Goal: Transaction & Acquisition: Book appointment/travel/reservation

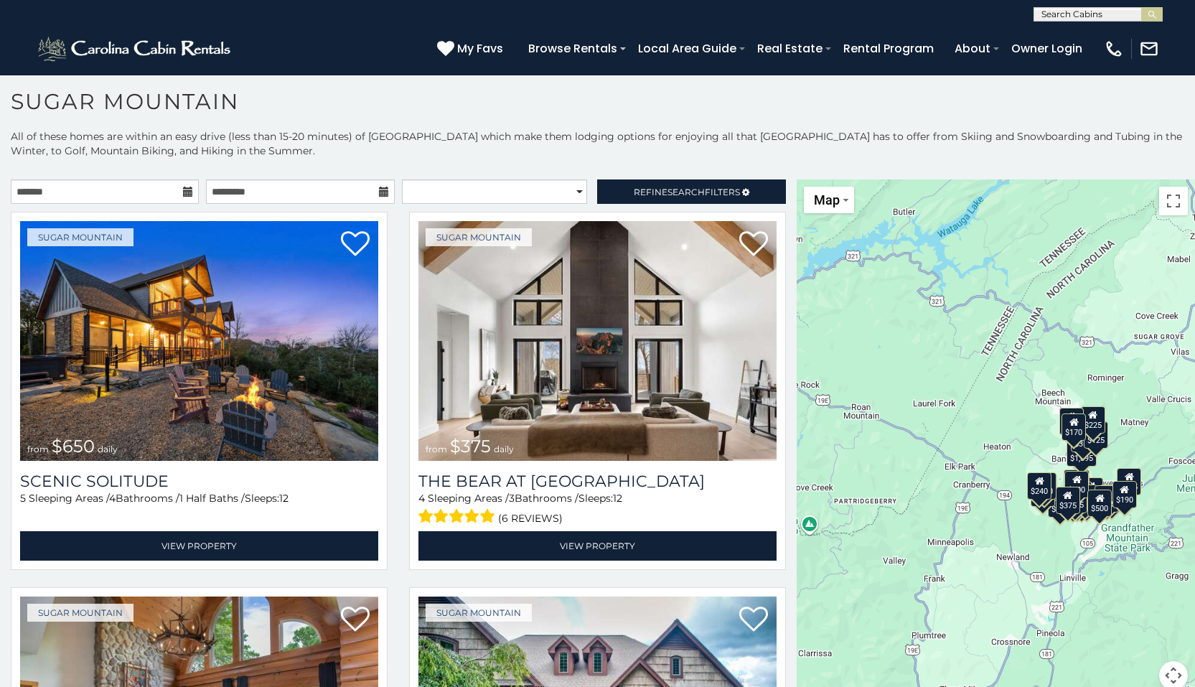
scroll to position [42, 0]
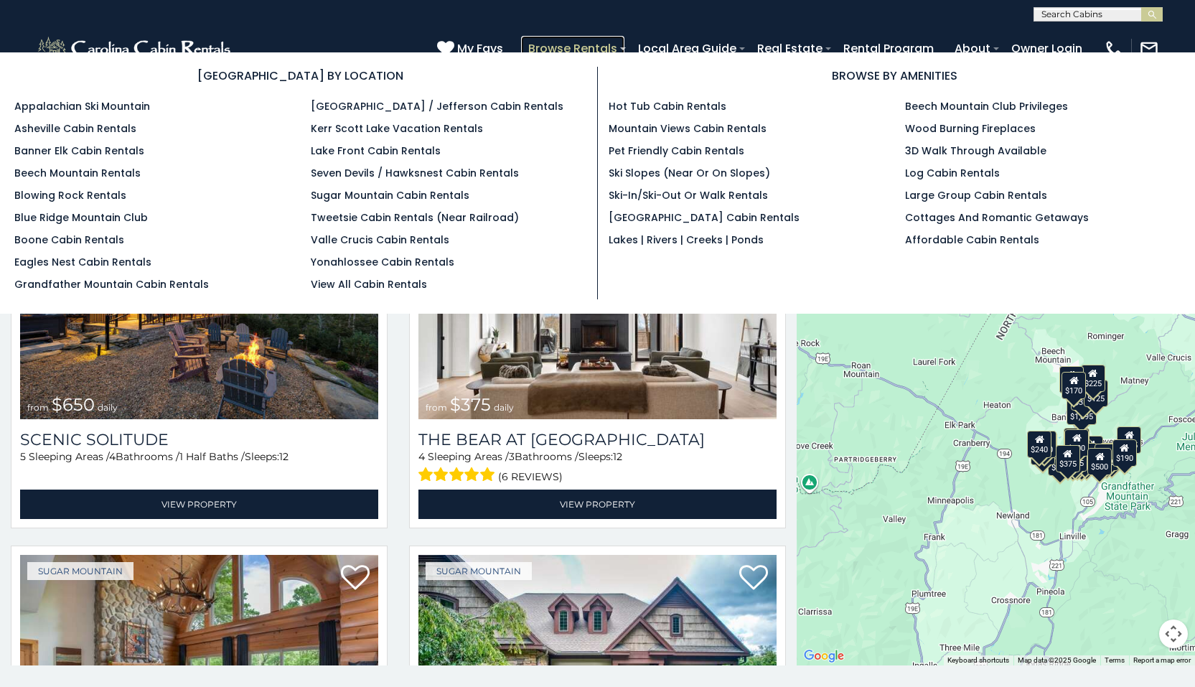
click at [575, 47] on link "Browse Rentals" at bounding box center [572, 48] width 103 height 25
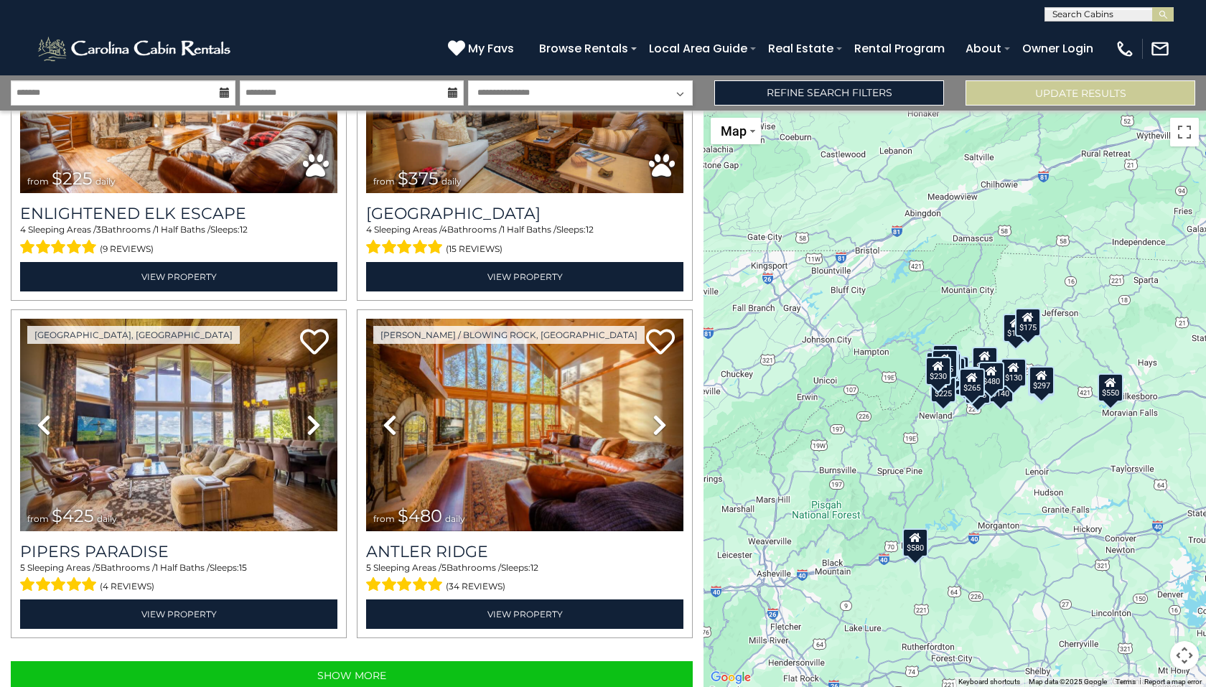
scroll to position [4578, 0]
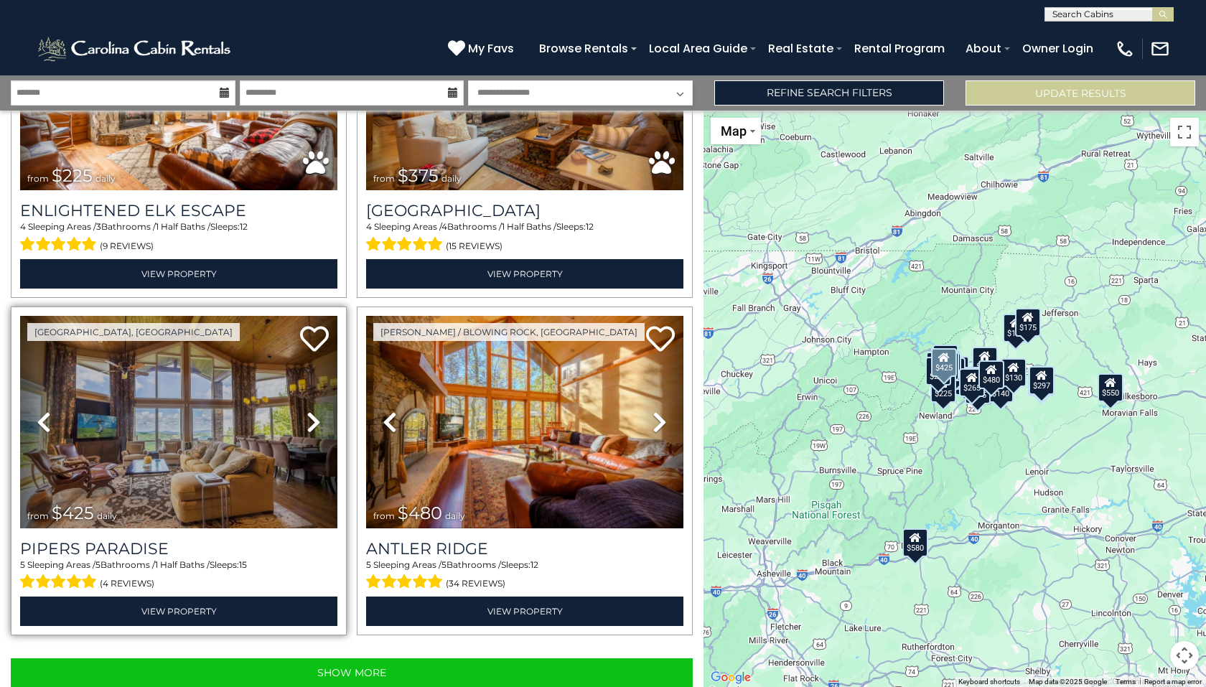
click at [309, 411] on icon at bounding box center [313, 422] width 14 height 23
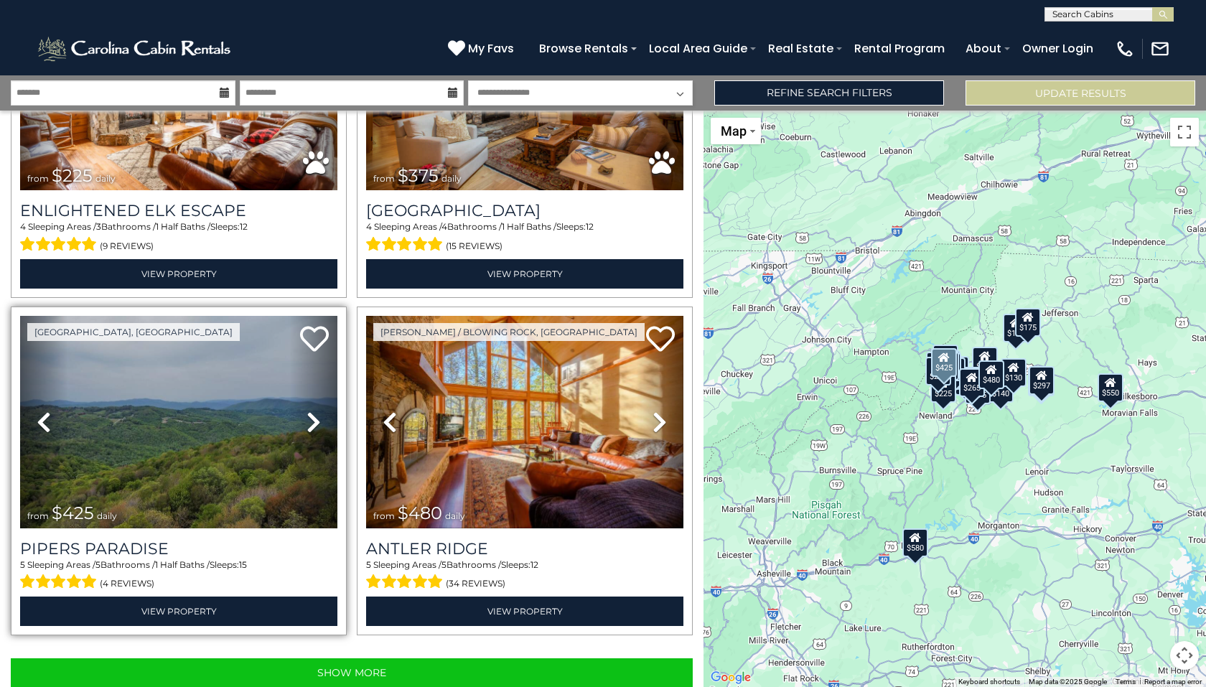
click at [310, 411] on icon at bounding box center [313, 422] width 14 height 23
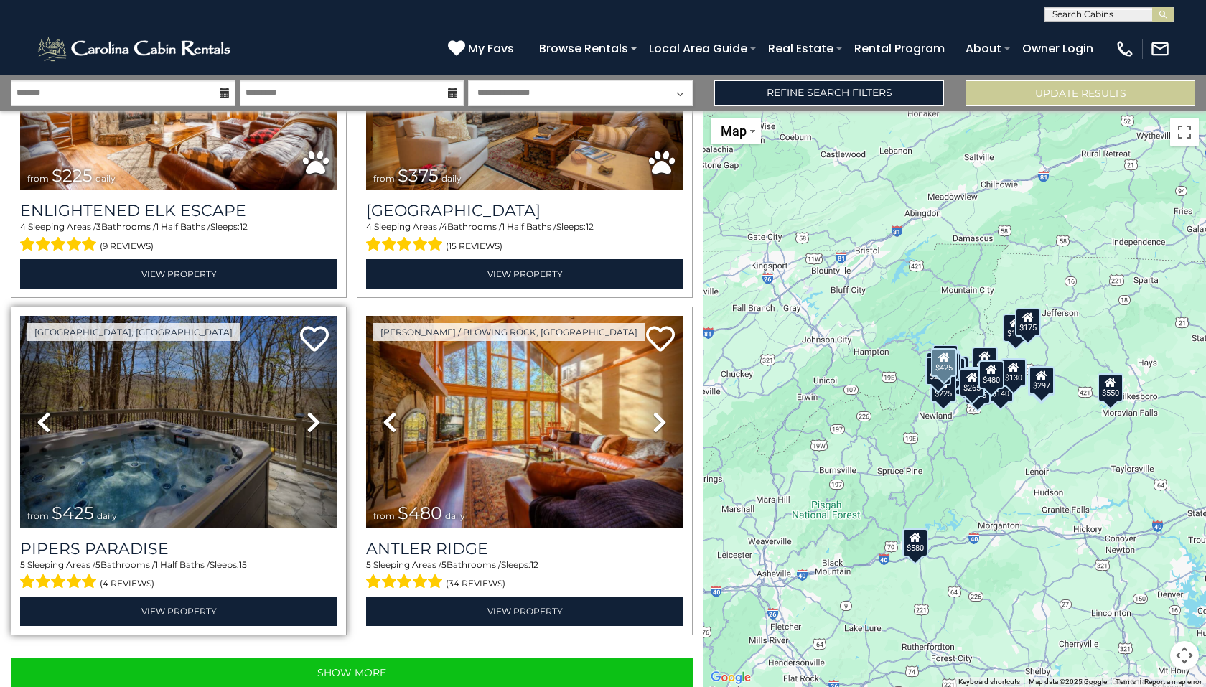
click at [310, 411] on icon at bounding box center [313, 422] width 14 height 23
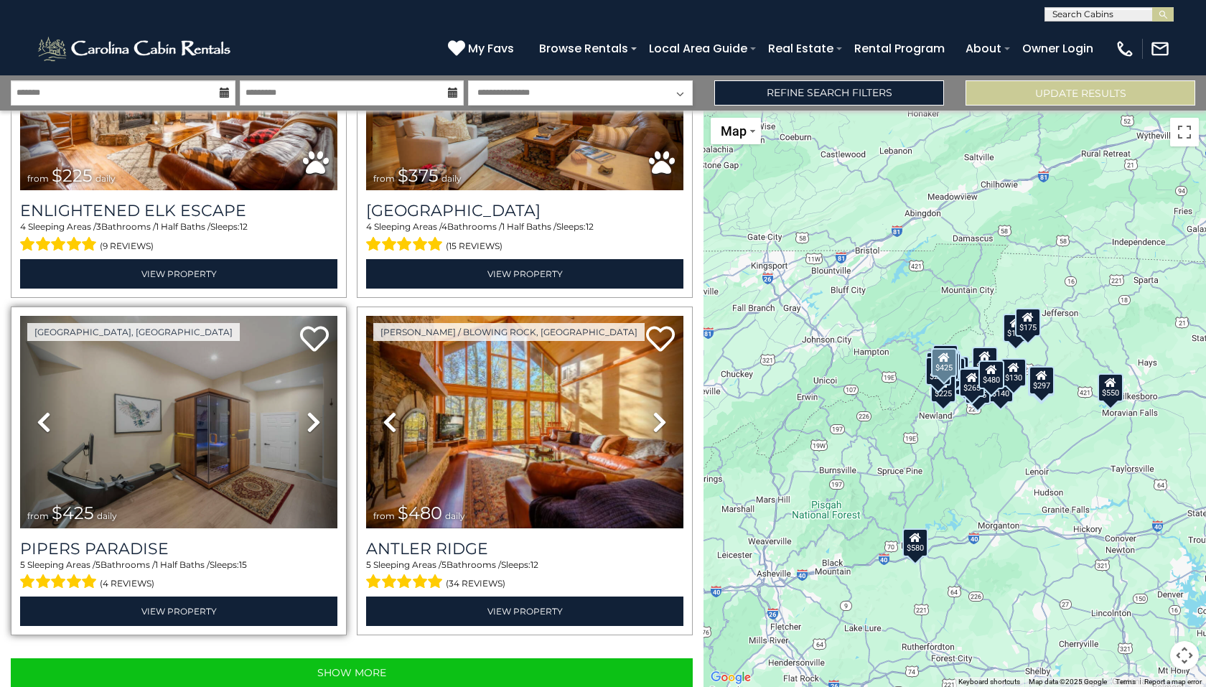
click at [310, 411] on icon at bounding box center [313, 422] width 14 height 23
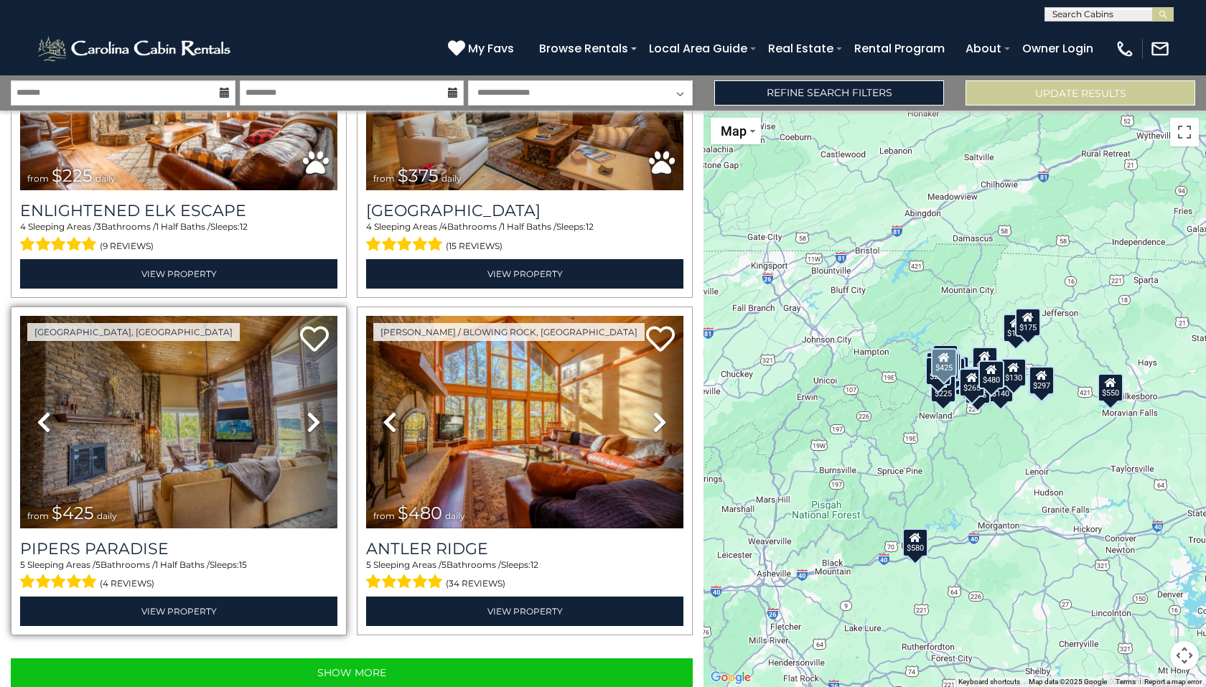
click at [310, 411] on icon at bounding box center [313, 422] width 14 height 23
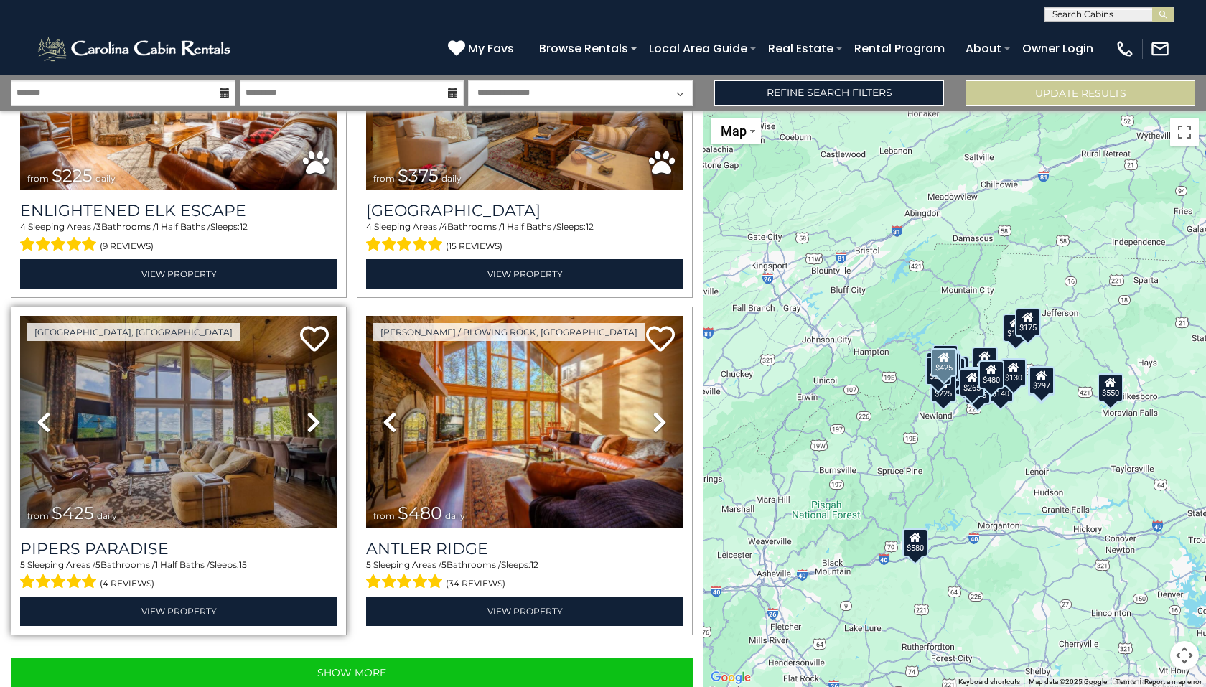
click at [311, 411] on icon at bounding box center [313, 422] width 14 height 23
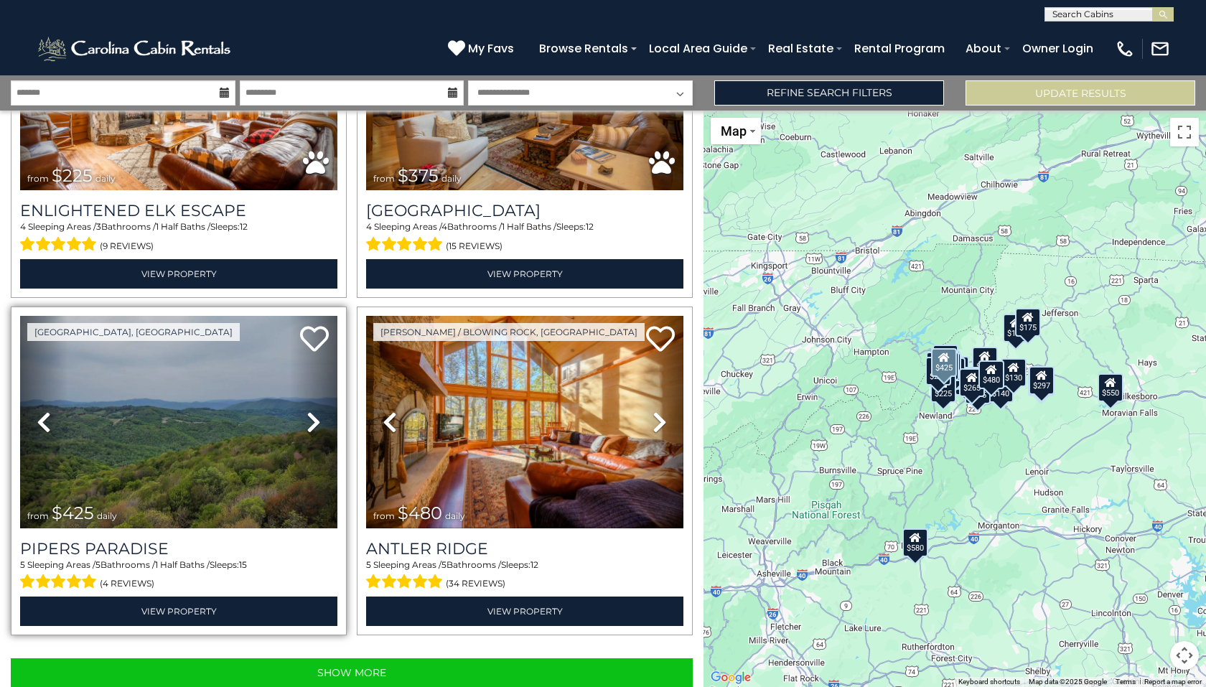
click at [311, 411] on icon at bounding box center [313, 422] width 14 height 23
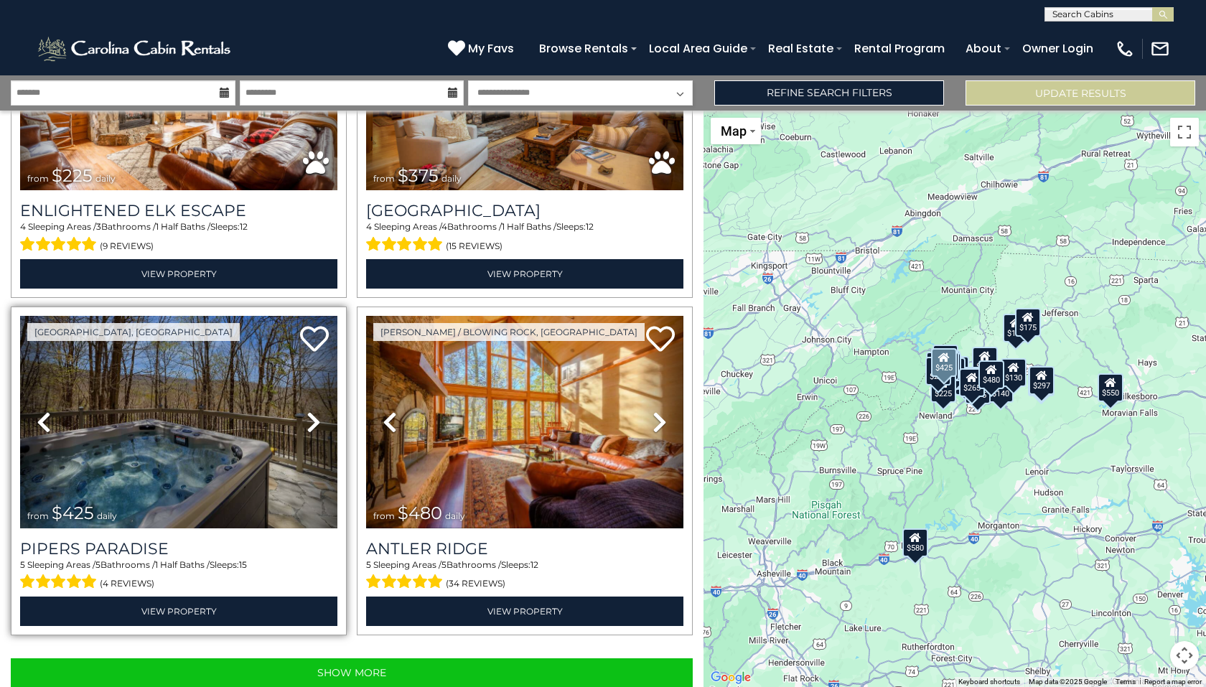
click at [311, 411] on icon at bounding box center [313, 422] width 14 height 23
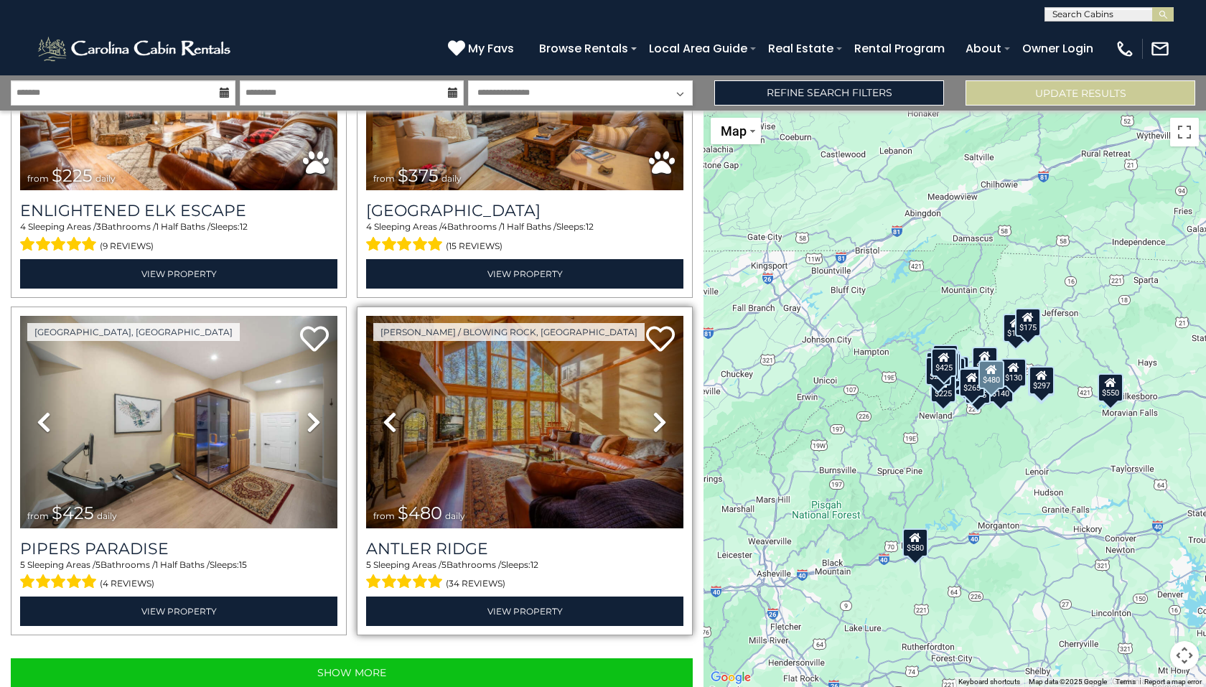
click at [653, 411] on icon at bounding box center [659, 422] width 14 height 23
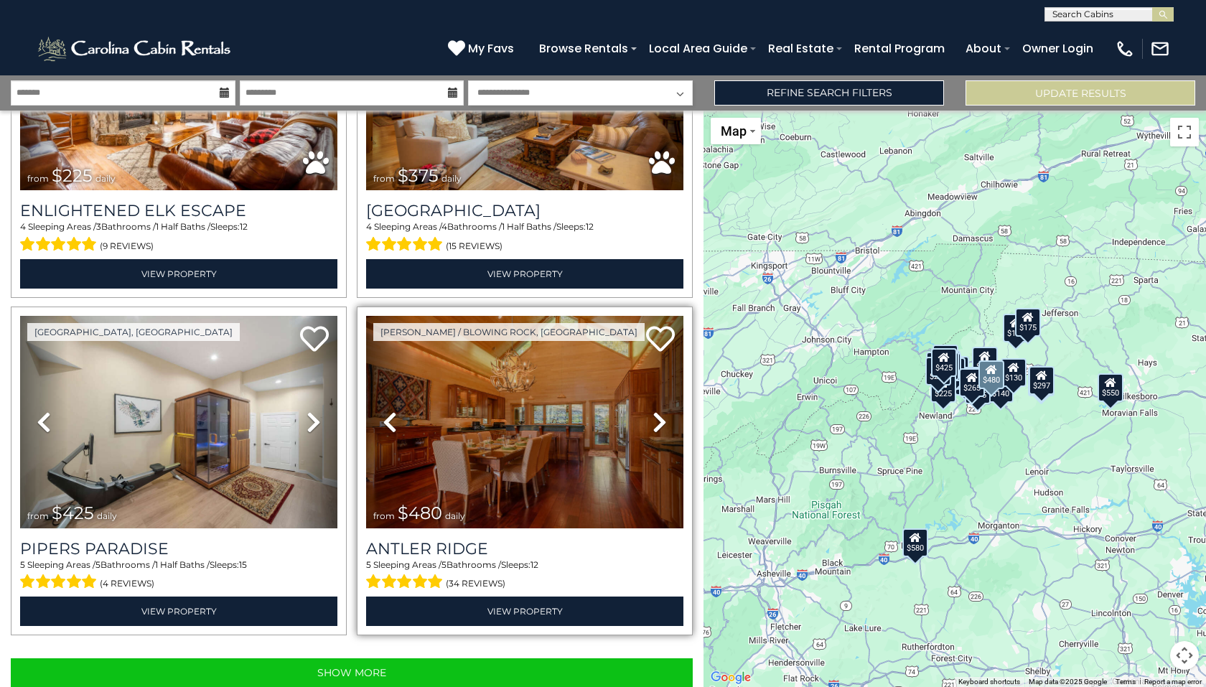
click at [653, 411] on icon at bounding box center [659, 422] width 14 height 23
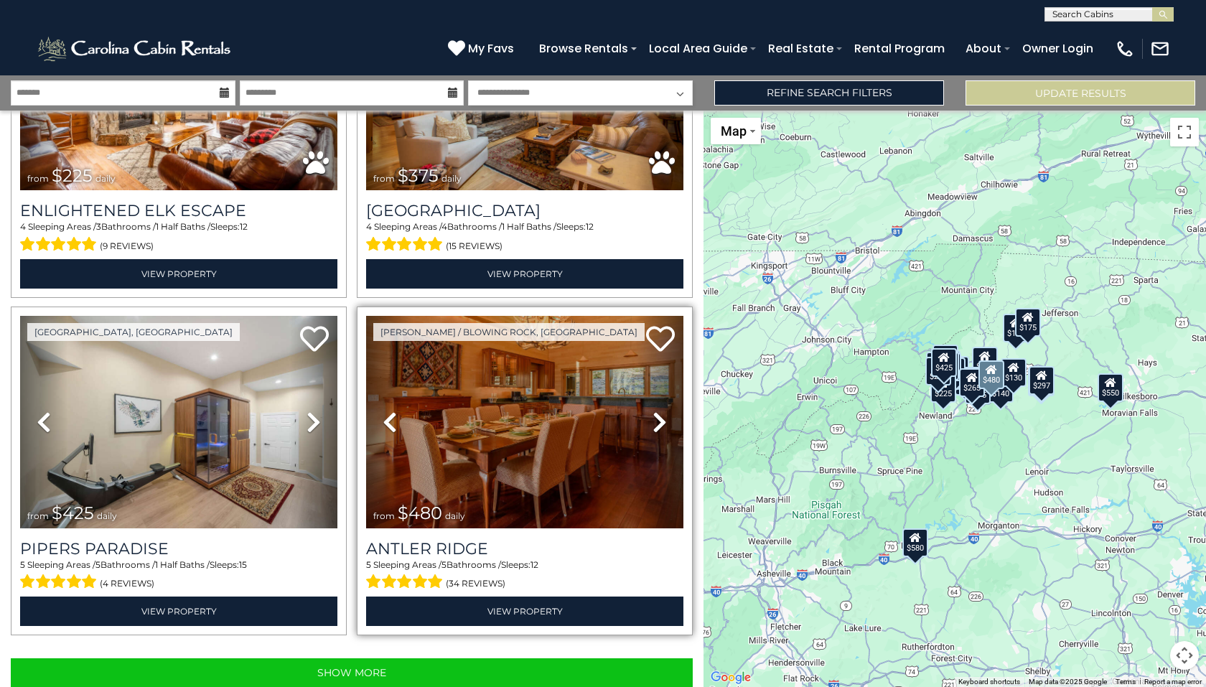
click at [653, 411] on icon at bounding box center [659, 422] width 14 height 23
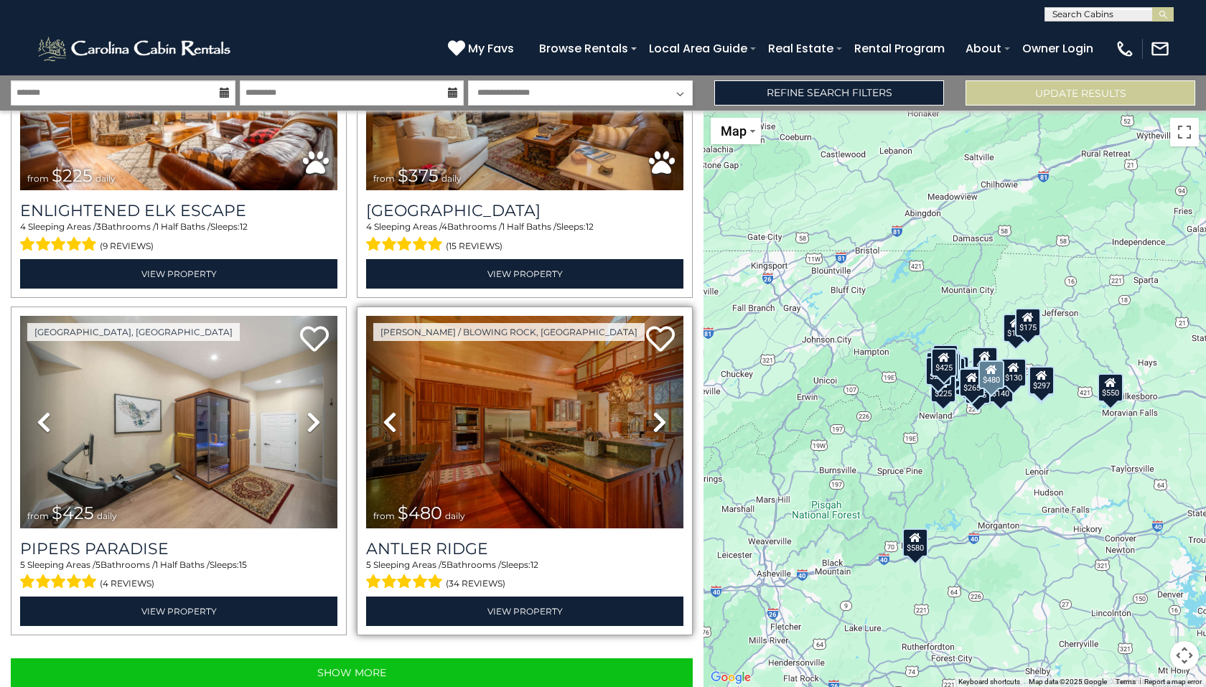
click at [653, 411] on icon at bounding box center [659, 422] width 14 height 23
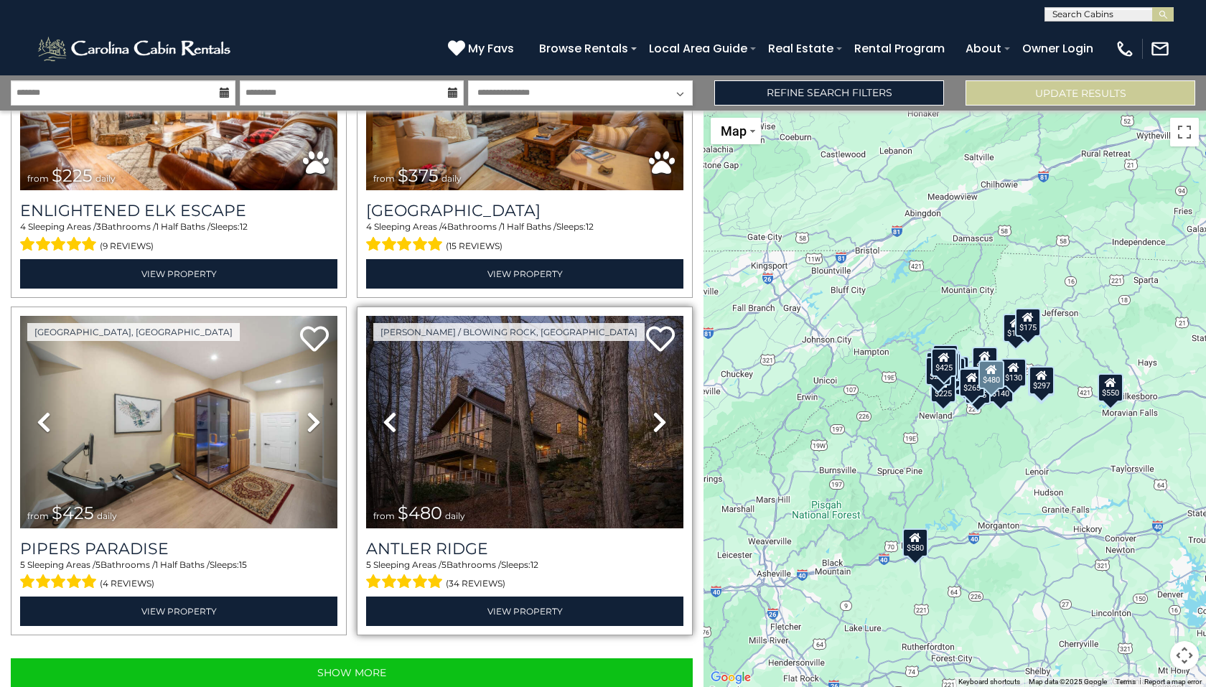
click at [653, 411] on icon at bounding box center [659, 422] width 14 height 23
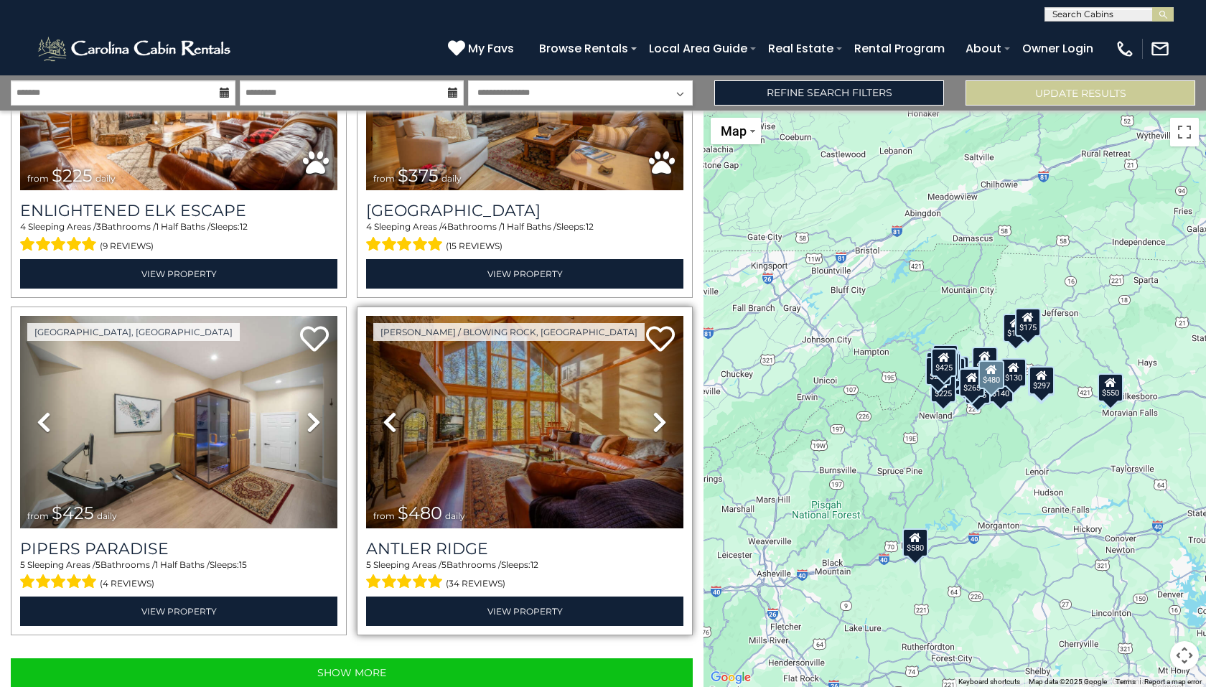
click at [653, 411] on icon at bounding box center [659, 422] width 14 height 23
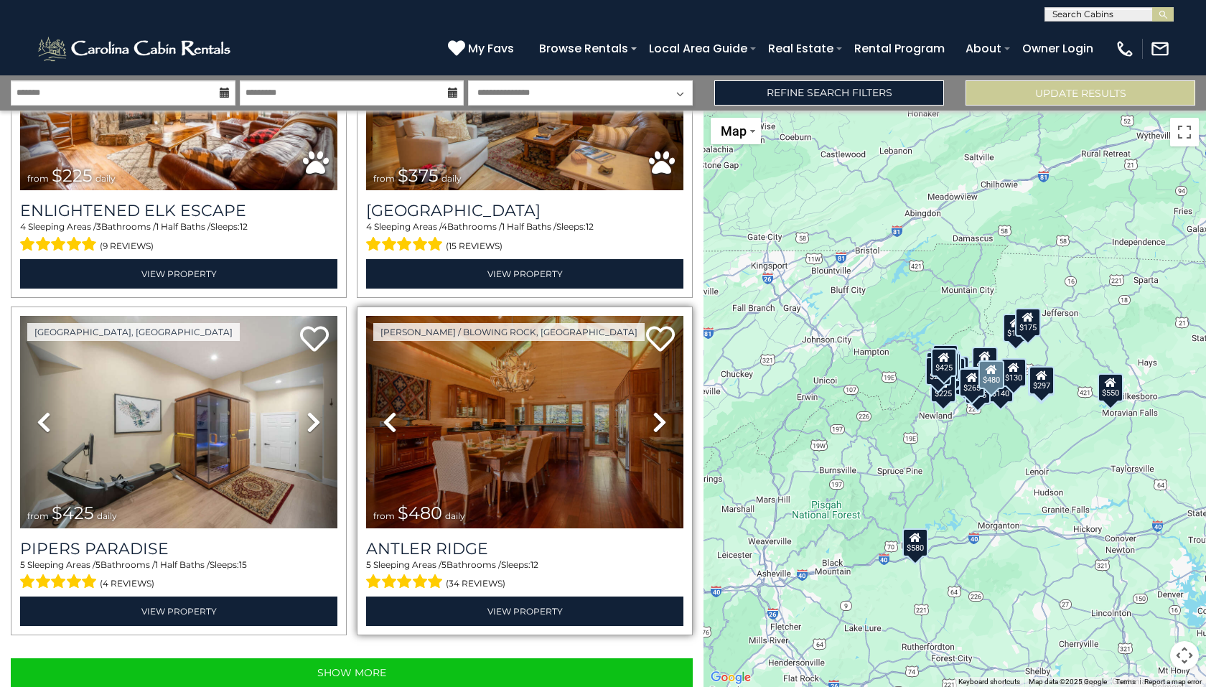
click at [653, 411] on icon at bounding box center [659, 422] width 14 height 23
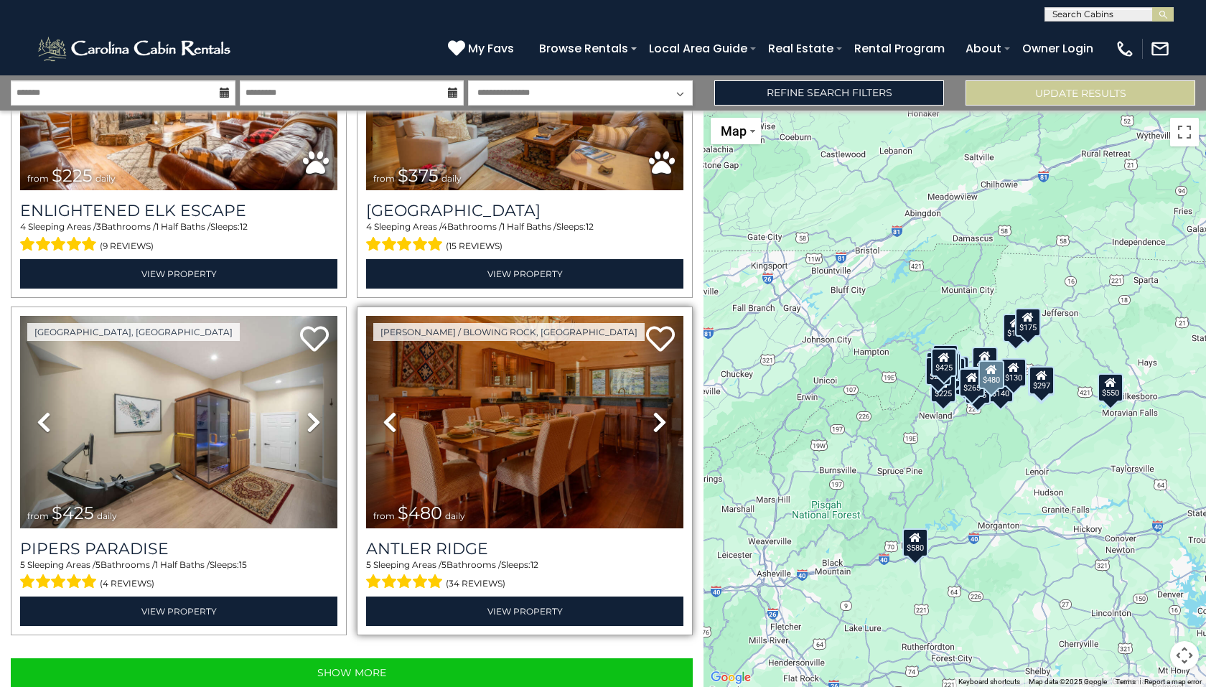
click at [653, 411] on icon at bounding box center [659, 422] width 14 height 23
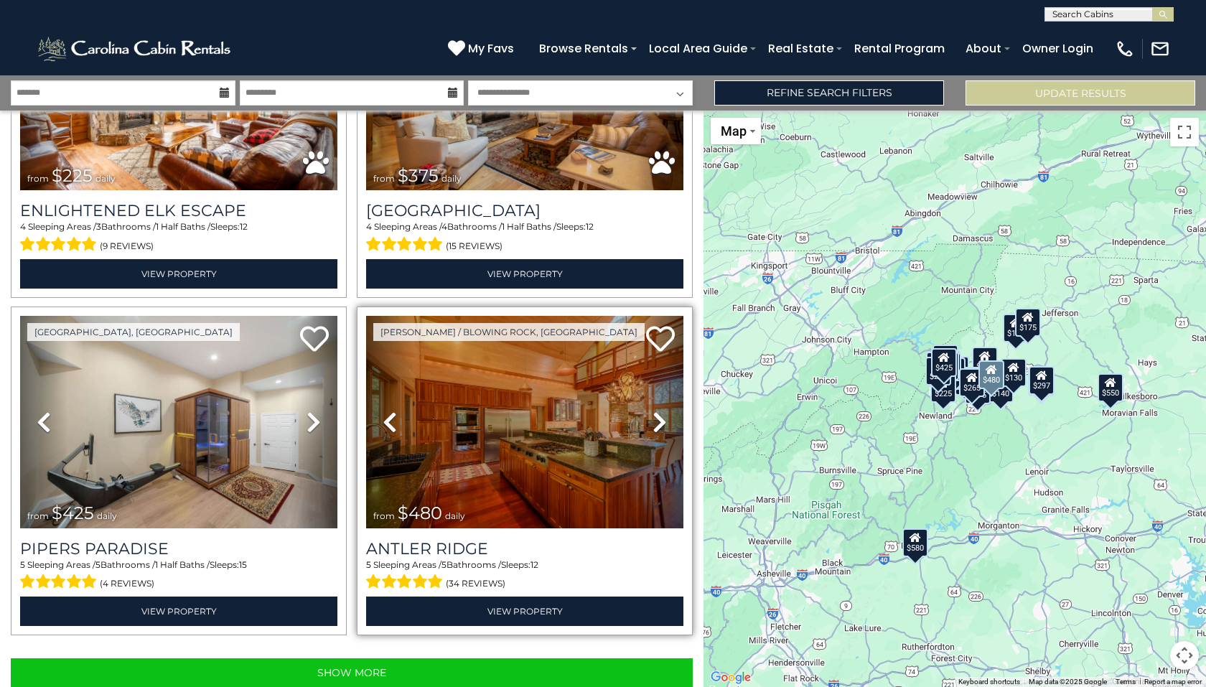
click at [653, 411] on icon at bounding box center [659, 422] width 14 height 23
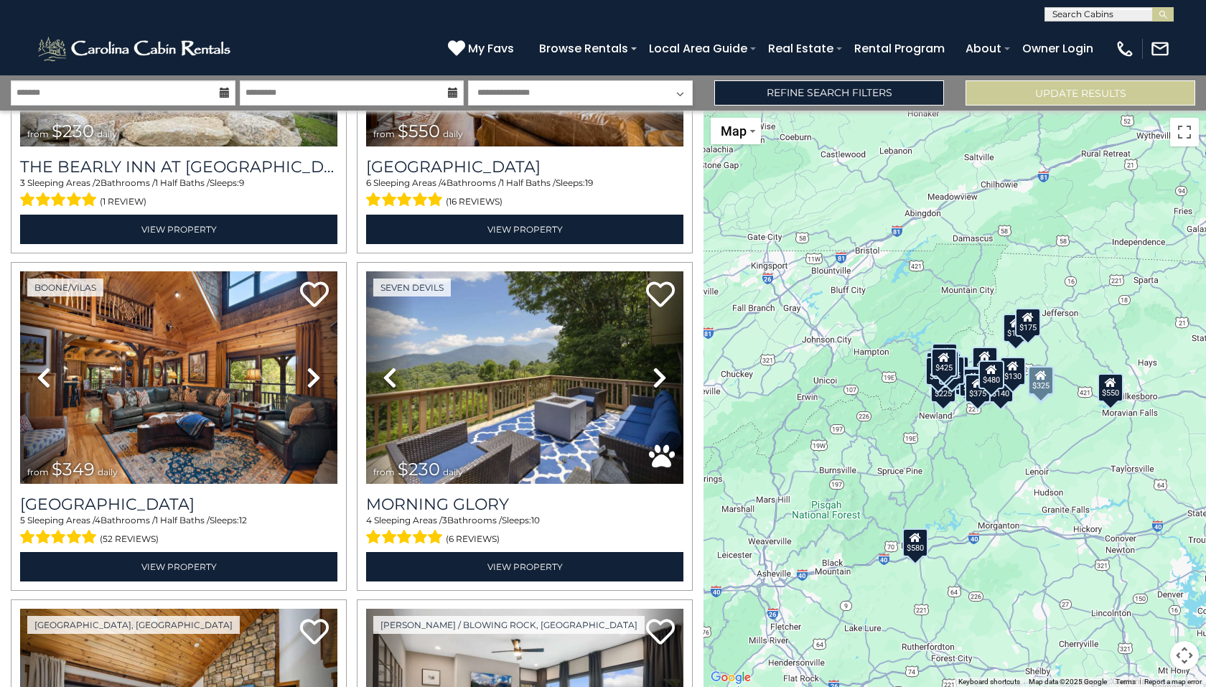
scroll to position [2253, 0]
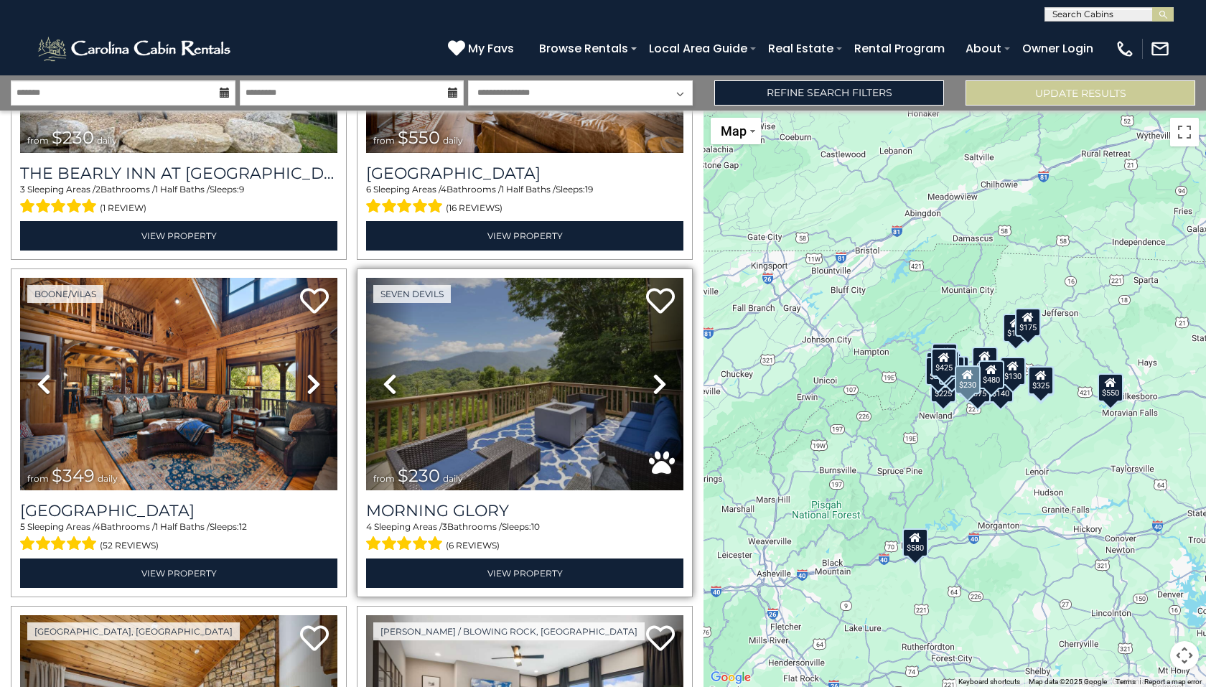
click at [656, 372] on icon at bounding box center [659, 383] width 14 height 23
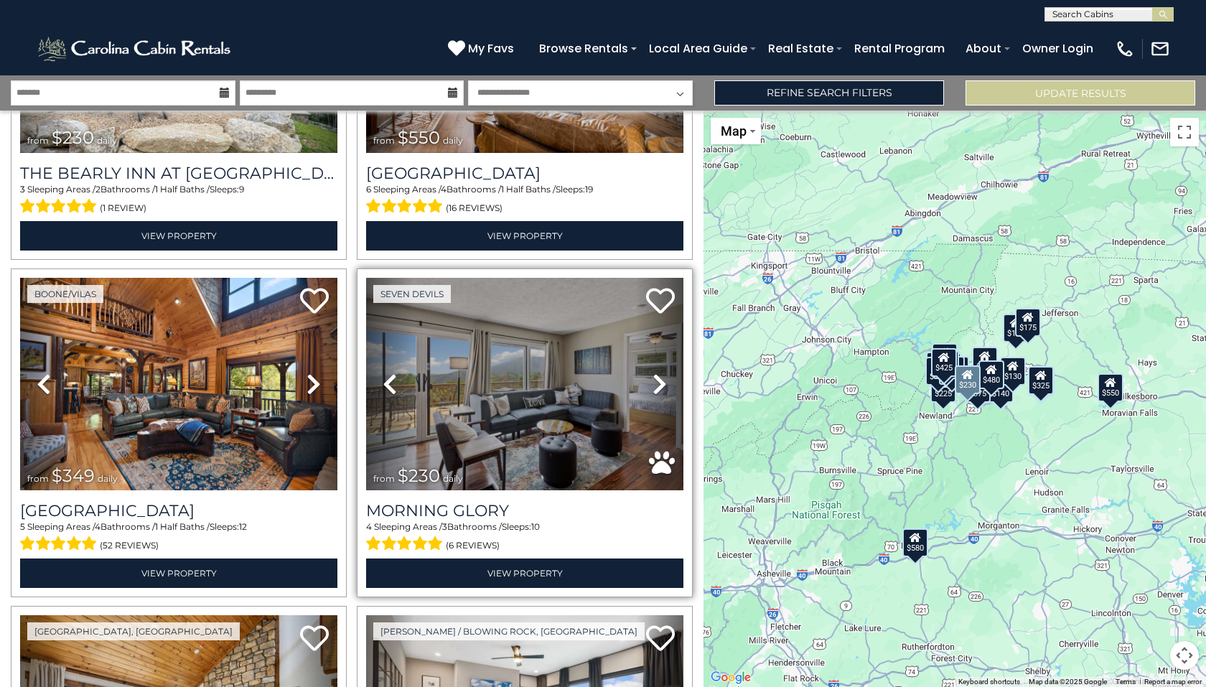
click at [656, 372] on icon at bounding box center [659, 383] width 14 height 23
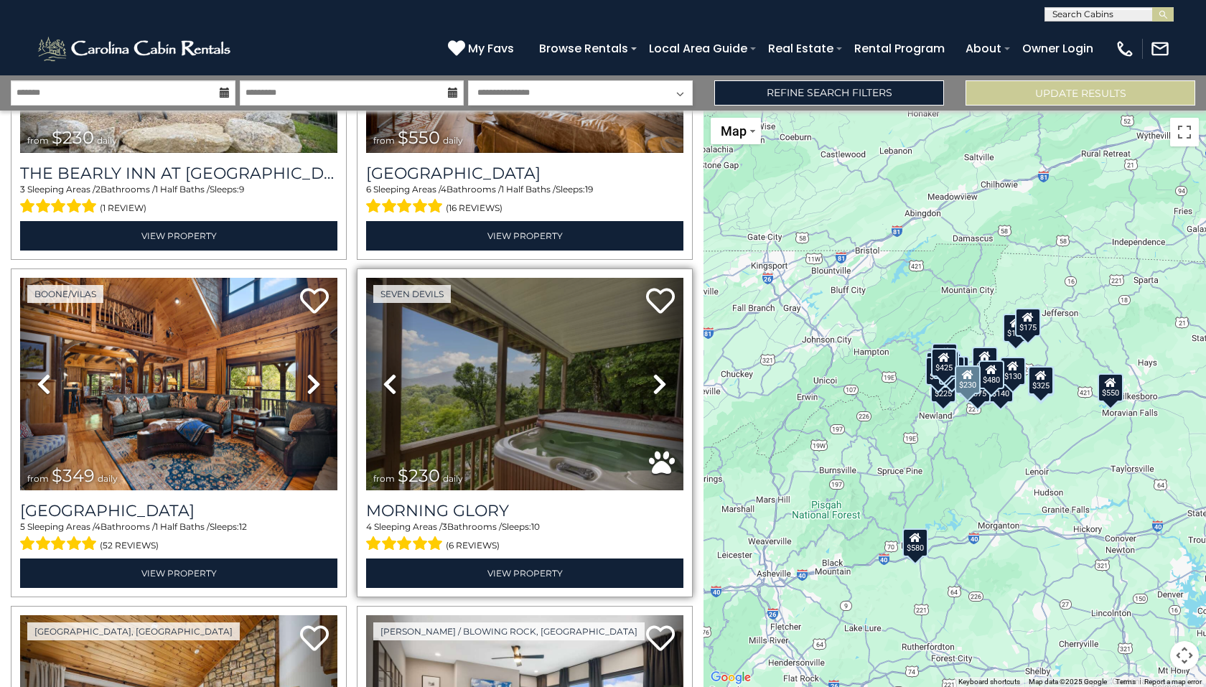
click at [656, 372] on icon at bounding box center [659, 383] width 14 height 23
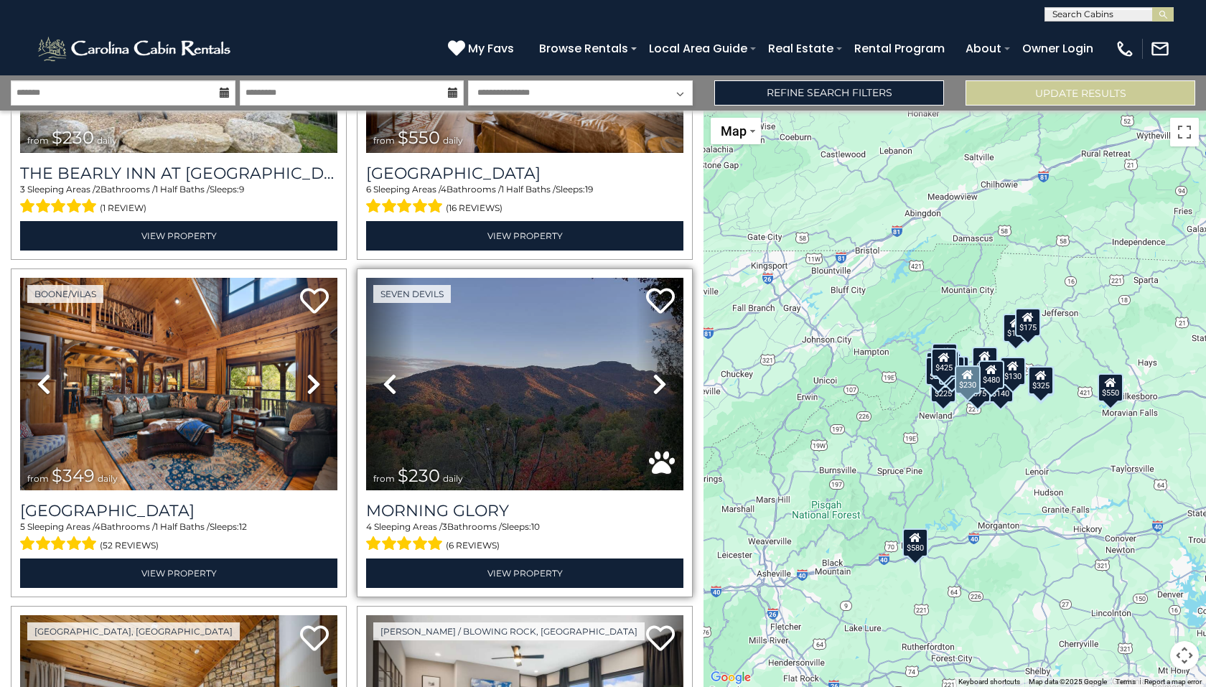
click at [656, 372] on icon at bounding box center [659, 383] width 14 height 23
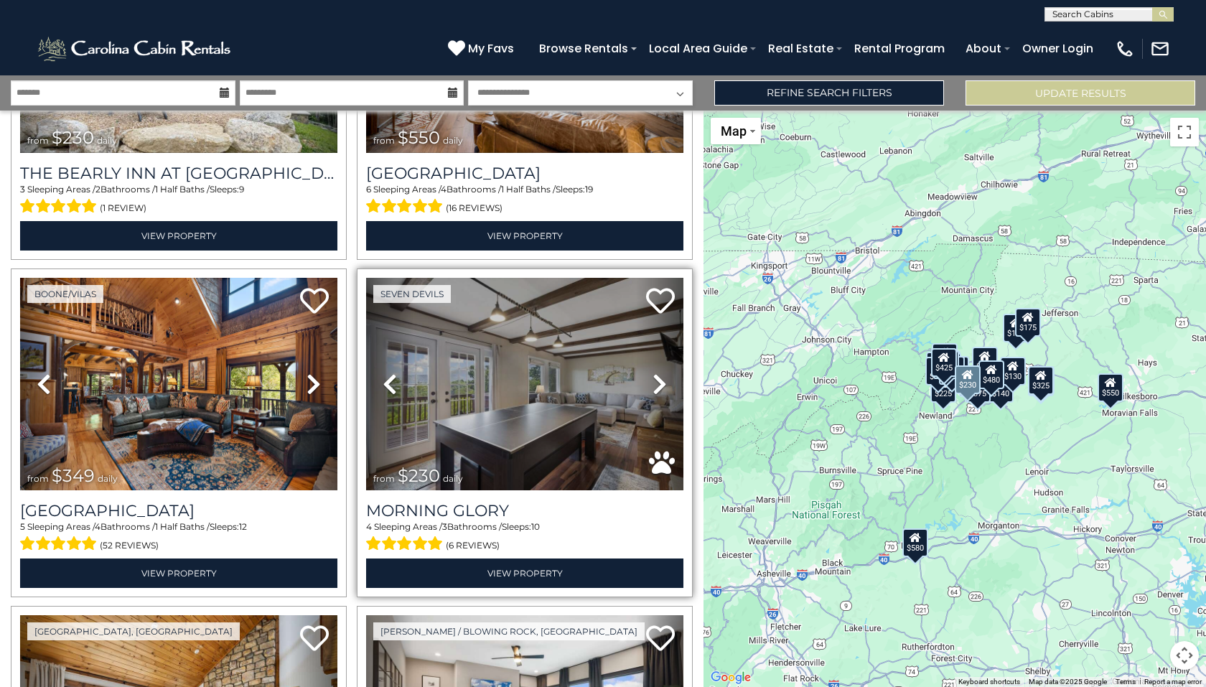
click at [656, 372] on icon at bounding box center [659, 383] width 14 height 23
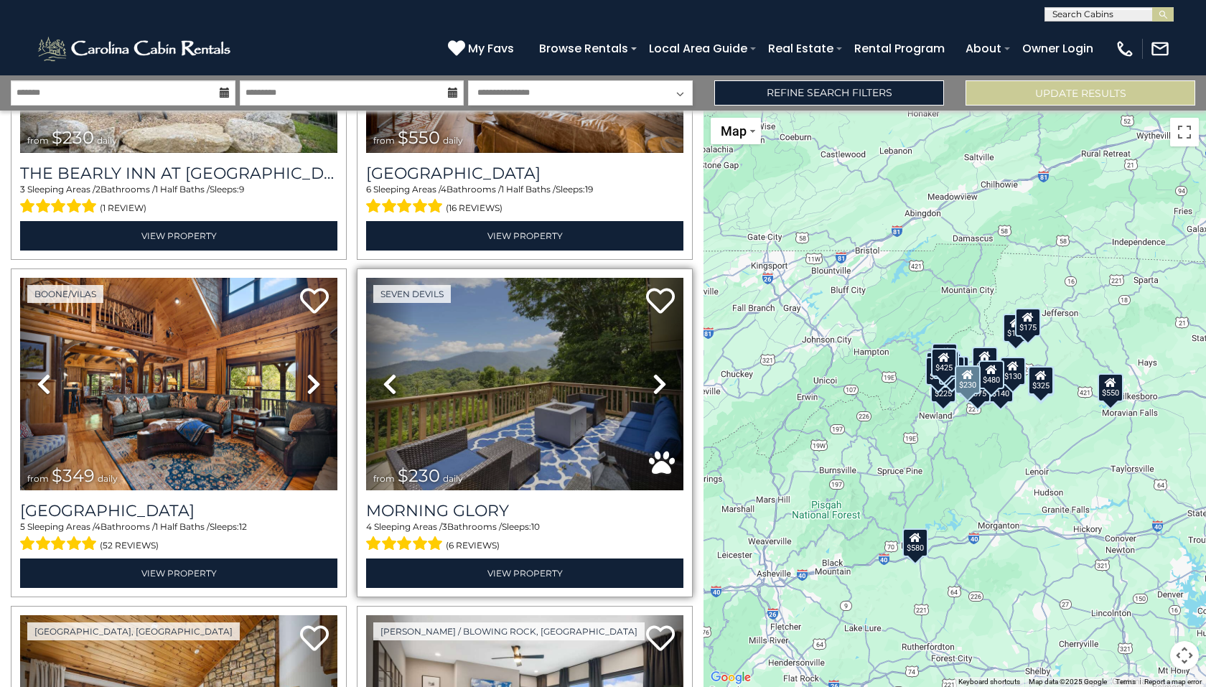
click at [656, 372] on icon at bounding box center [659, 383] width 14 height 23
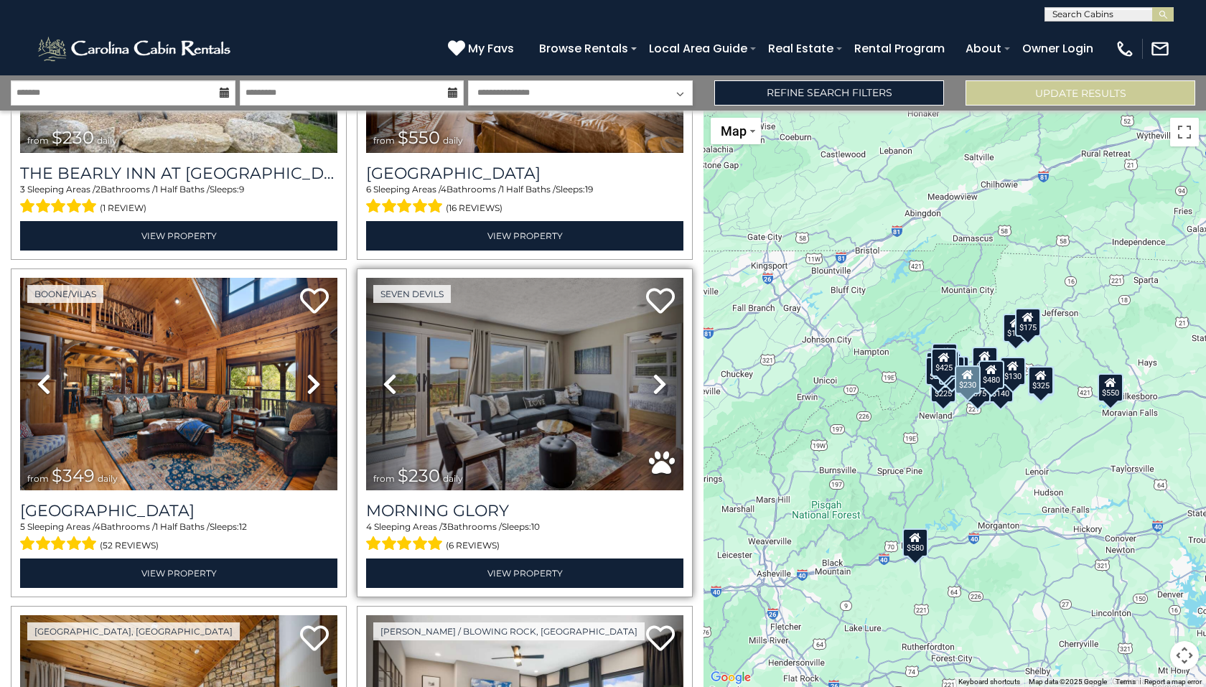
click at [656, 372] on icon at bounding box center [659, 383] width 14 height 23
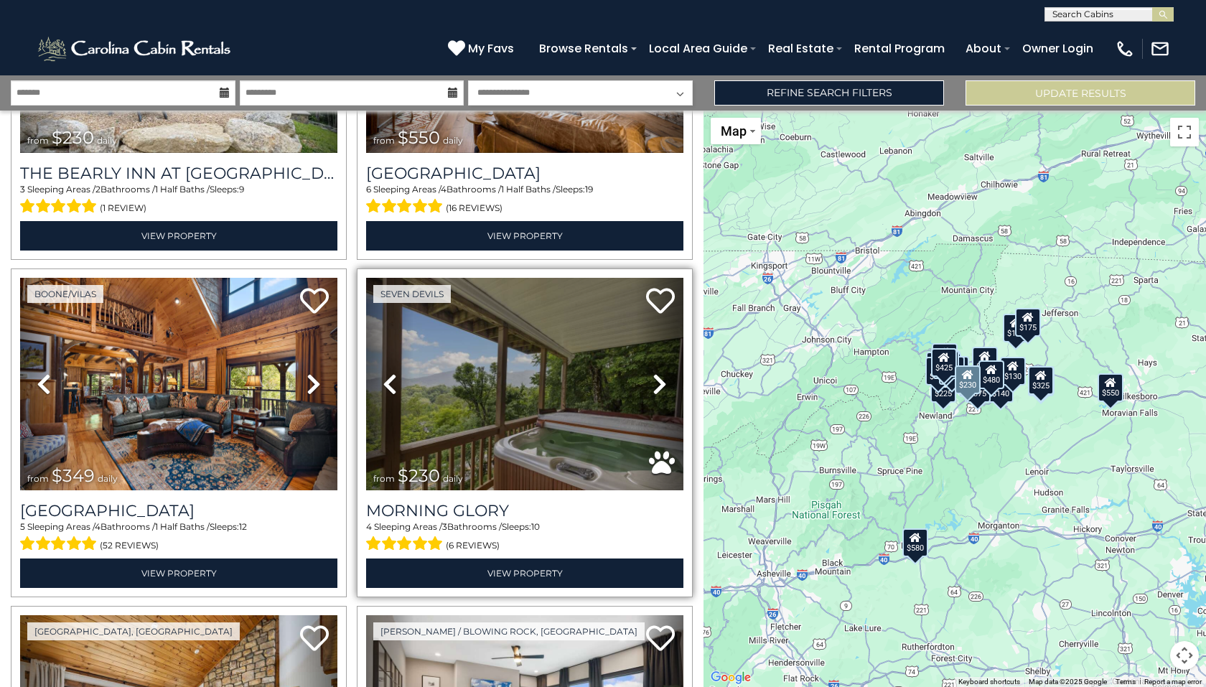
click at [656, 372] on icon at bounding box center [659, 383] width 14 height 23
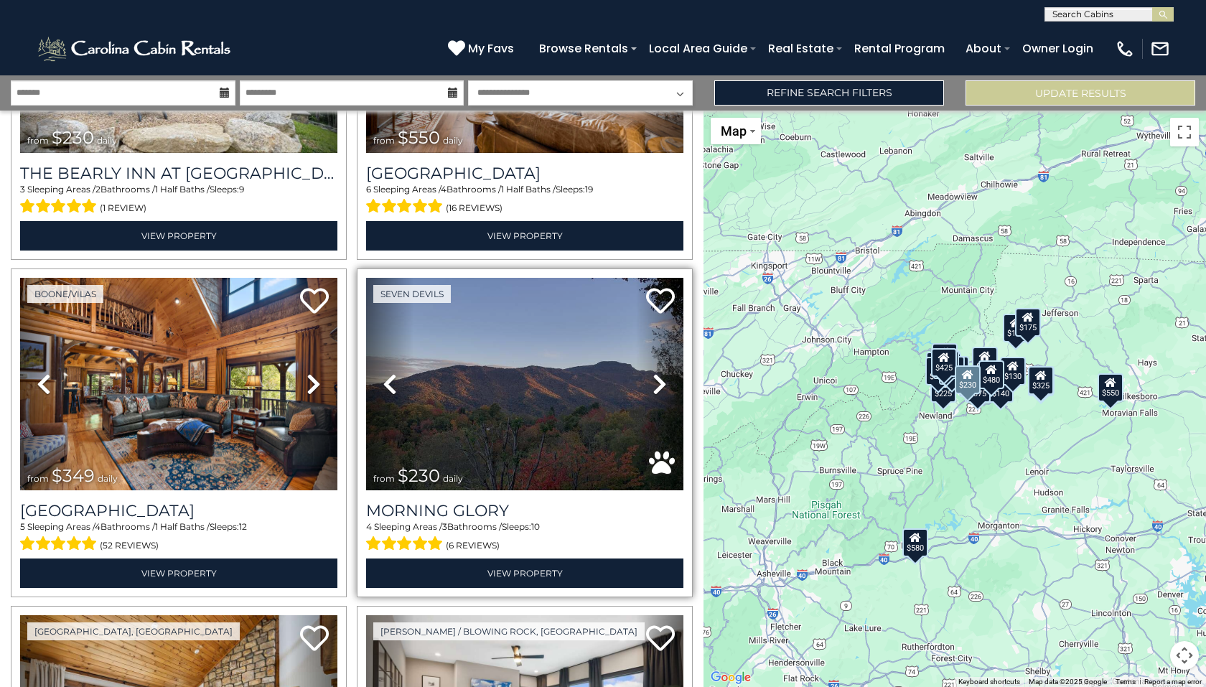
click at [656, 372] on icon at bounding box center [659, 383] width 14 height 23
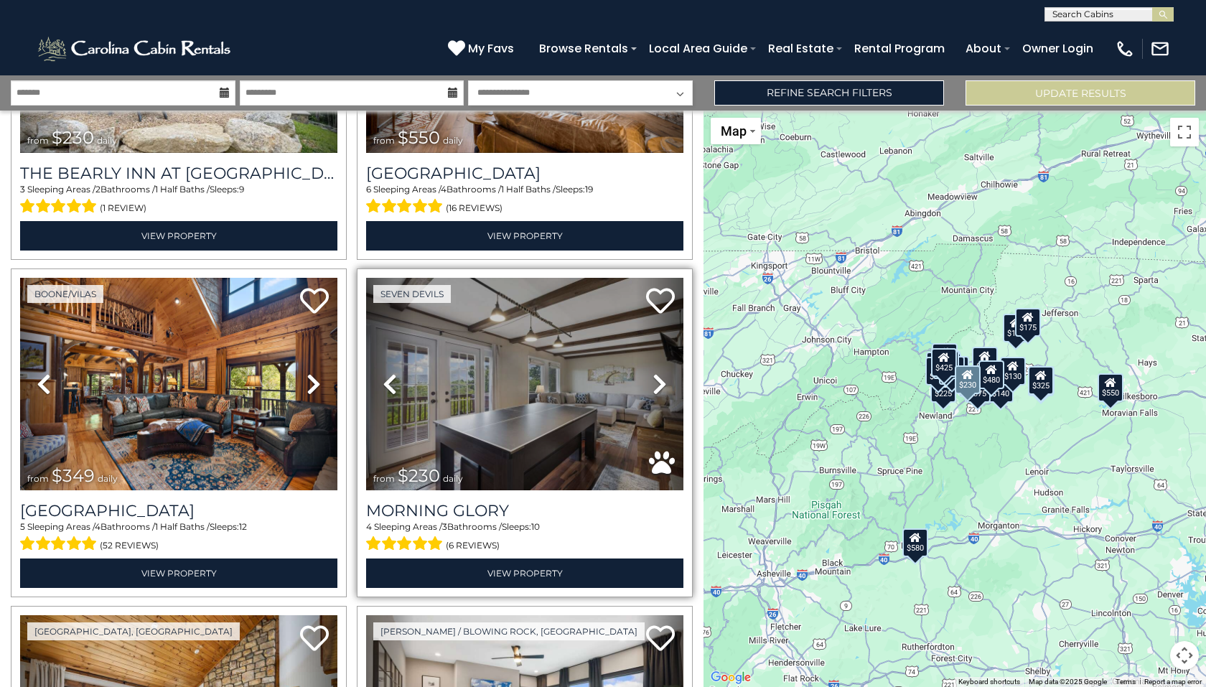
click at [656, 372] on icon at bounding box center [659, 383] width 14 height 23
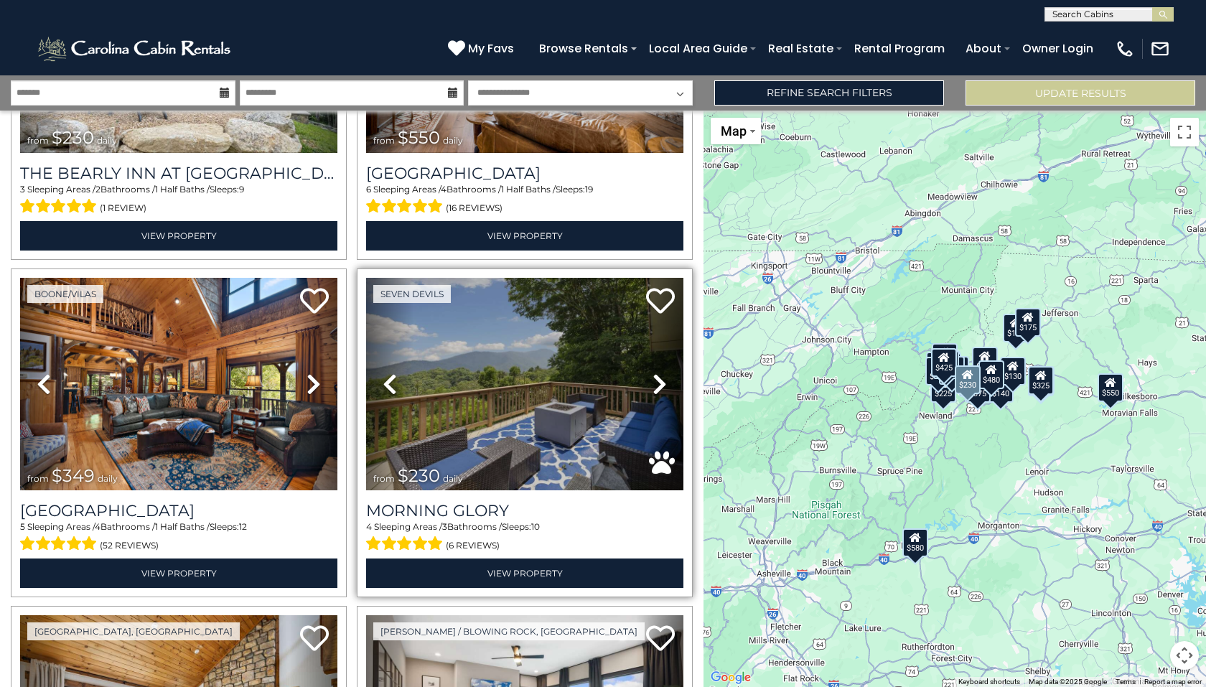
click at [656, 372] on icon at bounding box center [659, 383] width 14 height 23
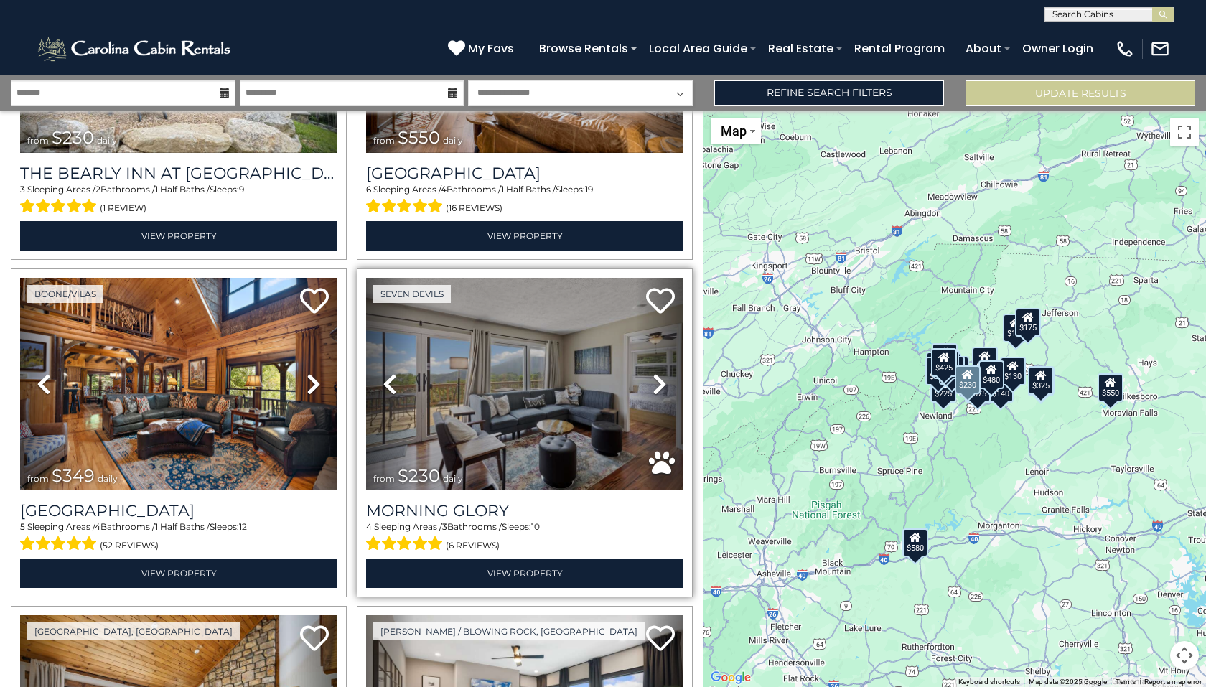
click at [656, 372] on icon at bounding box center [659, 383] width 14 height 23
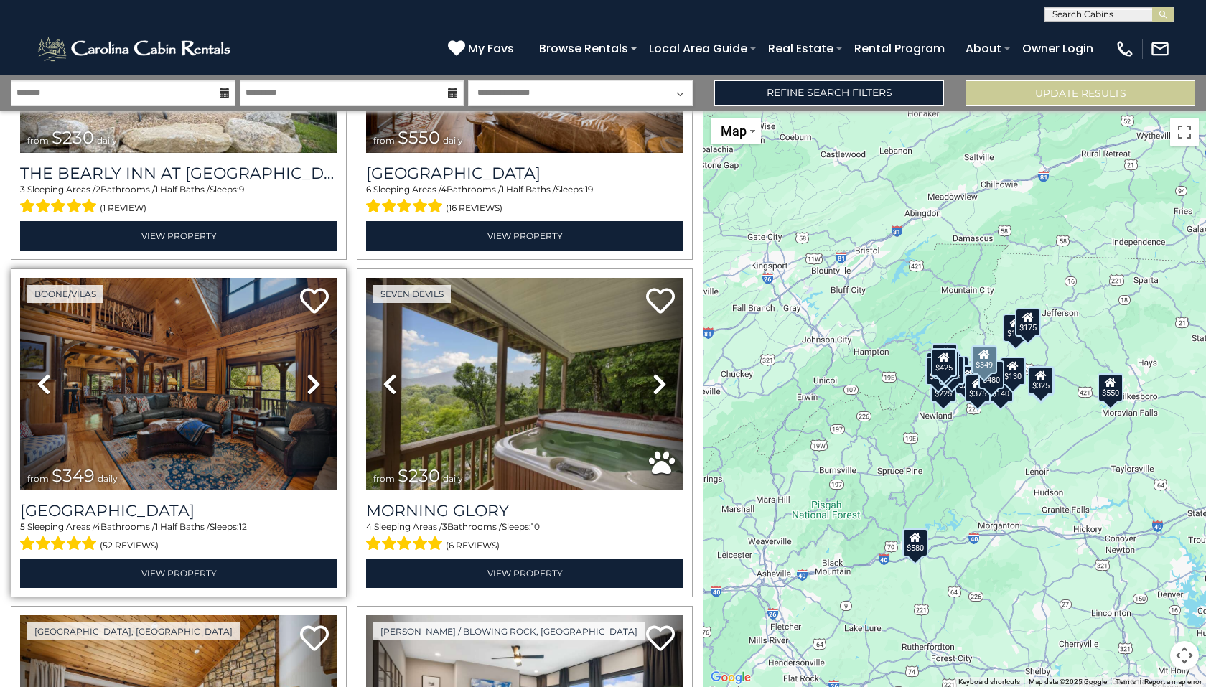
click at [309, 372] on icon at bounding box center [313, 383] width 14 height 23
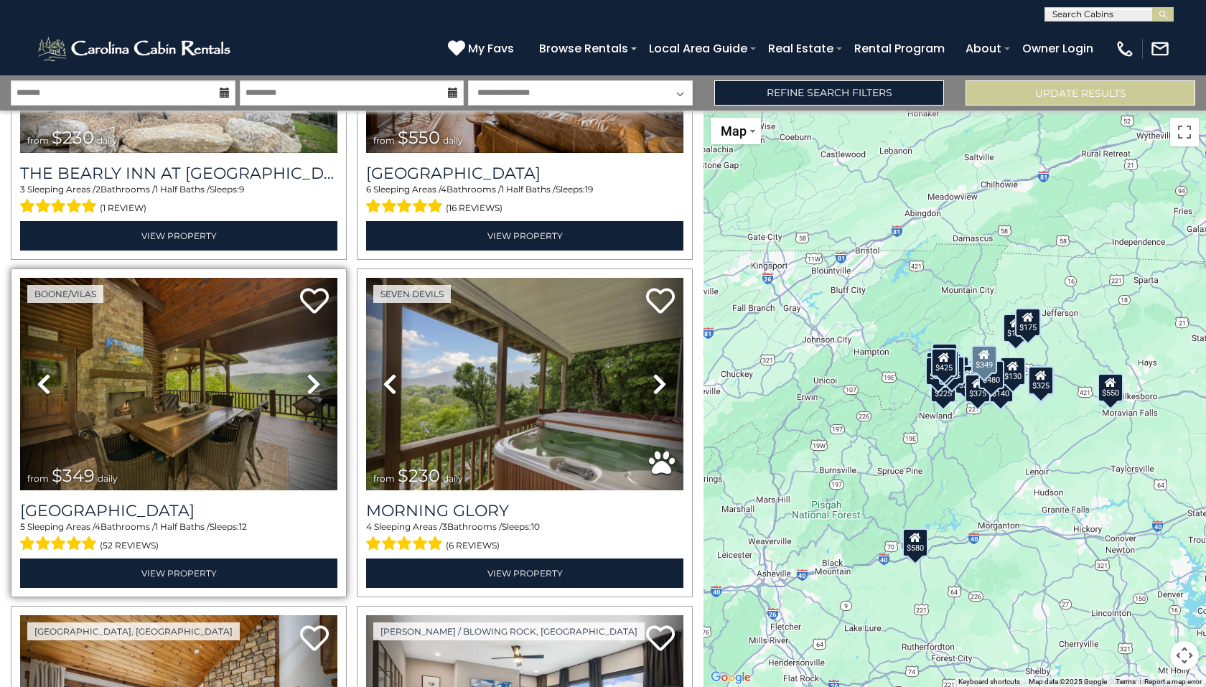
click at [312, 372] on icon at bounding box center [313, 383] width 14 height 23
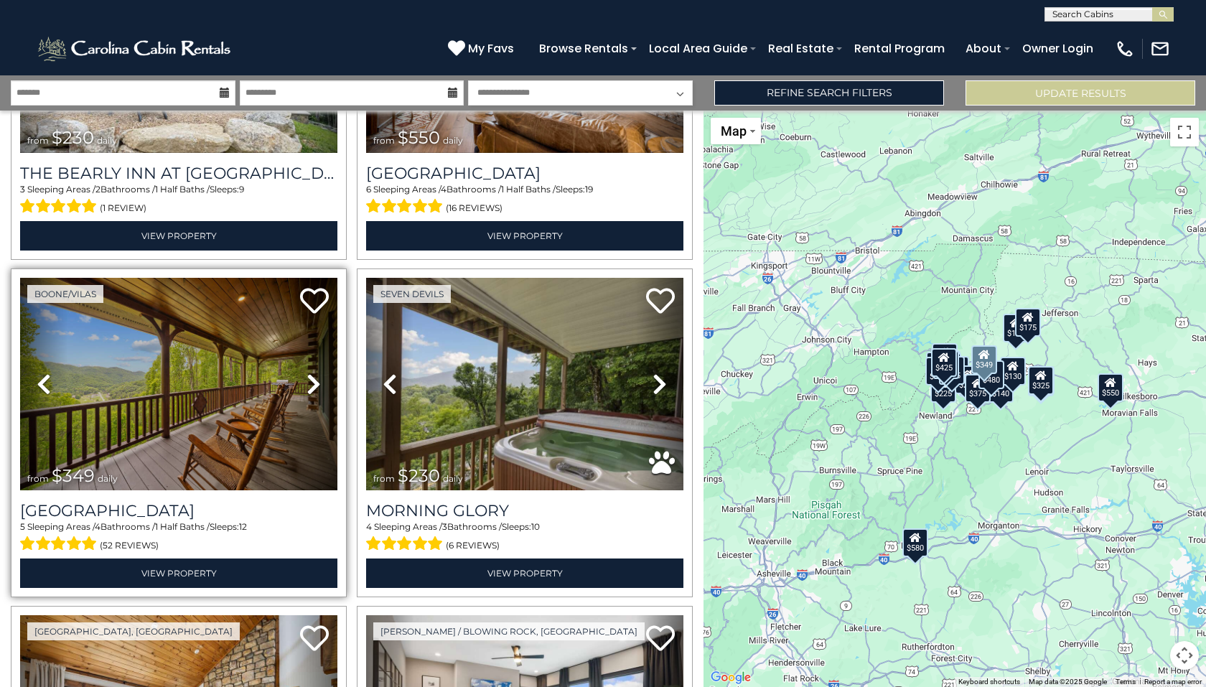
click at [312, 372] on icon at bounding box center [313, 383] width 14 height 23
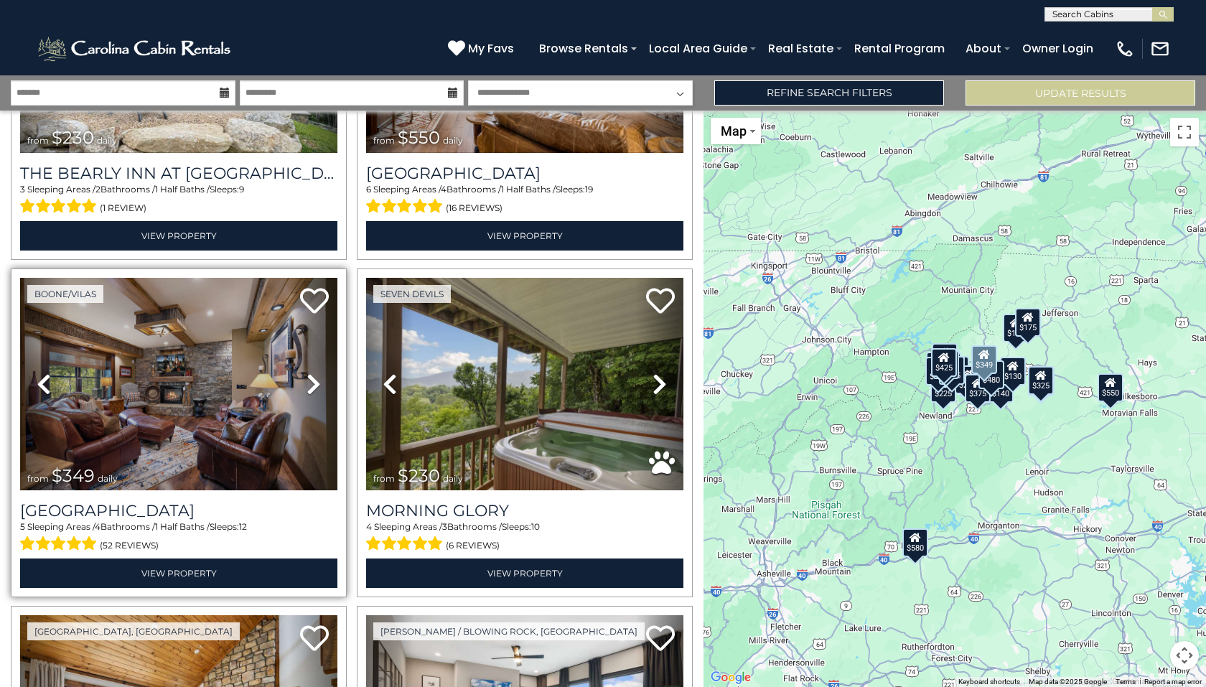
click at [312, 372] on icon at bounding box center [313, 383] width 14 height 23
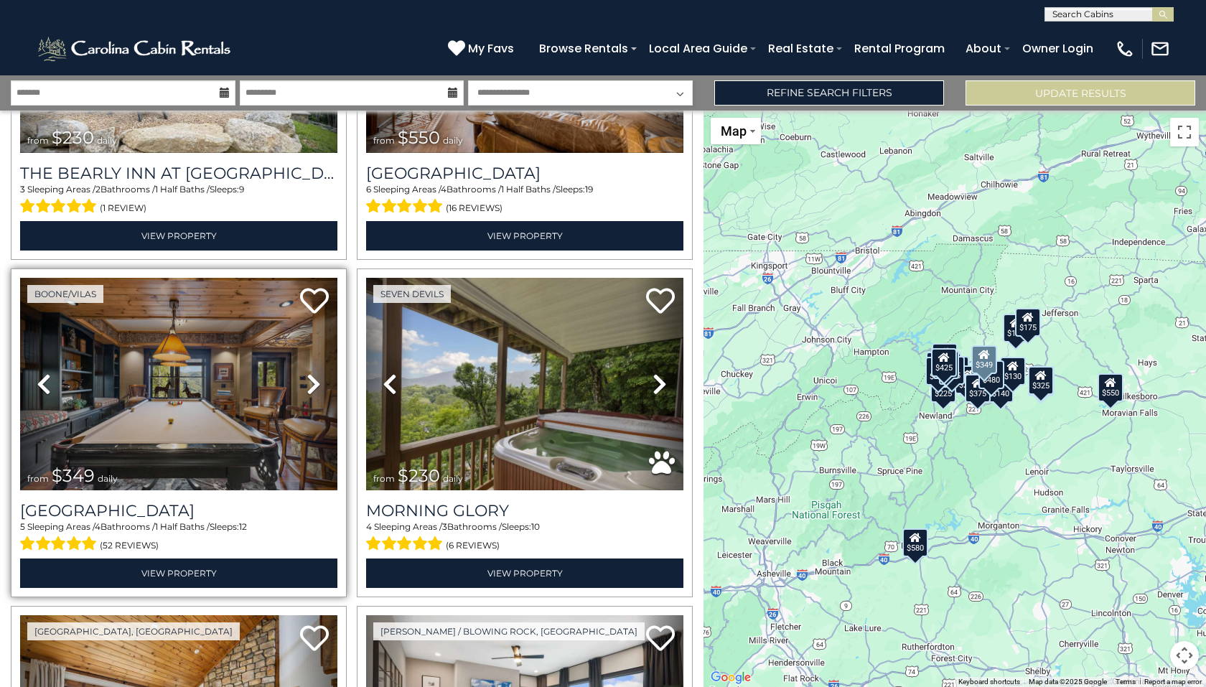
click at [312, 372] on icon at bounding box center [313, 383] width 14 height 23
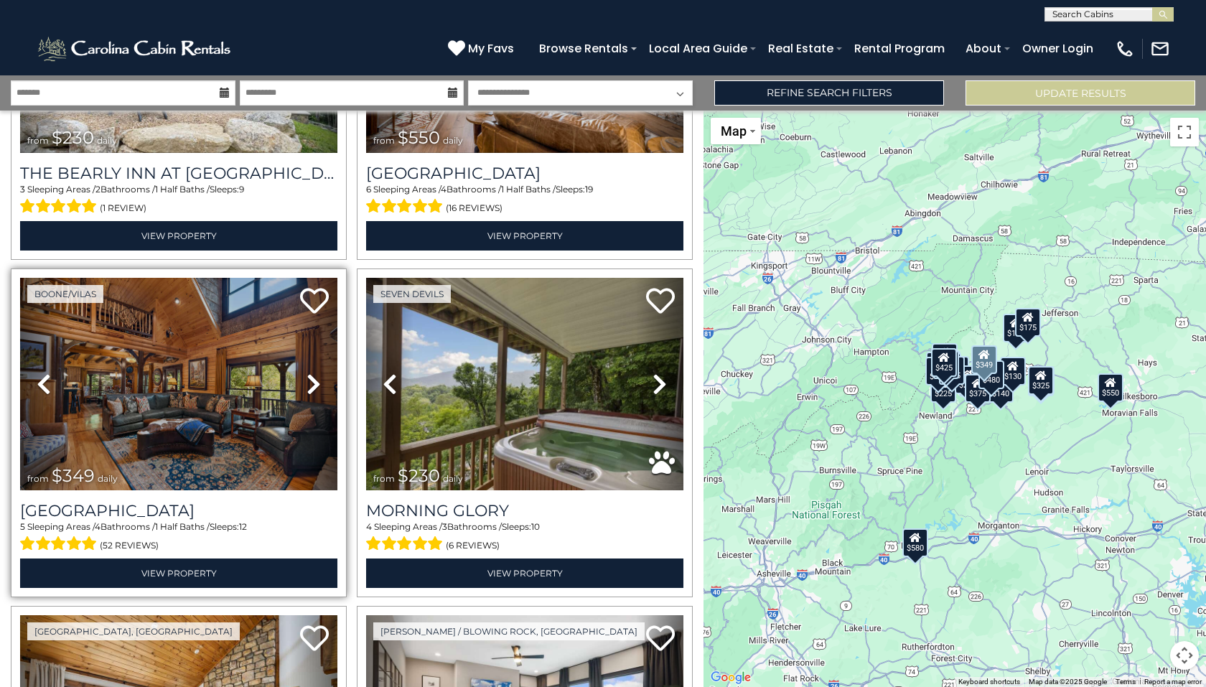
click at [313, 372] on icon at bounding box center [313, 383] width 14 height 23
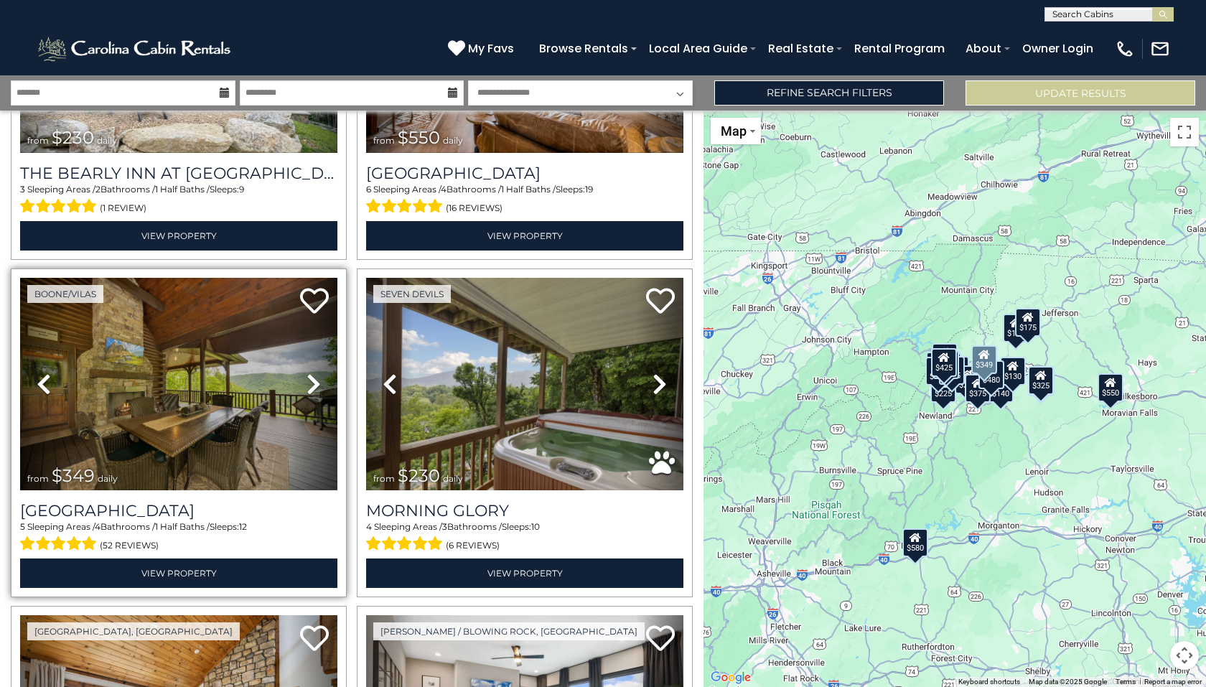
click at [315, 372] on icon at bounding box center [313, 383] width 14 height 23
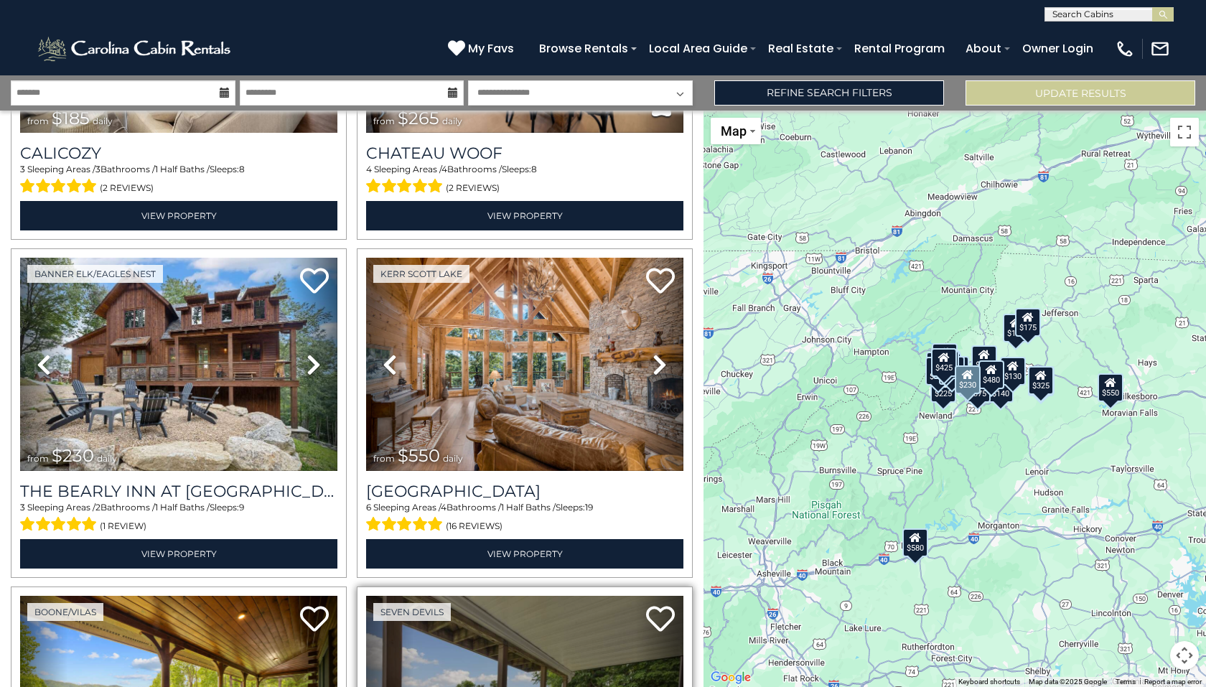
scroll to position [1908, 0]
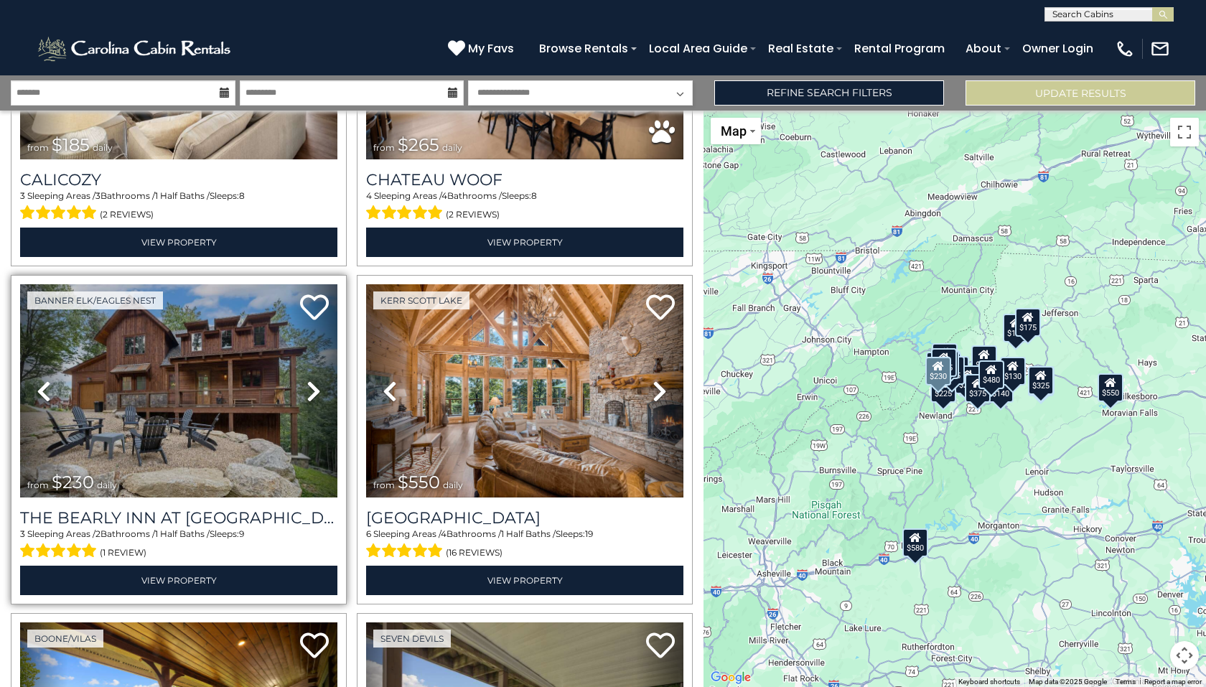
click at [310, 380] on icon at bounding box center [313, 391] width 14 height 23
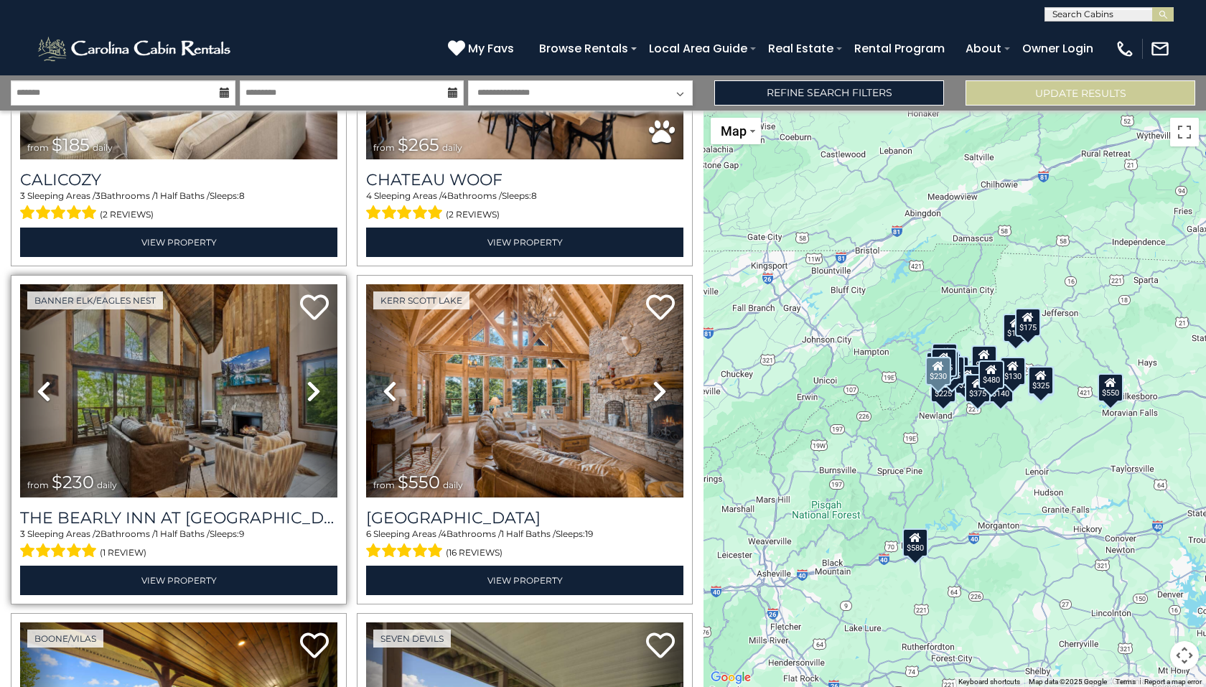
click at [311, 380] on icon at bounding box center [313, 391] width 14 height 23
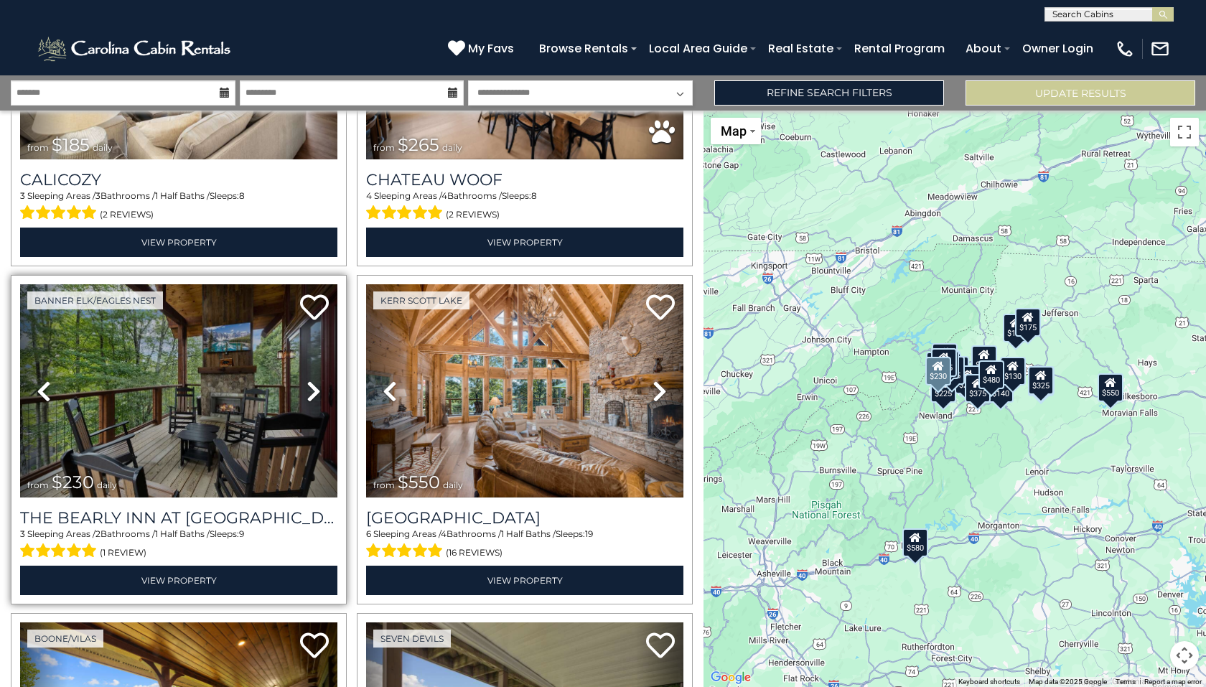
click at [312, 380] on icon at bounding box center [313, 391] width 14 height 23
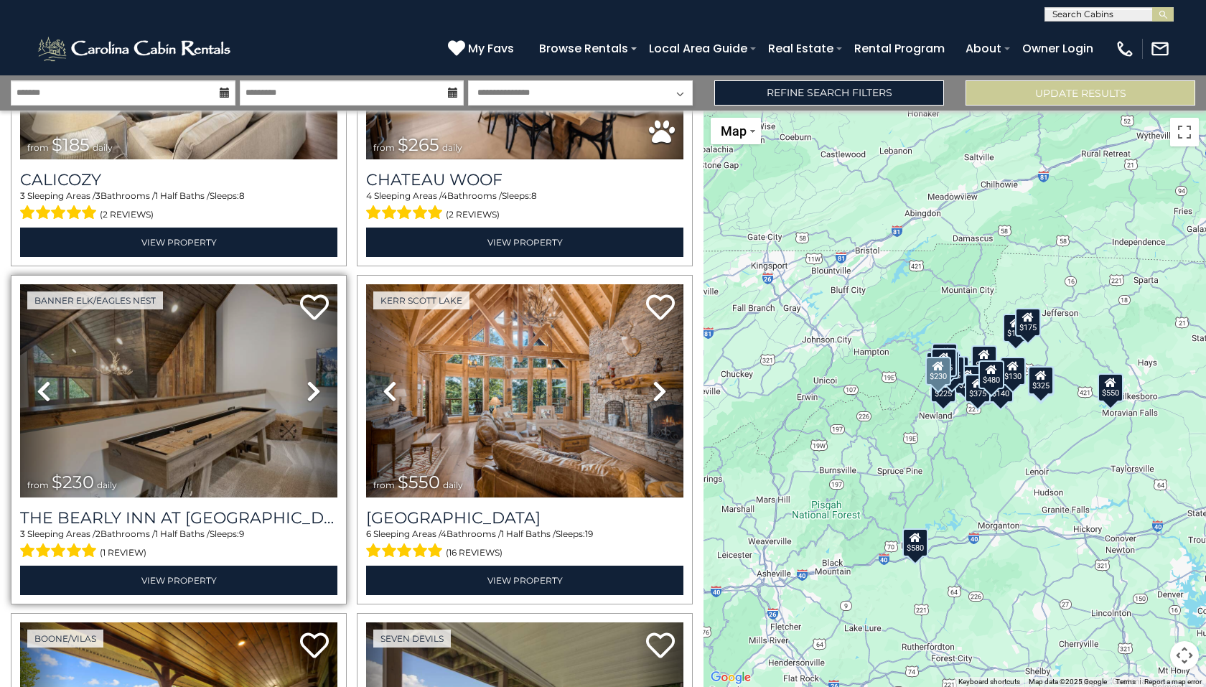
click at [313, 380] on icon at bounding box center [313, 391] width 14 height 23
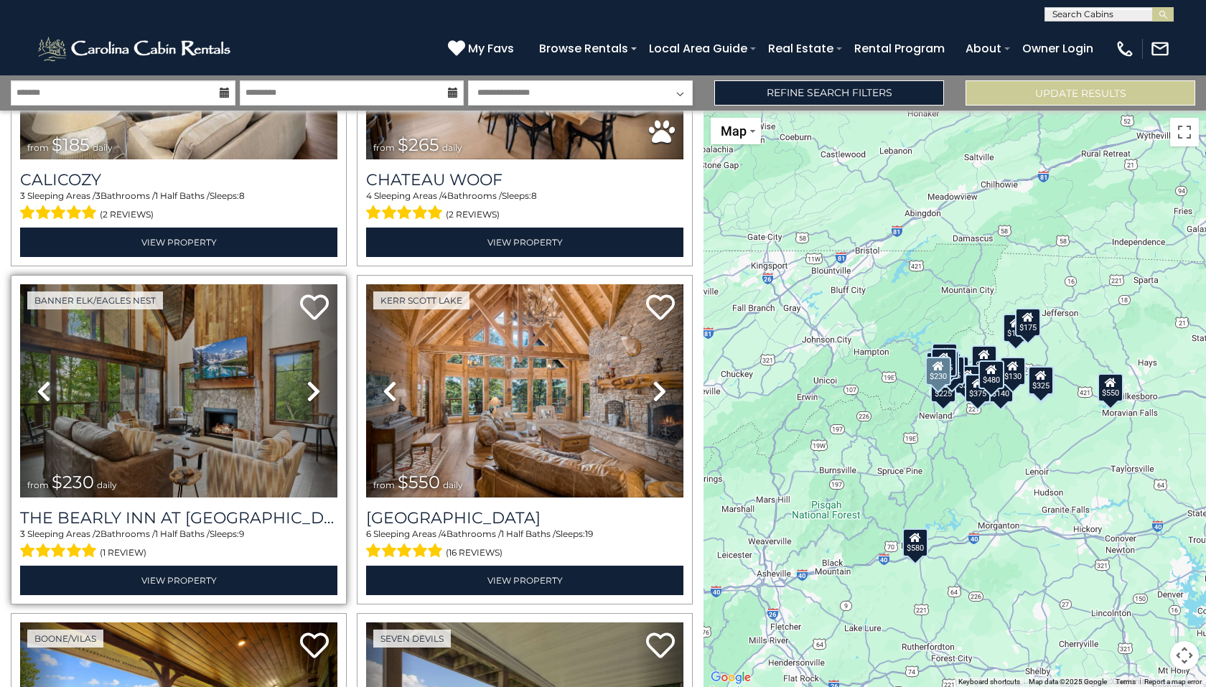
click at [313, 380] on icon at bounding box center [313, 391] width 14 height 23
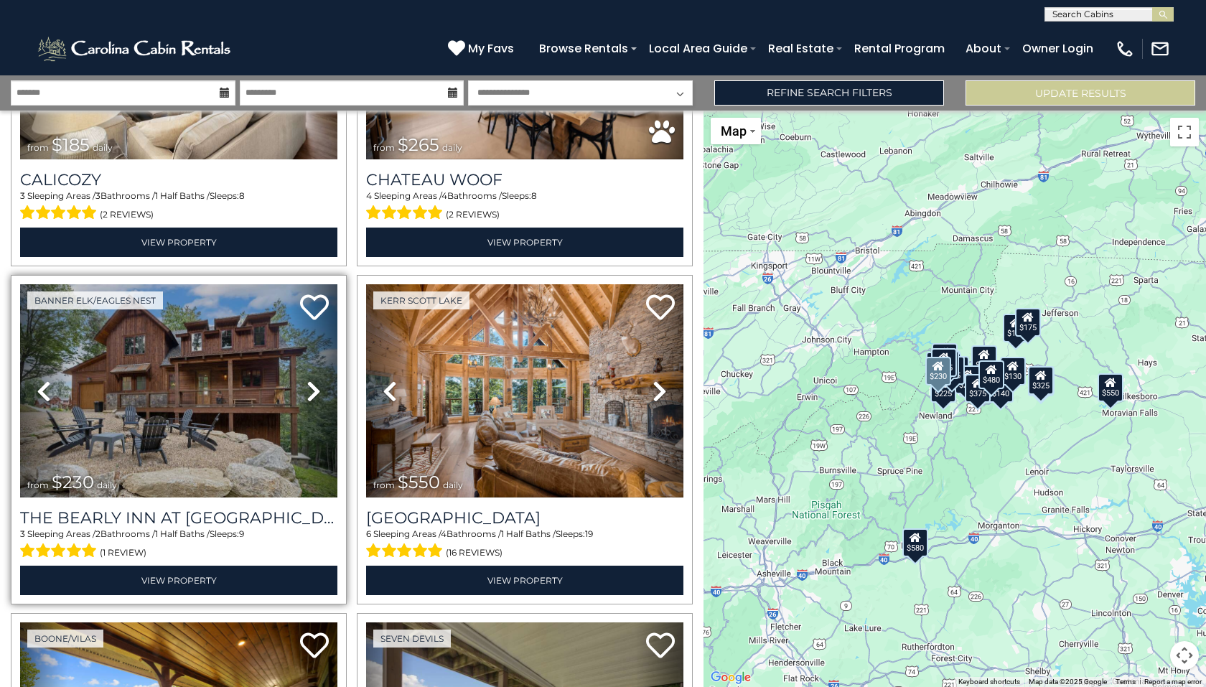
click at [313, 380] on icon at bounding box center [313, 391] width 14 height 23
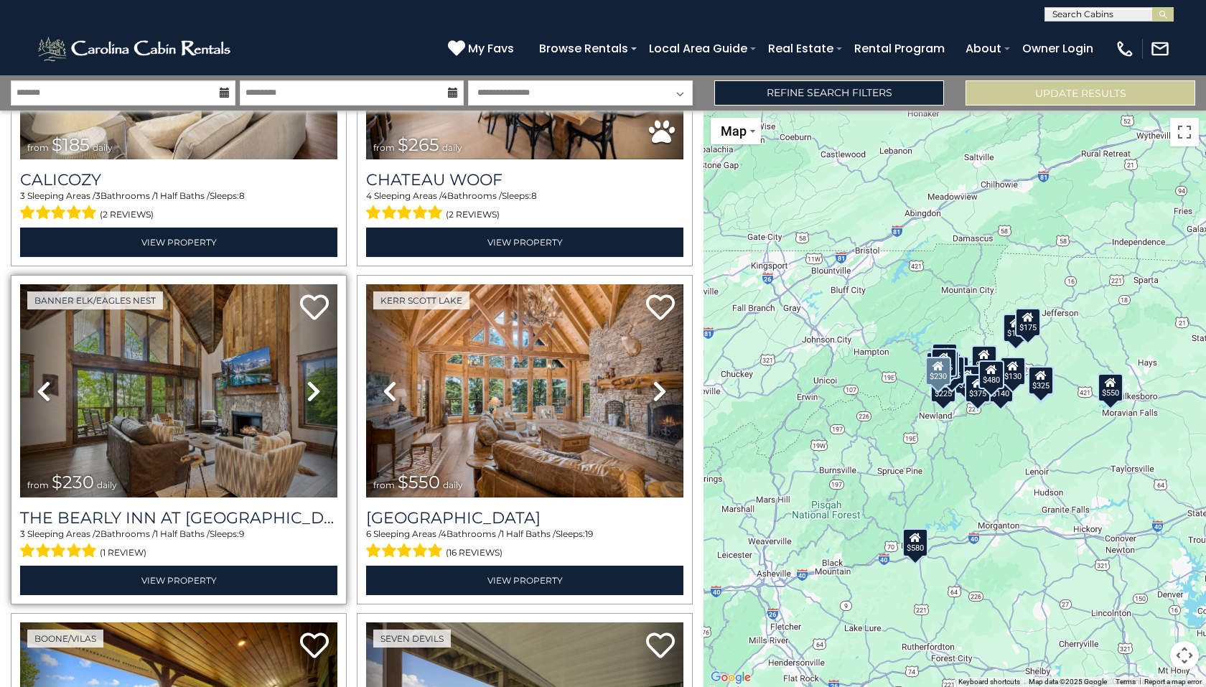
click at [314, 380] on icon at bounding box center [313, 391] width 14 height 23
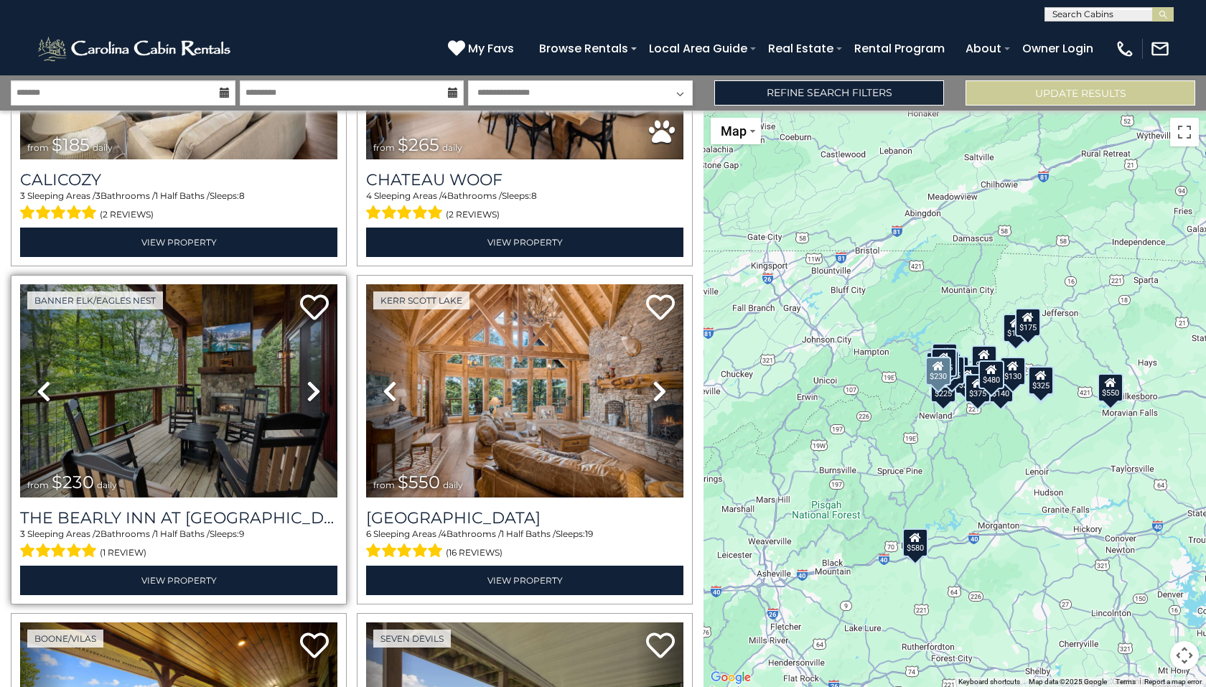
click at [314, 380] on icon at bounding box center [313, 391] width 14 height 23
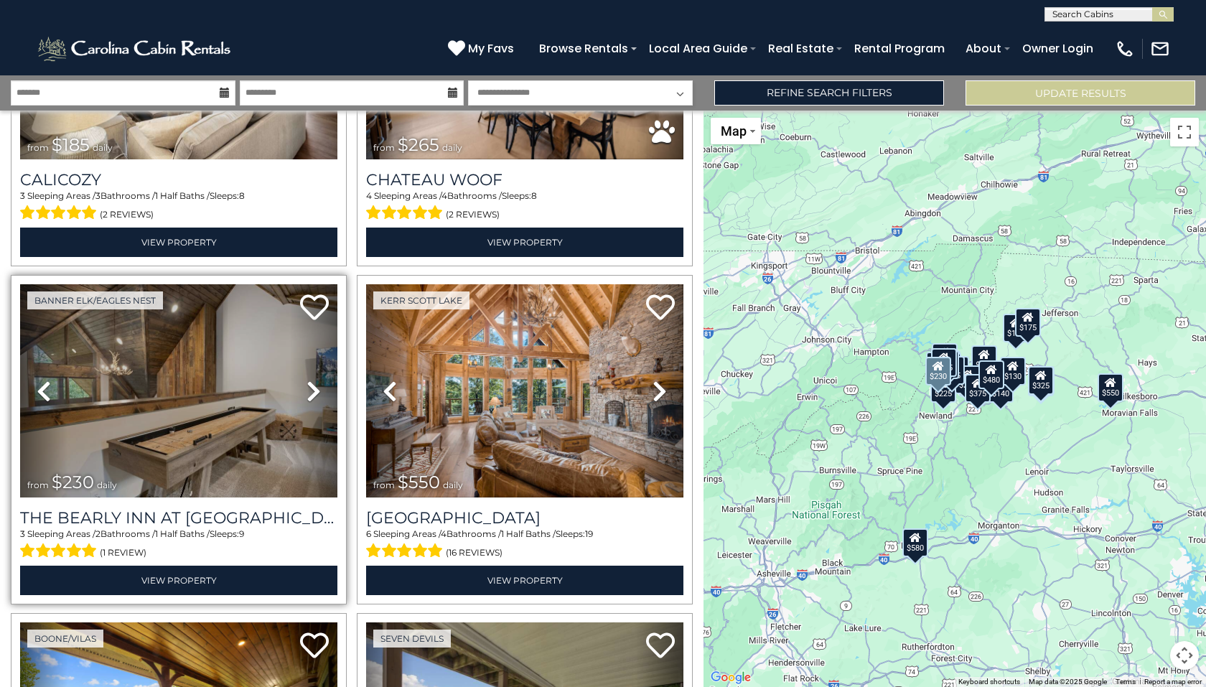
click at [314, 380] on icon at bounding box center [313, 391] width 14 height 23
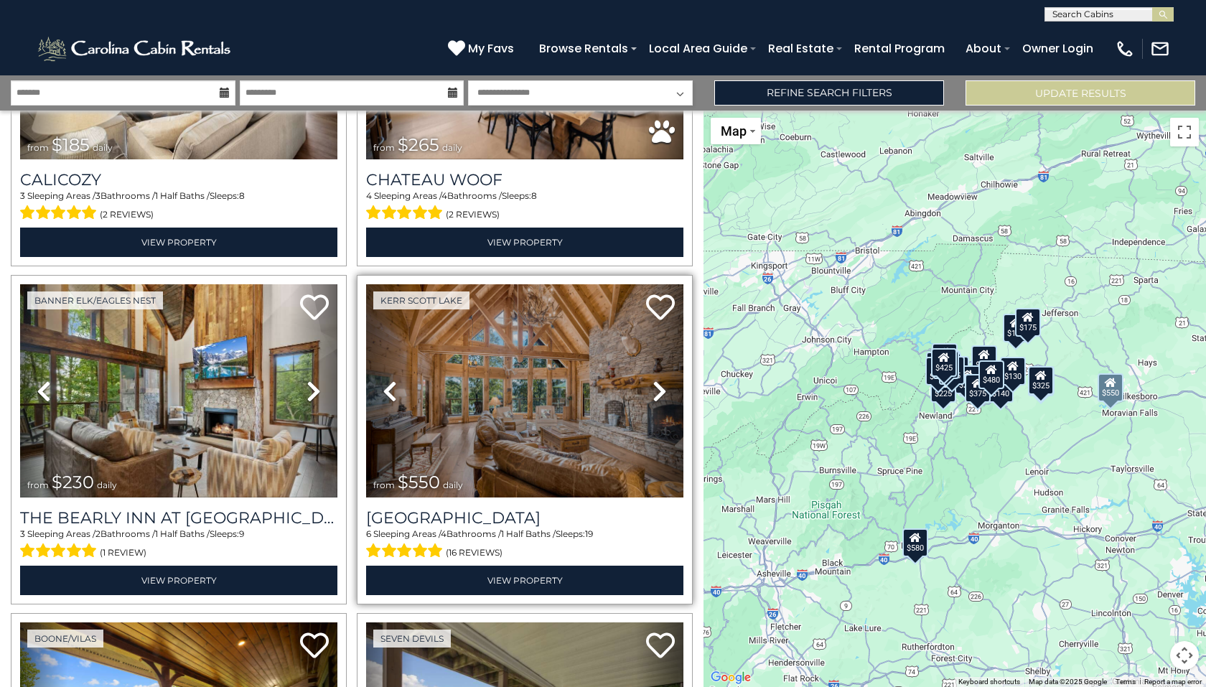
click at [655, 380] on icon at bounding box center [659, 391] width 14 height 23
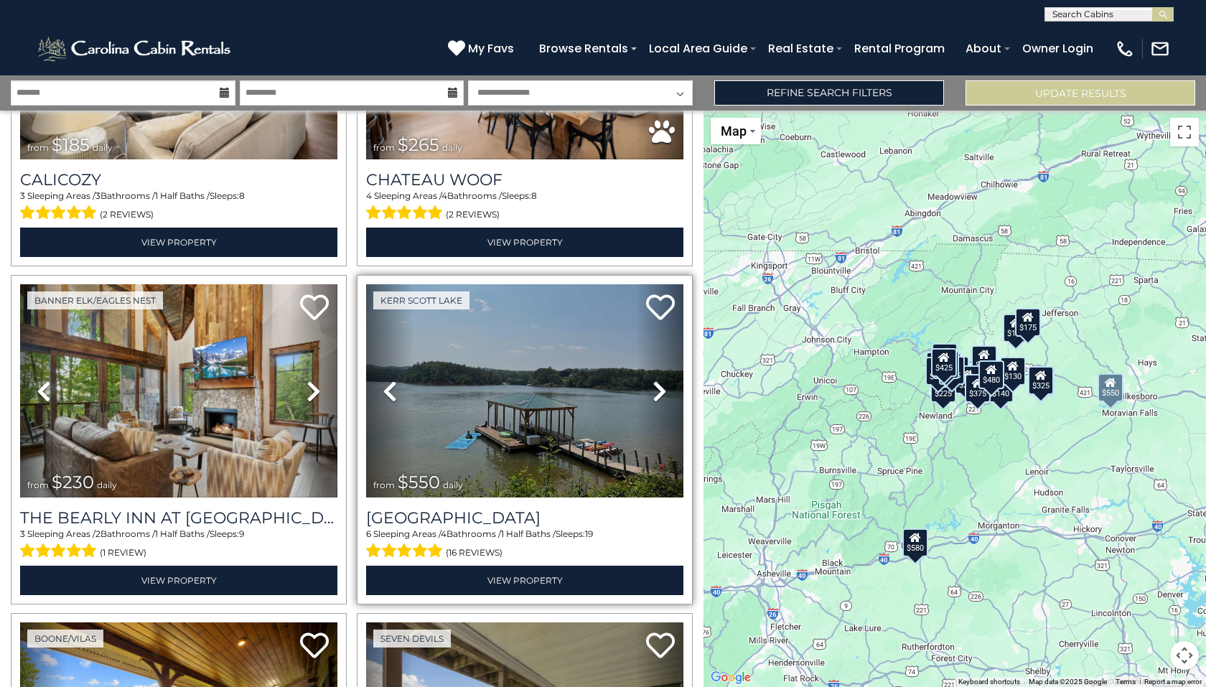
click at [655, 380] on icon at bounding box center [659, 391] width 14 height 23
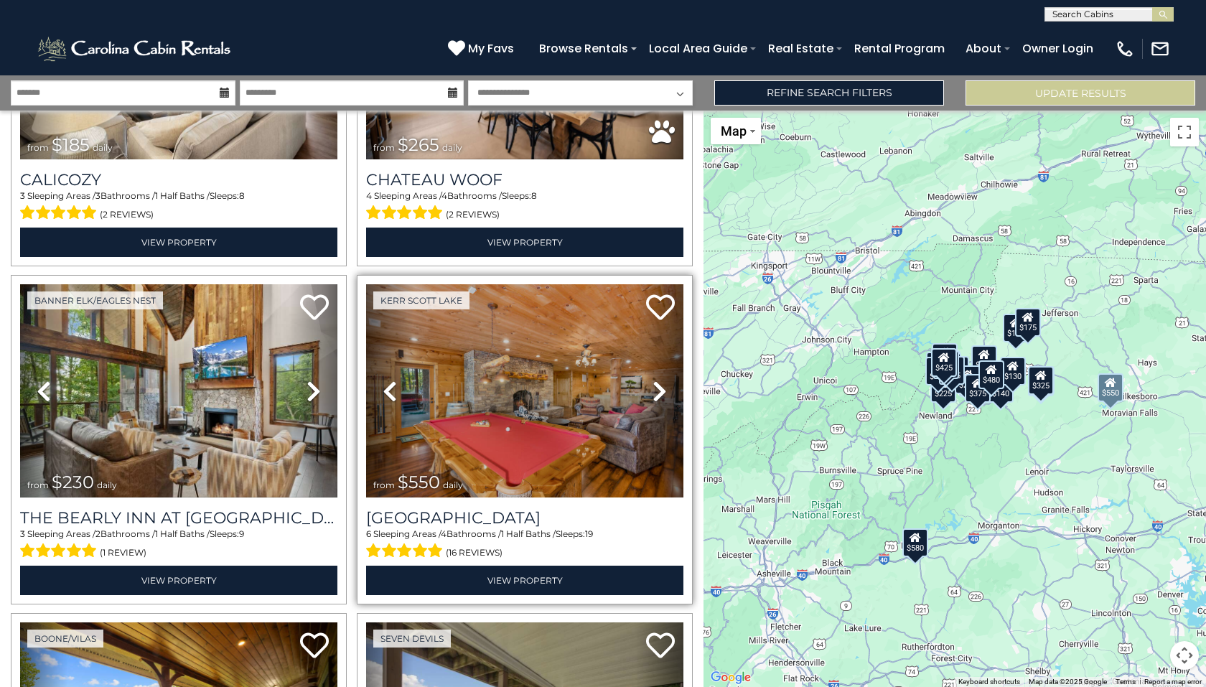
click at [653, 380] on icon at bounding box center [659, 391] width 14 height 23
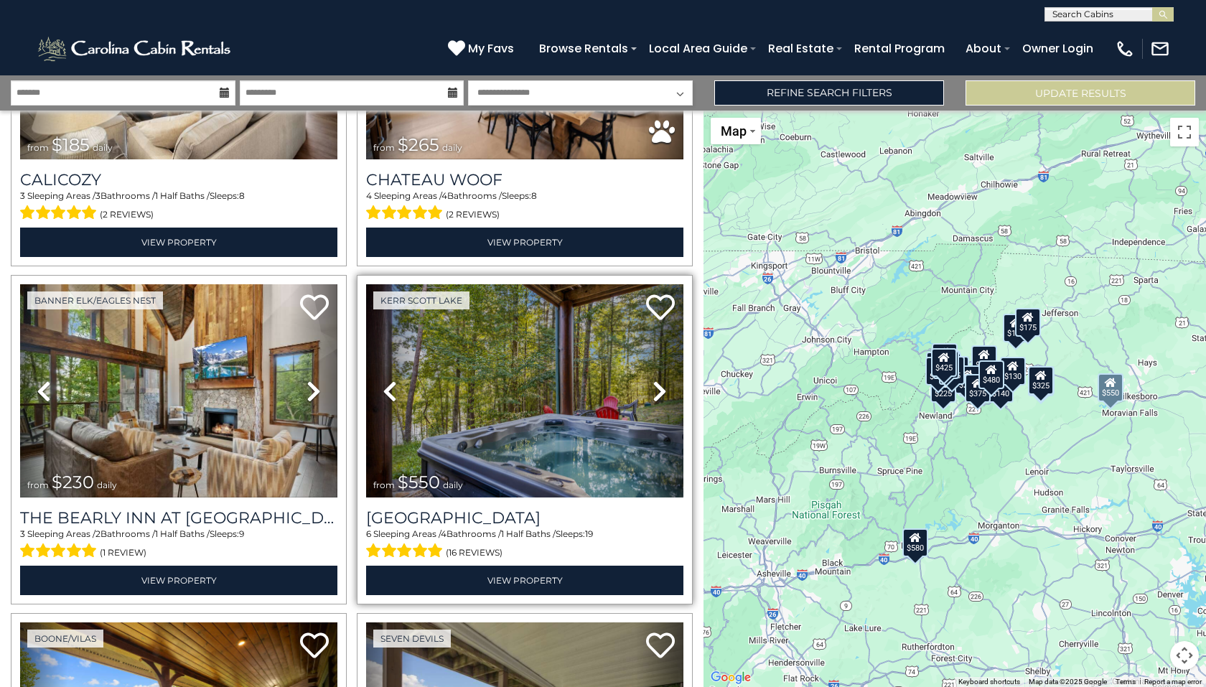
click at [653, 380] on icon at bounding box center [659, 391] width 14 height 23
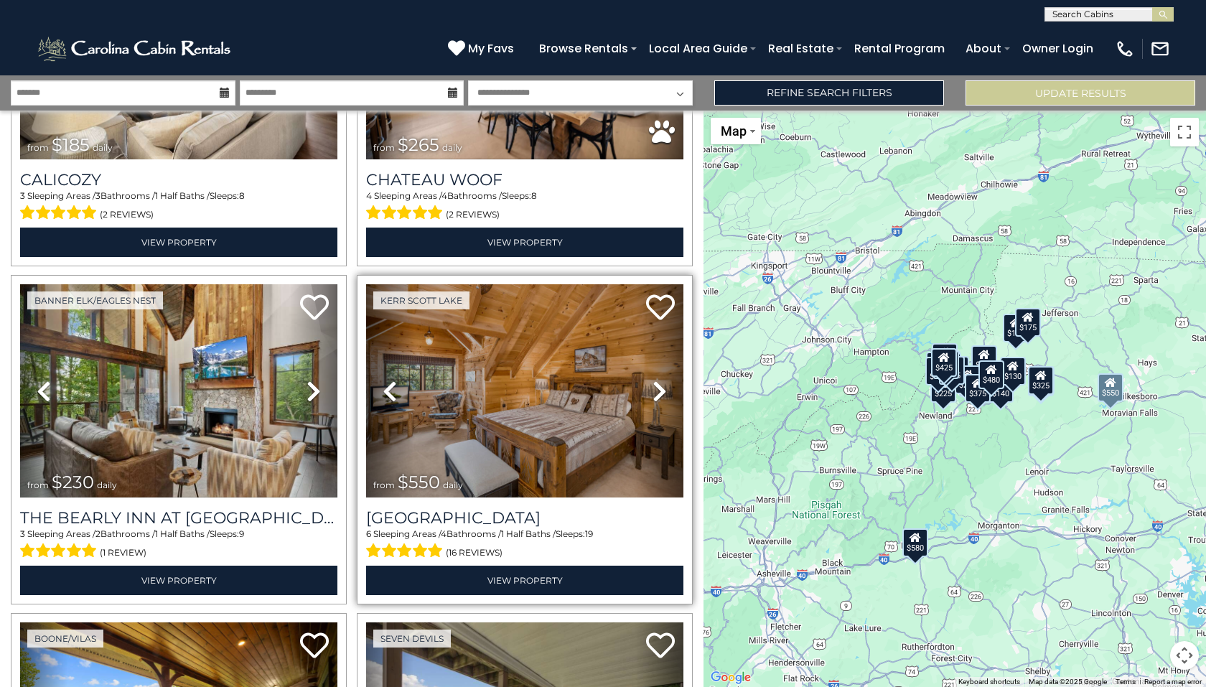
click at [653, 380] on icon at bounding box center [659, 391] width 14 height 23
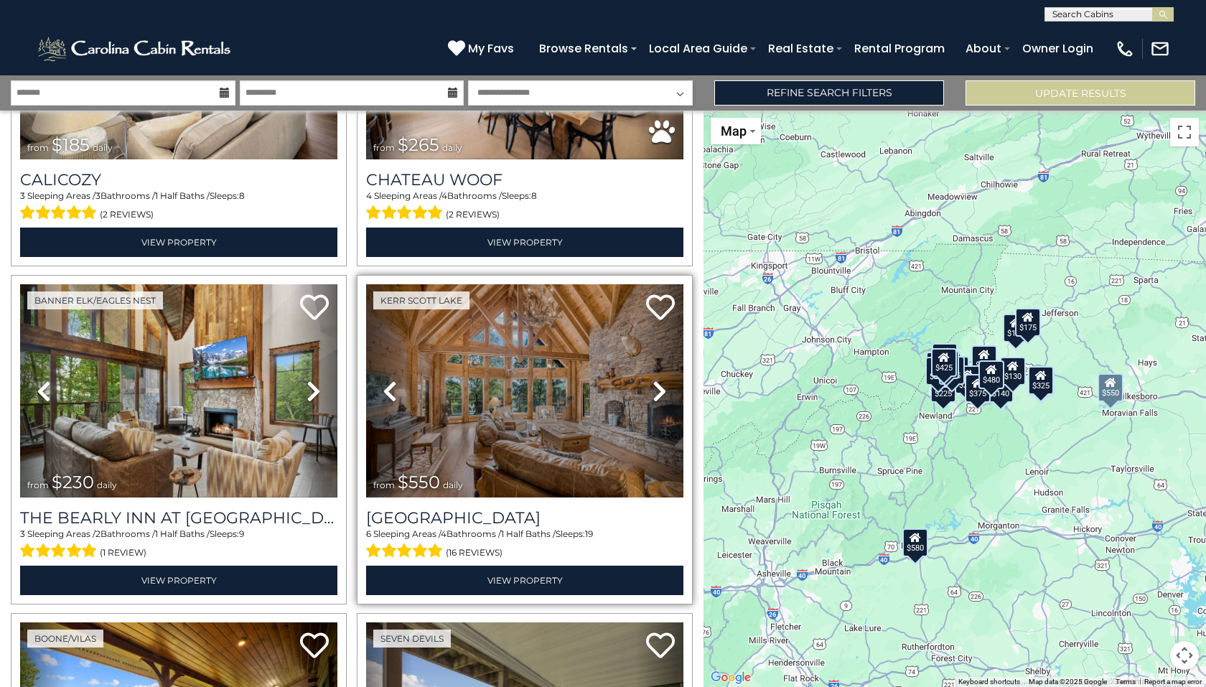
click at [653, 380] on icon at bounding box center [659, 391] width 14 height 23
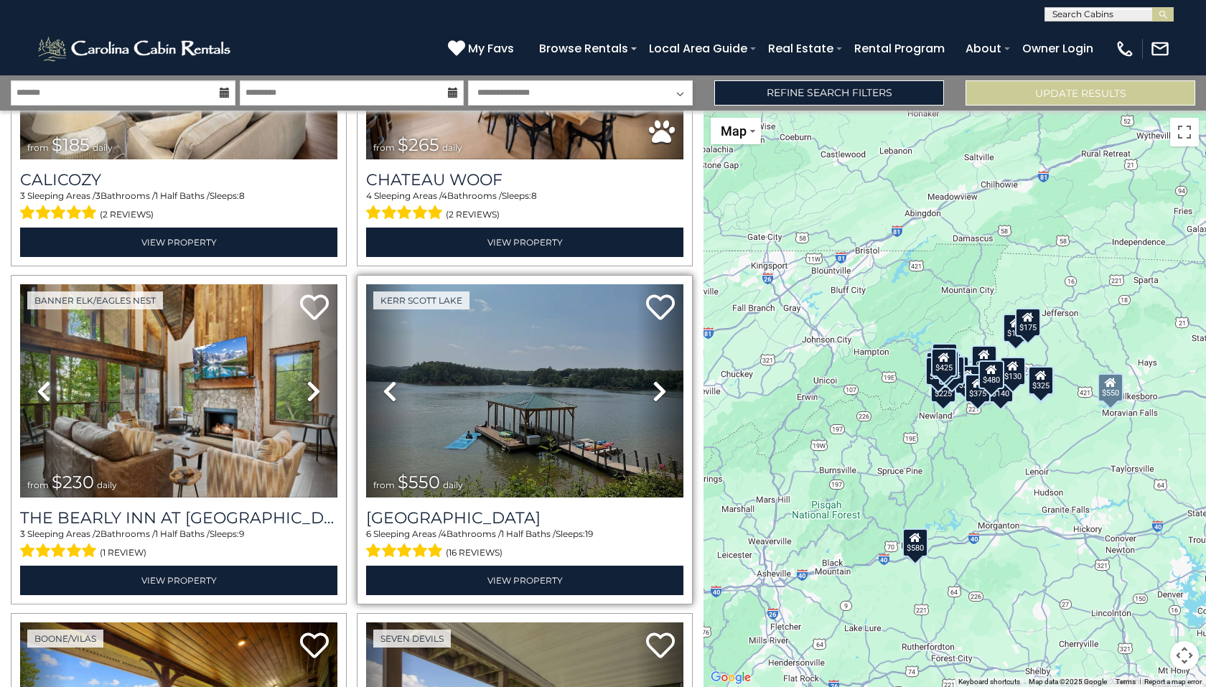
click at [653, 380] on icon at bounding box center [659, 391] width 14 height 23
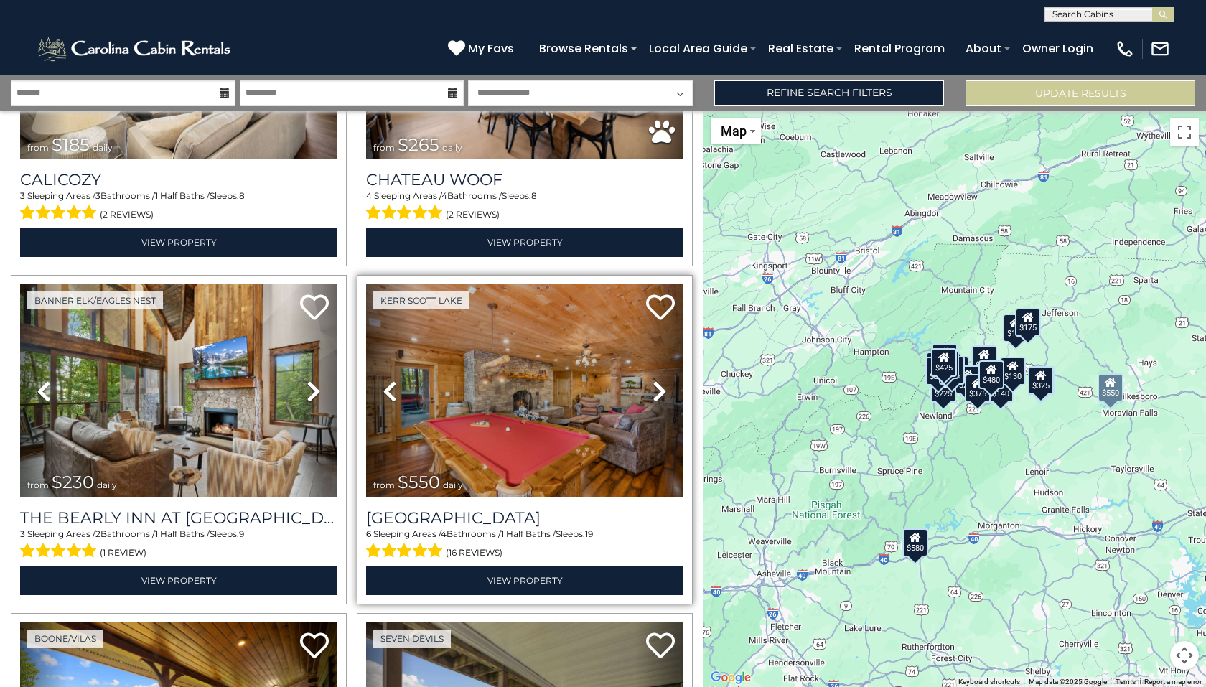
click at [653, 380] on icon at bounding box center [659, 391] width 14 height 23
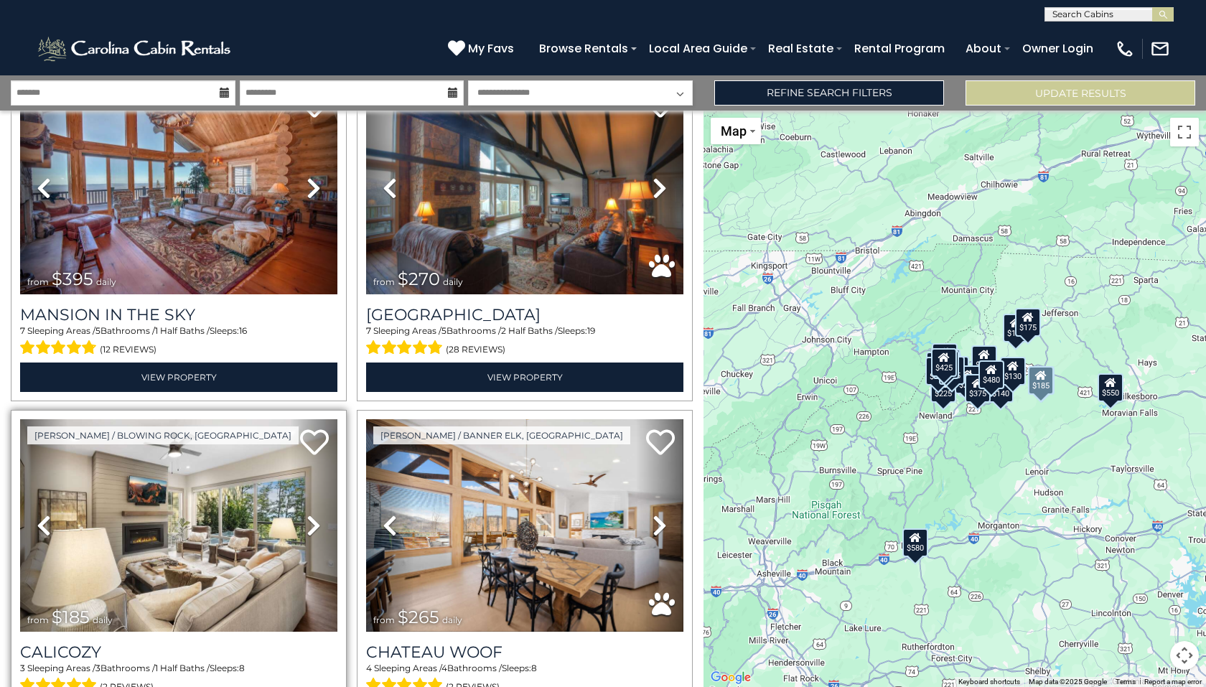
scroll to position [1478, 0]
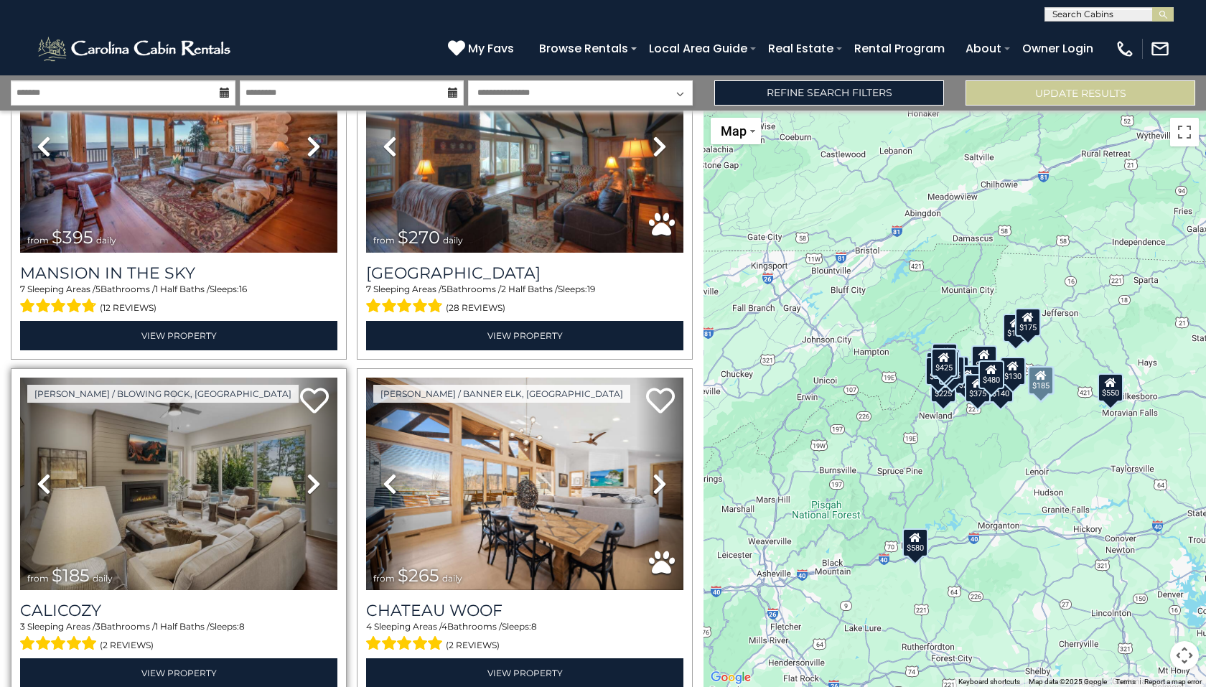
click at [309, 473] on icon at bounding box center [313, 483] width 14 height 23
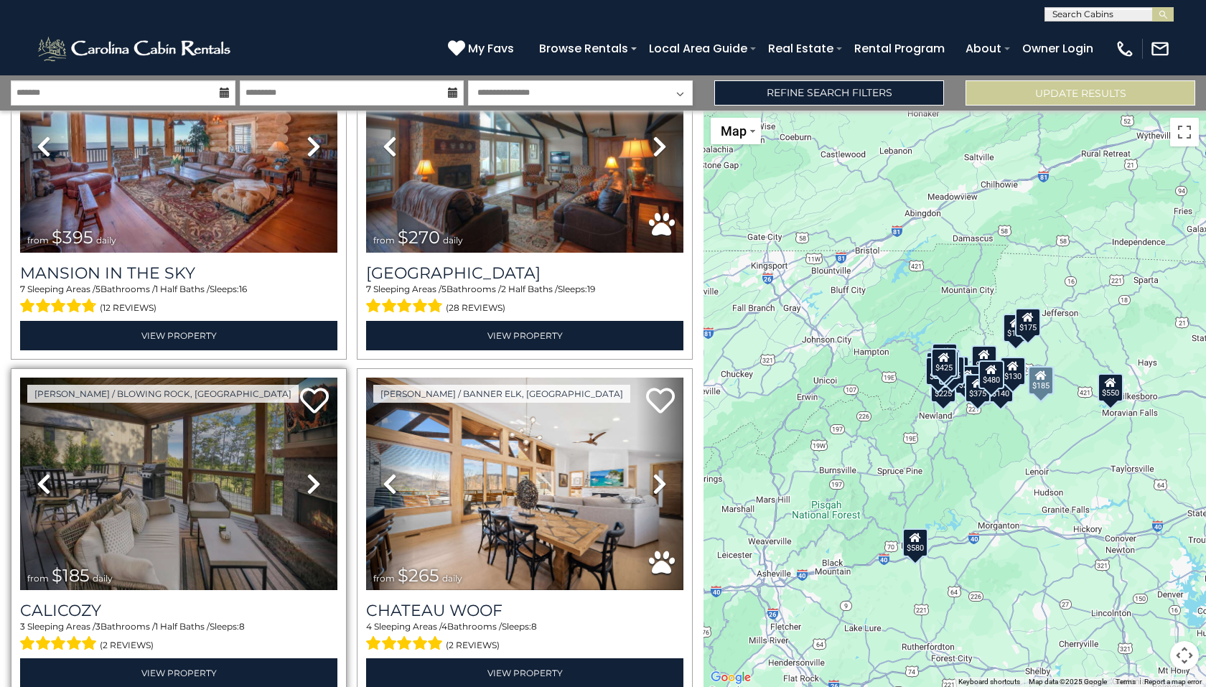
click at [309, 473] on icon at bounding box center [313, 483] width 14 height 23
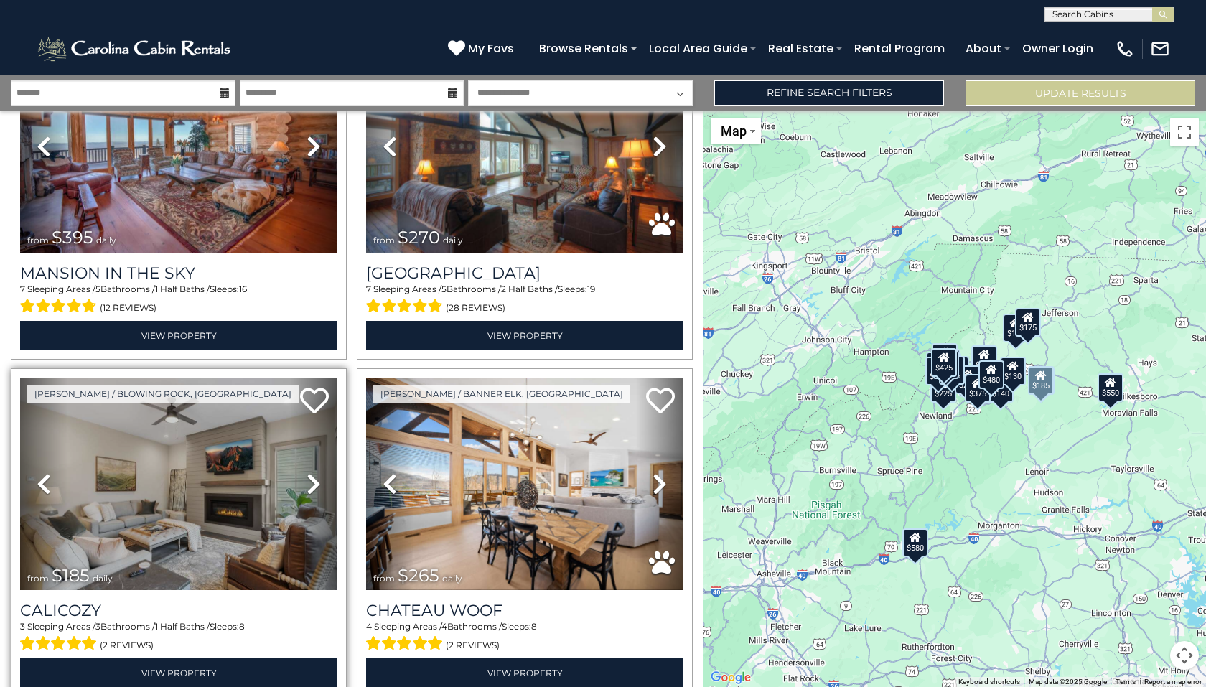
click at [309, 473] on icon at bounding box center [313, 483] width 14 height 23
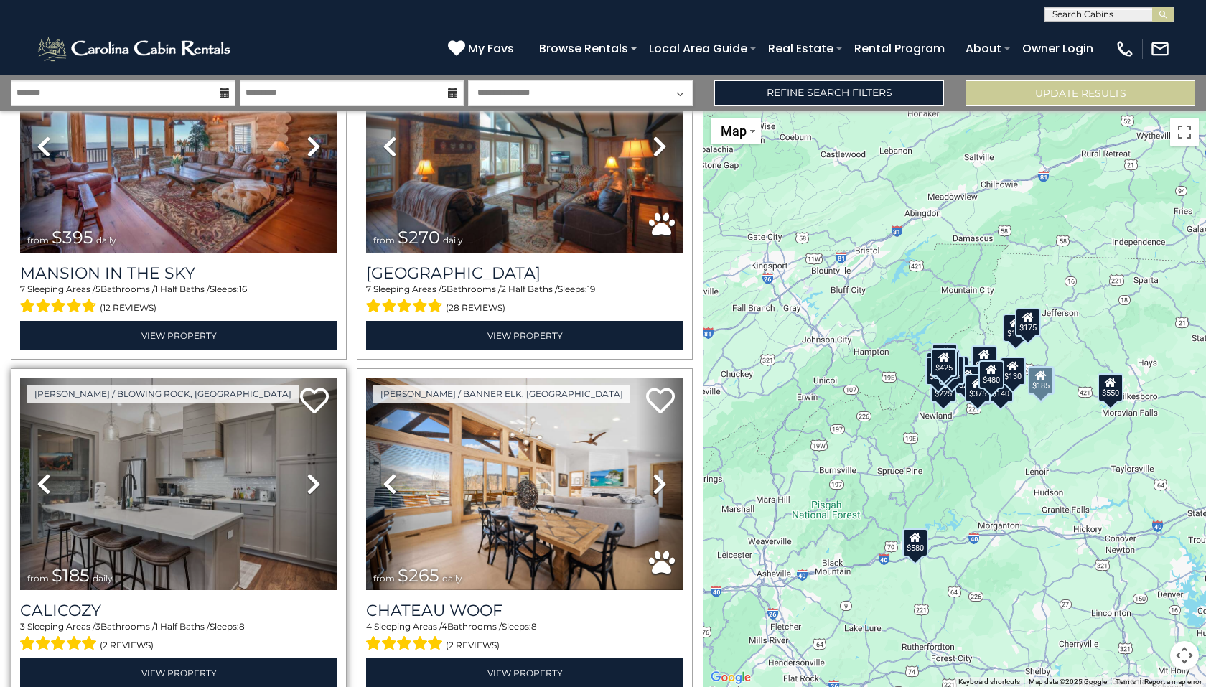
click at [309, 473] on icon at bounding box center [313, 483] width 14 height 23
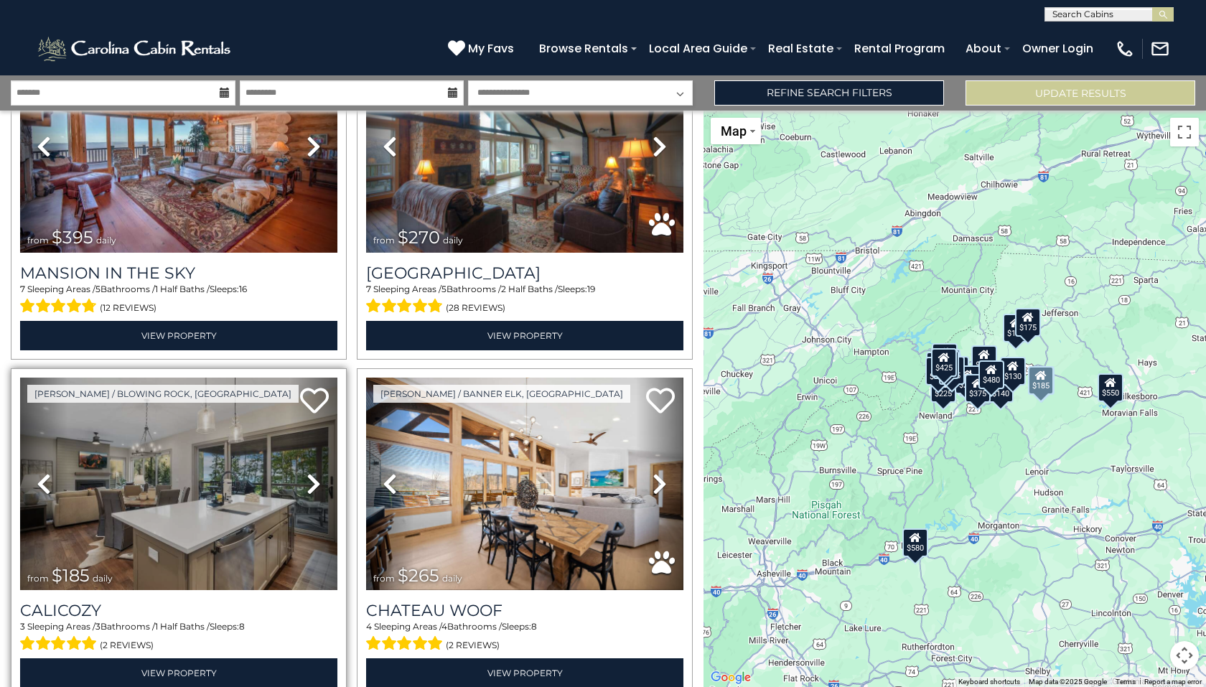
click at [309, 473] on icon at bounding box center [313, 483] width 14 height 23
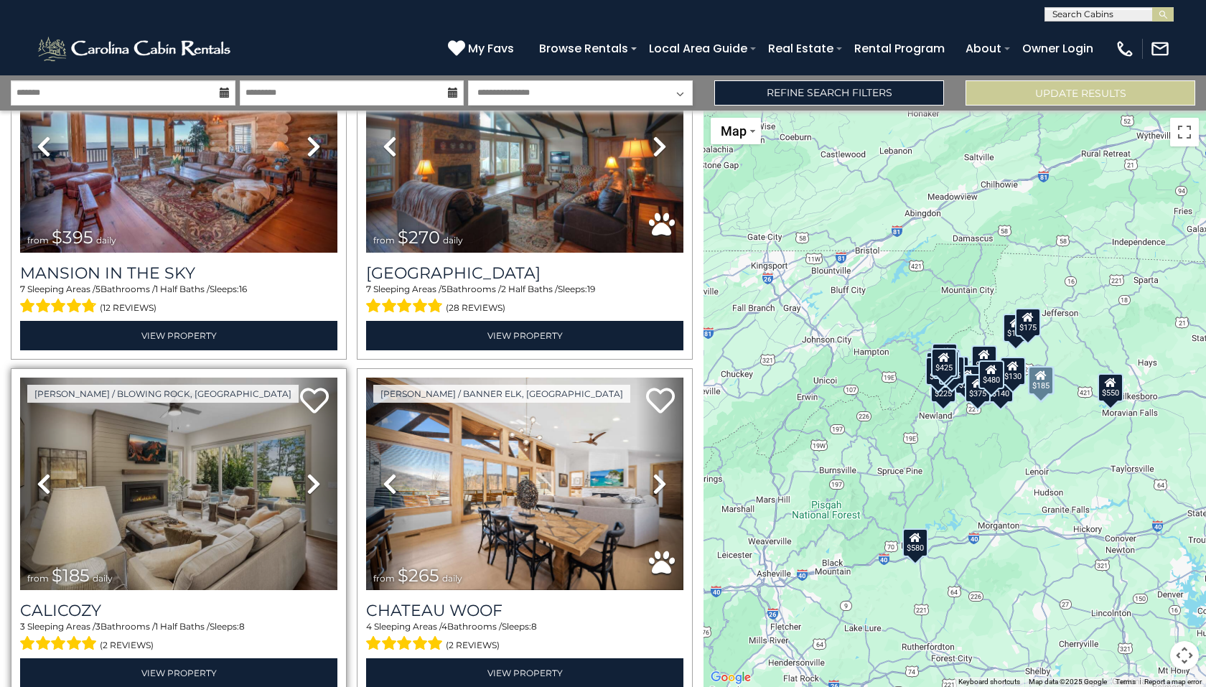
click at [309, 472] on icon at bounding box center [313, 483] width 14 height 23
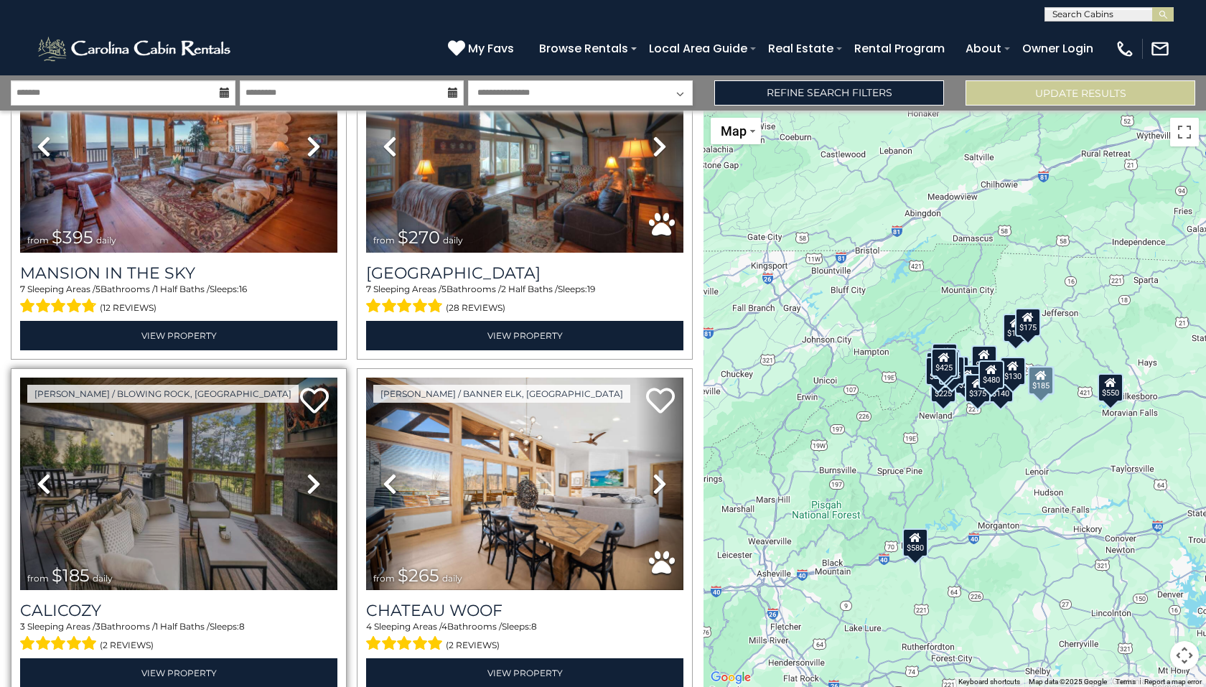
click at [309, 472] on icon at bounding box center [313, 483] width 14 height 23
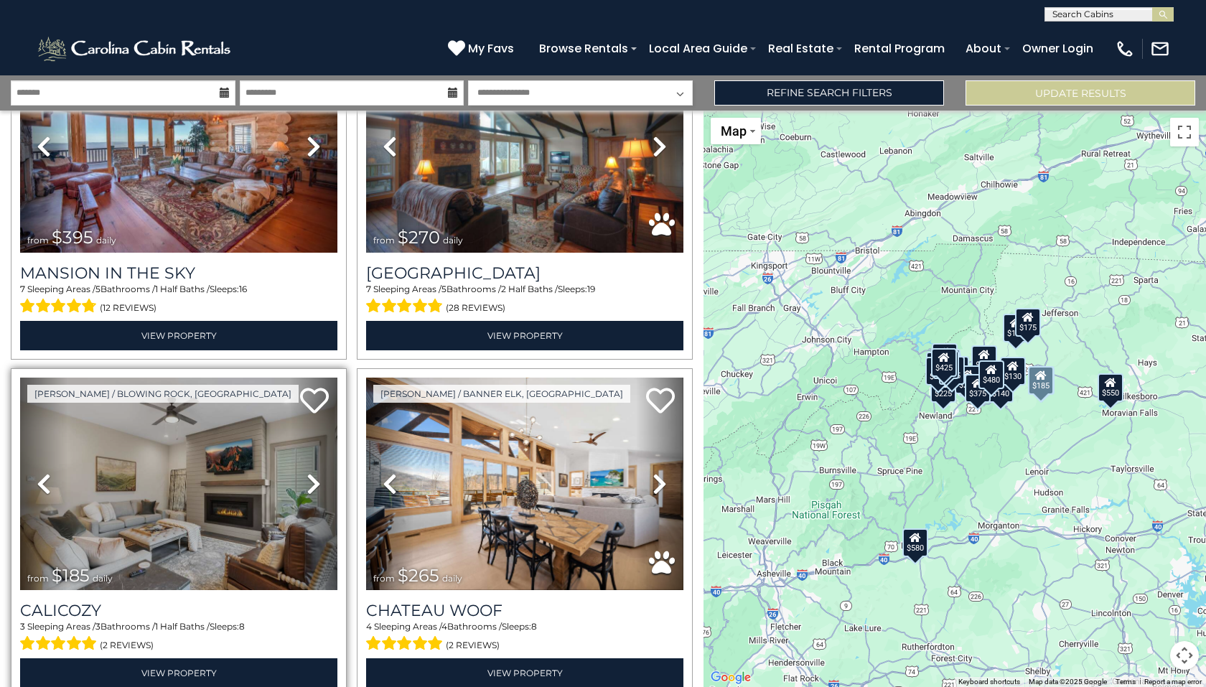
click at [309, 472] on icon at bounding box center [313, 483] width 14 height 23
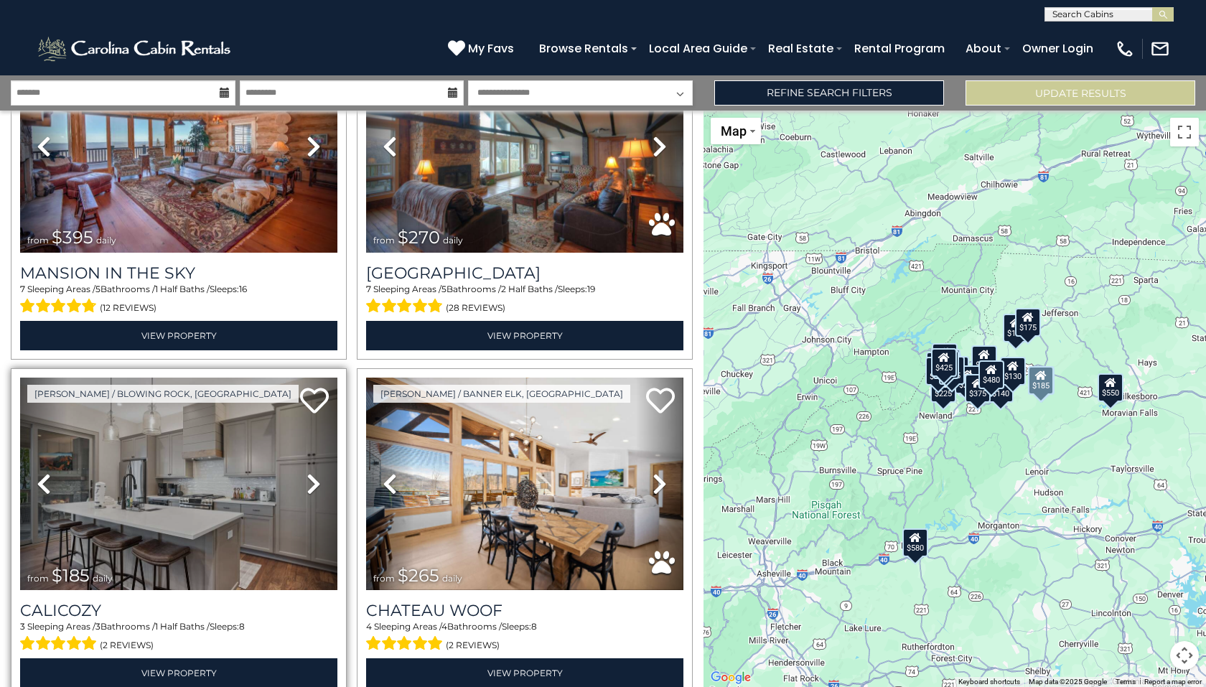
click at [309, 472] on icon at bounding box center [313, 483] width 14 height 23
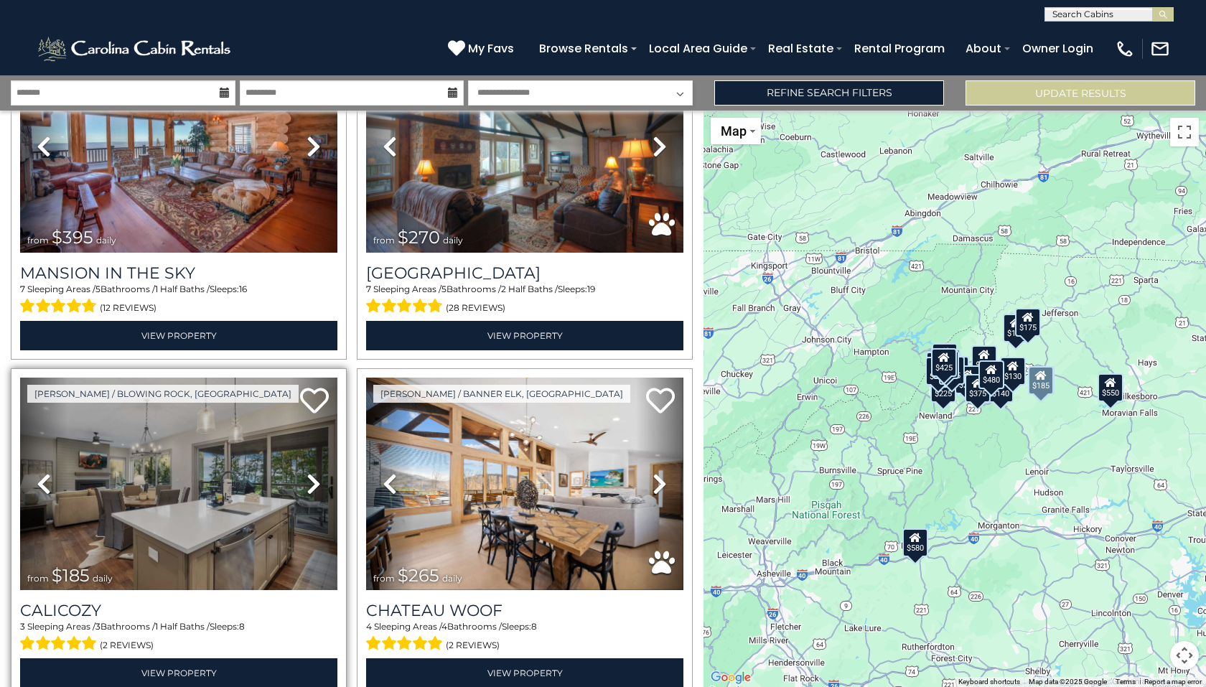
click at [309, 472] on icon at bounding box center [313, 483] width 14 height 23
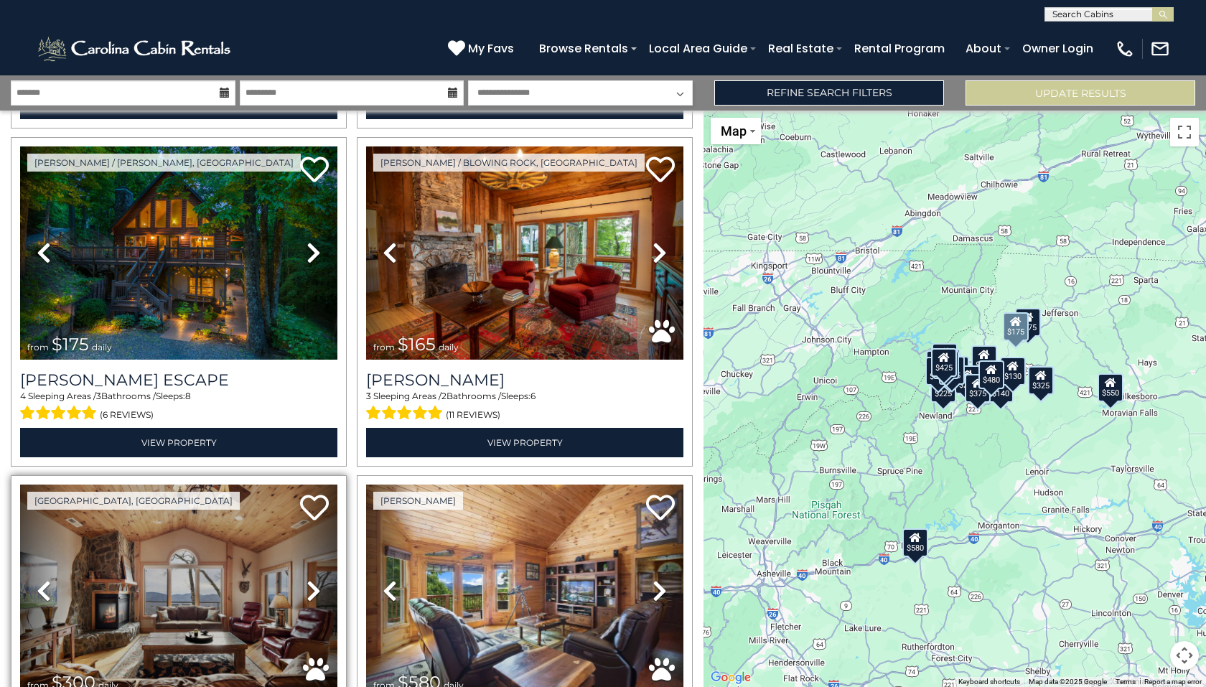
scroll to position [272, 0]
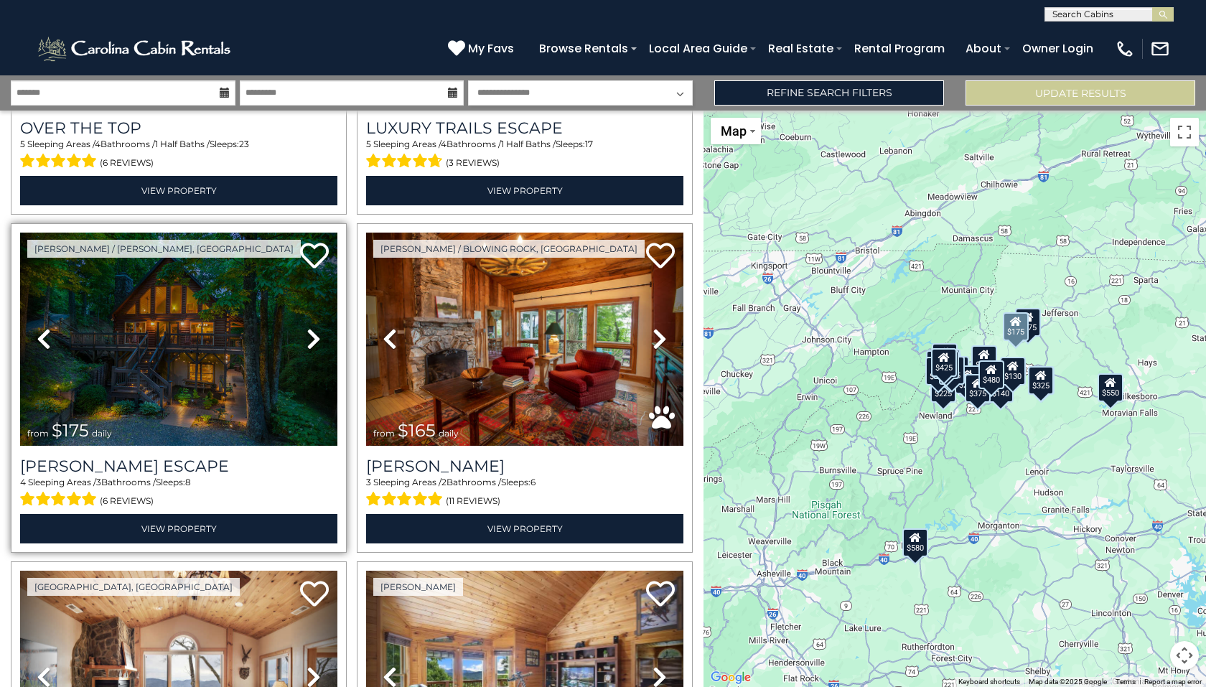
click at [309, 338] on icon at bounding box center [313, 338] width 14 height 23
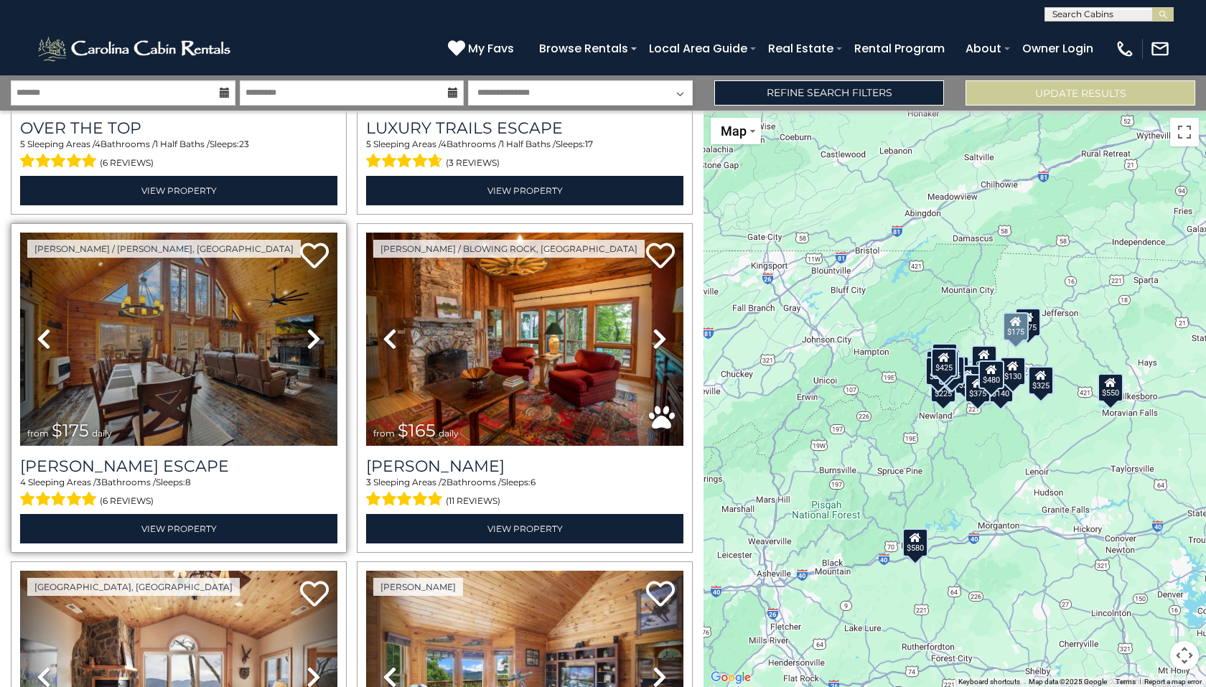
click at [309, 338] on icon at bounding box center [313, 338] width 14 height 23
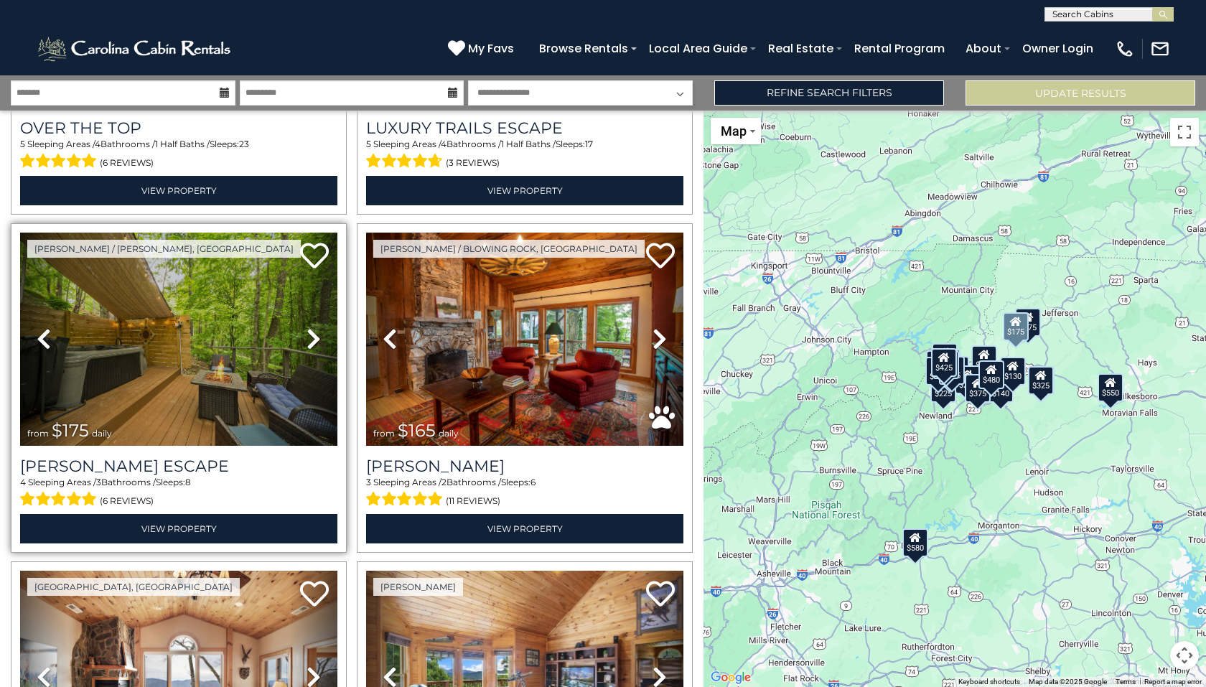
click at [310, 339] on icon at bounding box center [313, 338] width 14 height 23
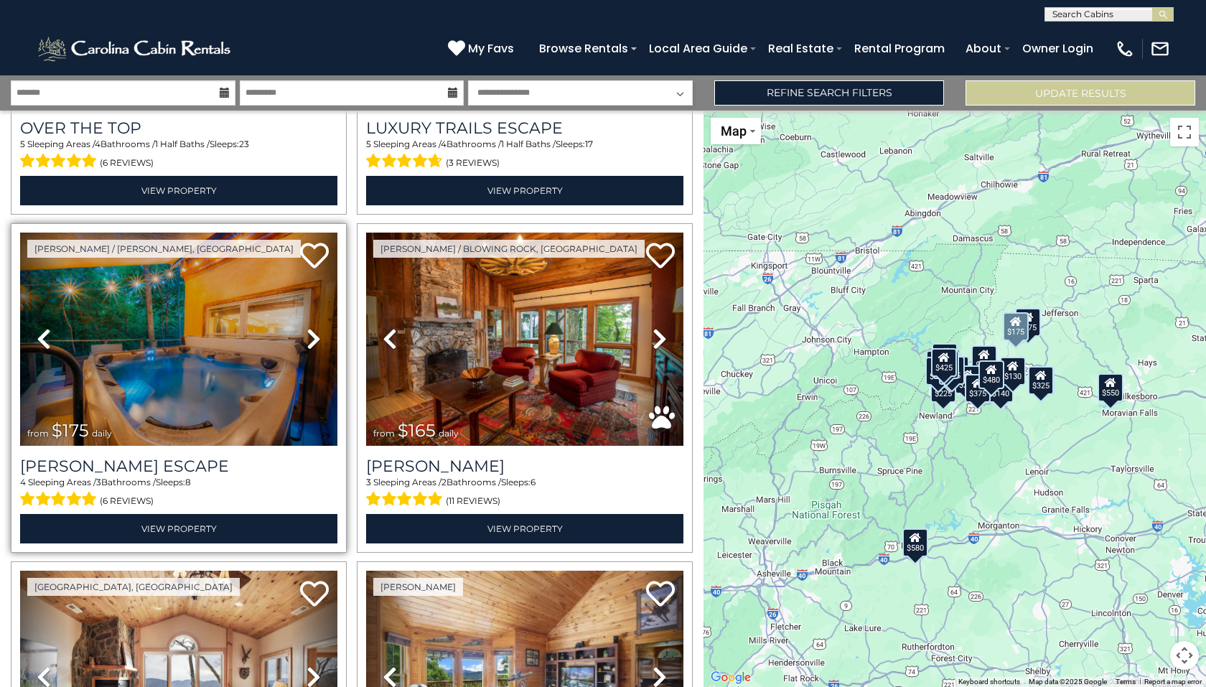
click at [310, 339] on icon at bounding box center [313, 338] width 14 height 23
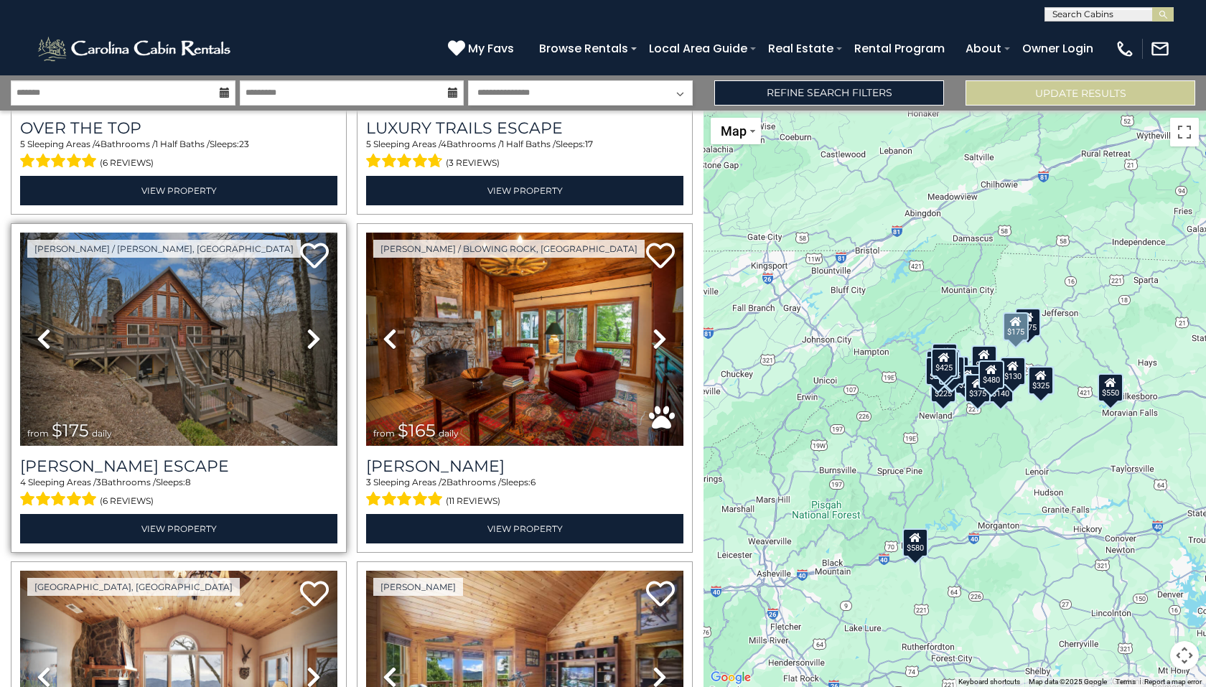
click at [310, 339] on icon at bounding box center [313, 338] width 14 height 23
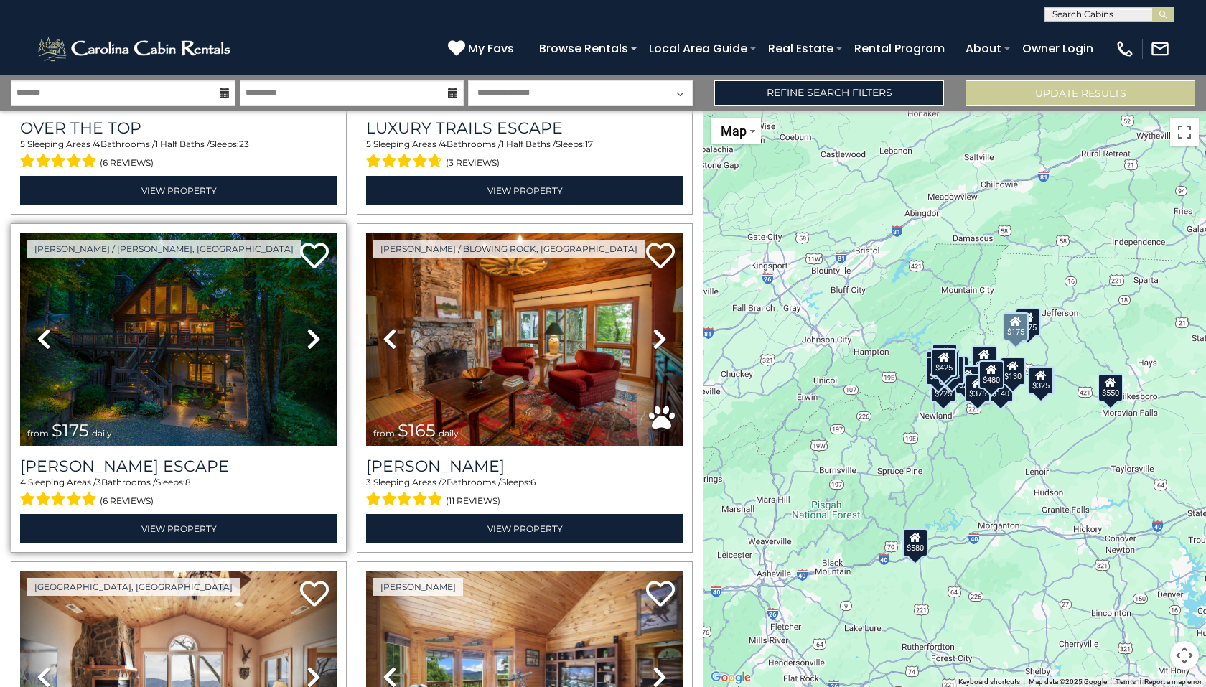
click at [310, 339] on icon at bounding box center [313, 338] width 14 height 23
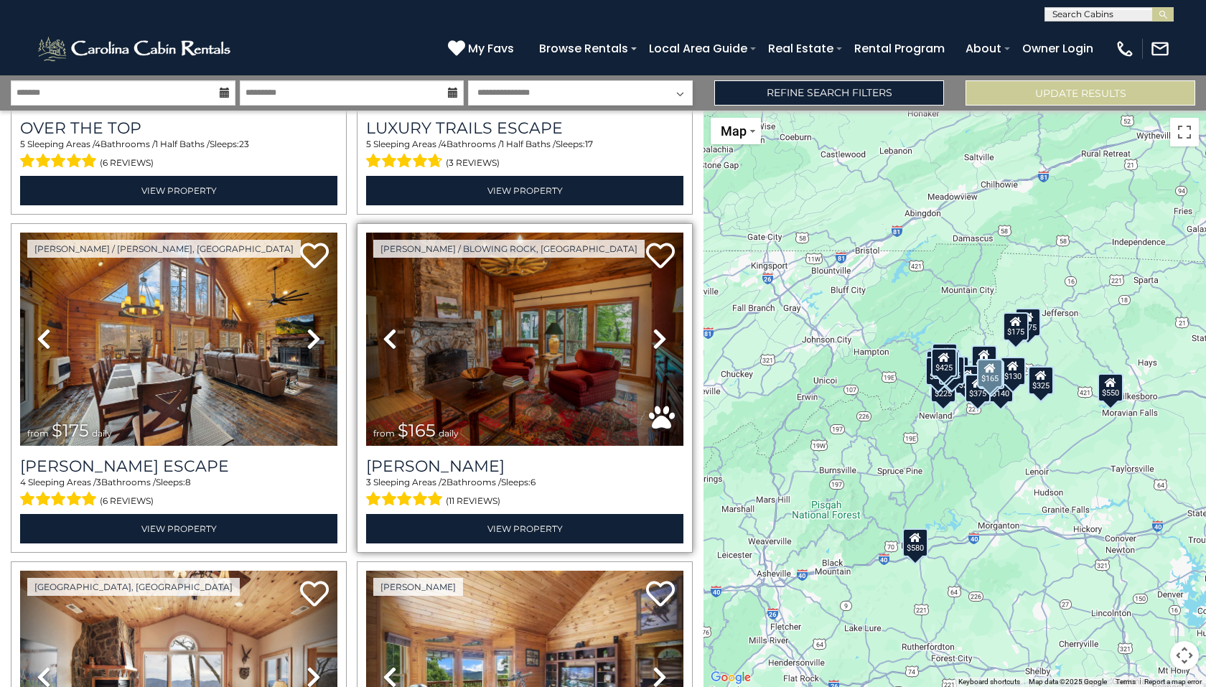
click at [652, 330] on icon at bounding box center [659, 338] width 14 height 23
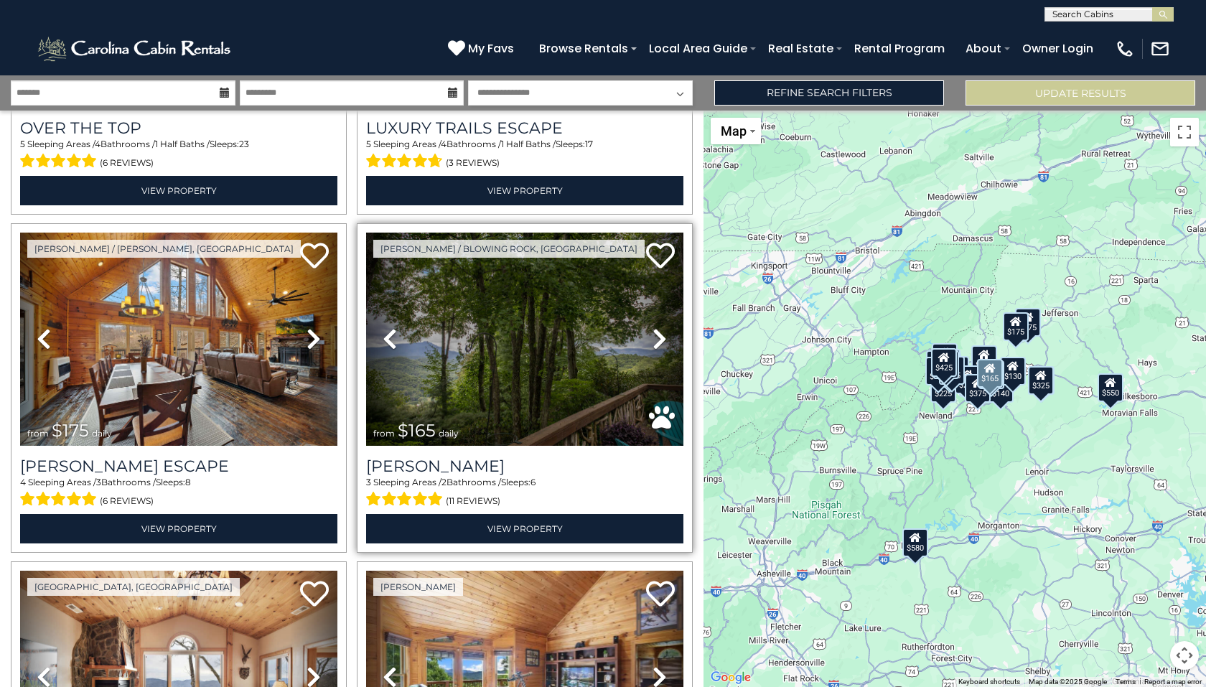
click at [652, 332] on icon at bounding box center [659, 338] width 14 height 23
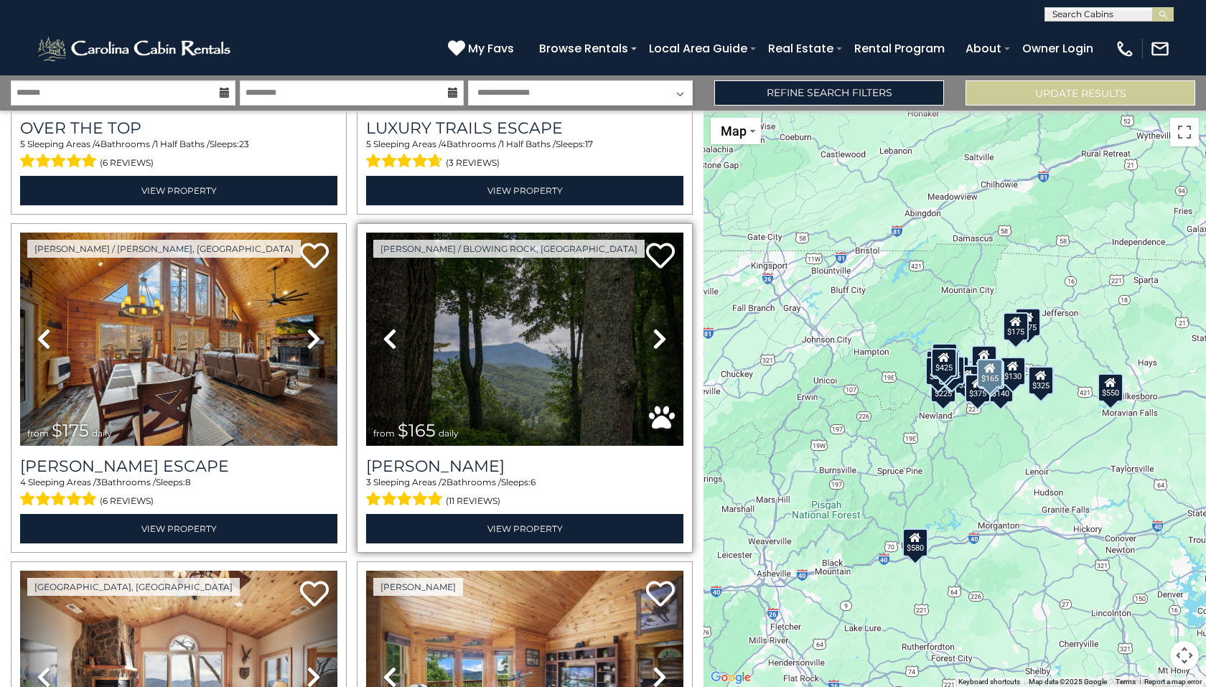
click at [652, 332] on icon at bounding box center [659, 338] width 14 height 23
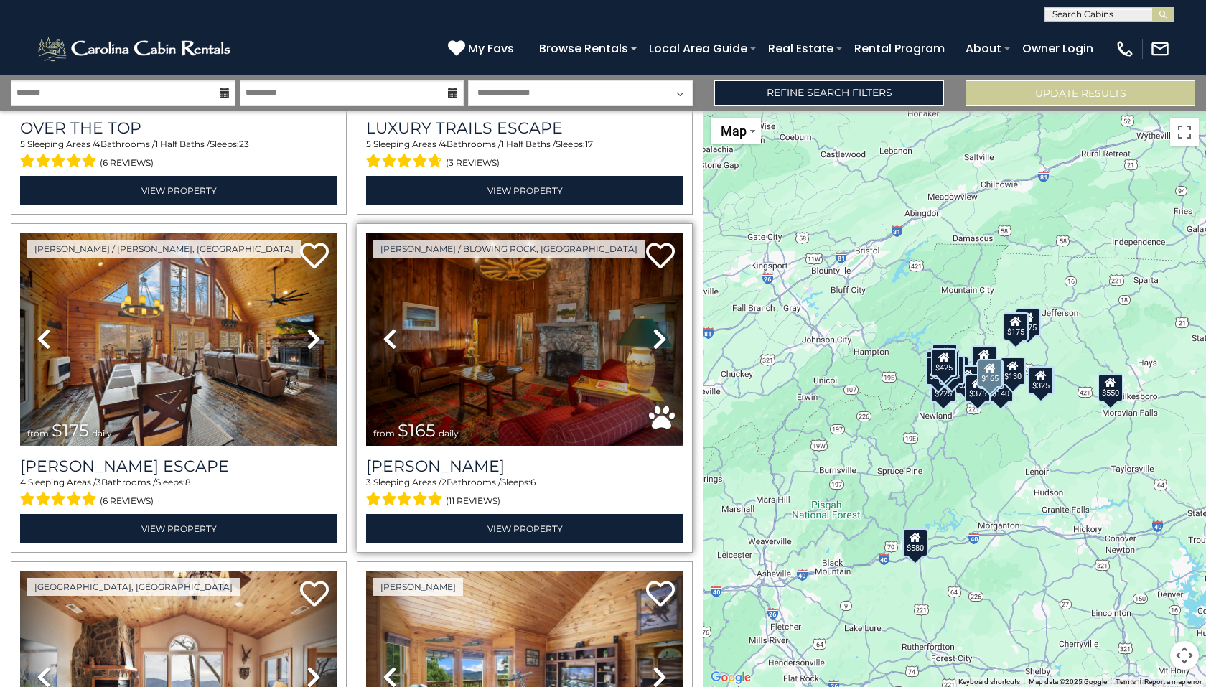
click at [652, 332] on icon at bounding box center [659, 338] width 14 height 23
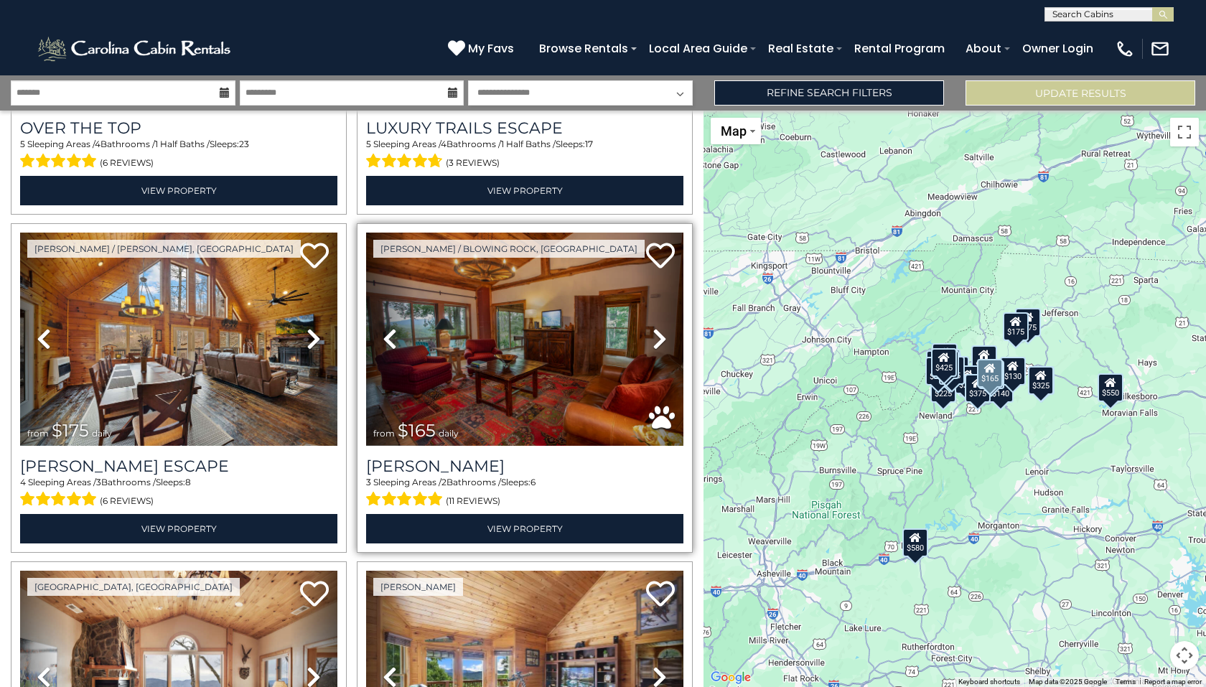
click at [652, 332] on icon at bounding box center [659, 338] width 14 height 23
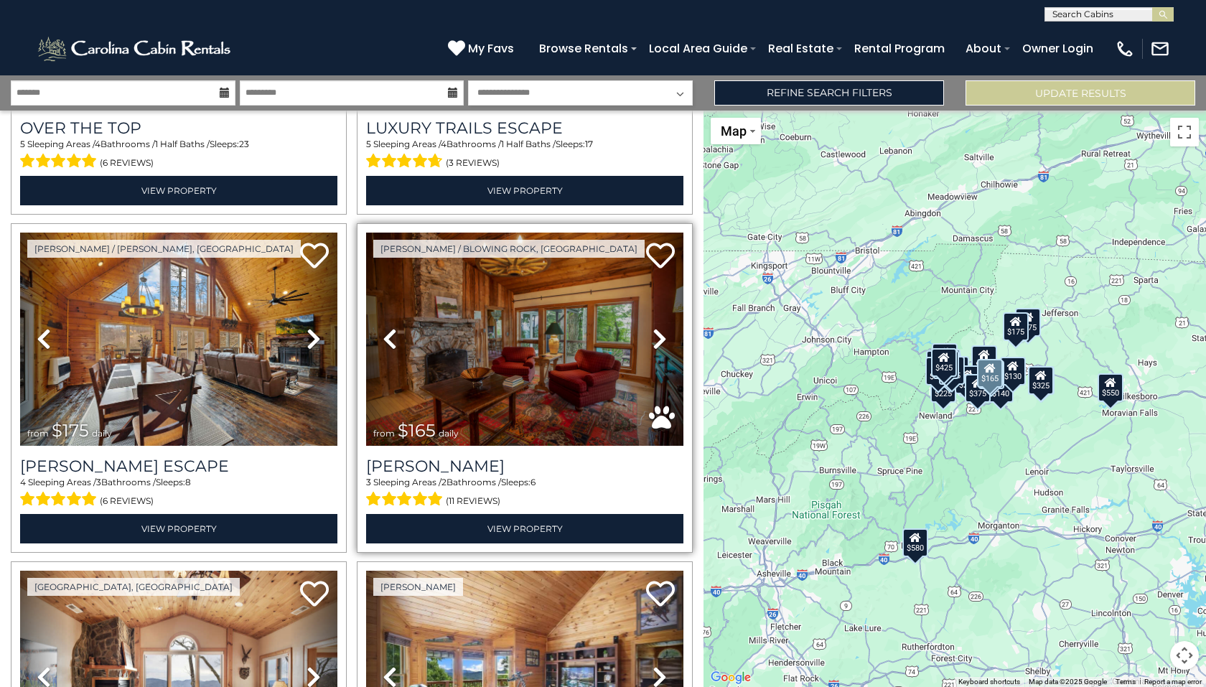
click at [652, 332] on icon at bounding box center [659, 338] width 14 height 23
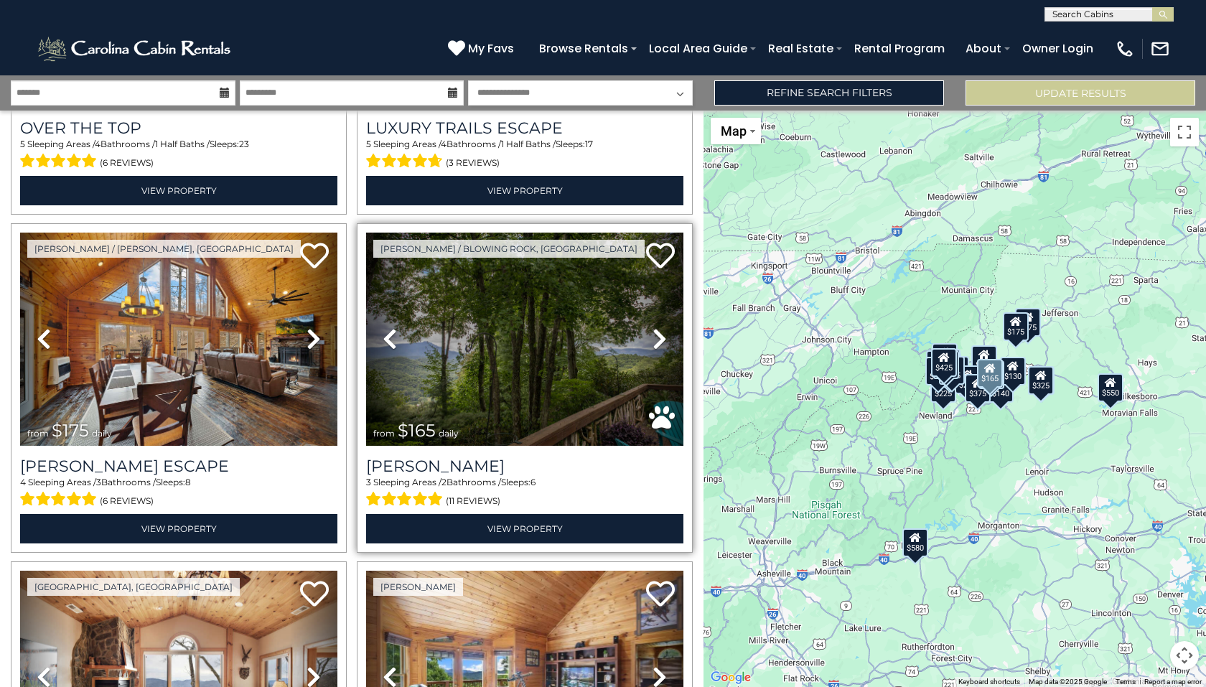
click at [652, 332] on icon at bounding box center [659, 338] width 14 height 23
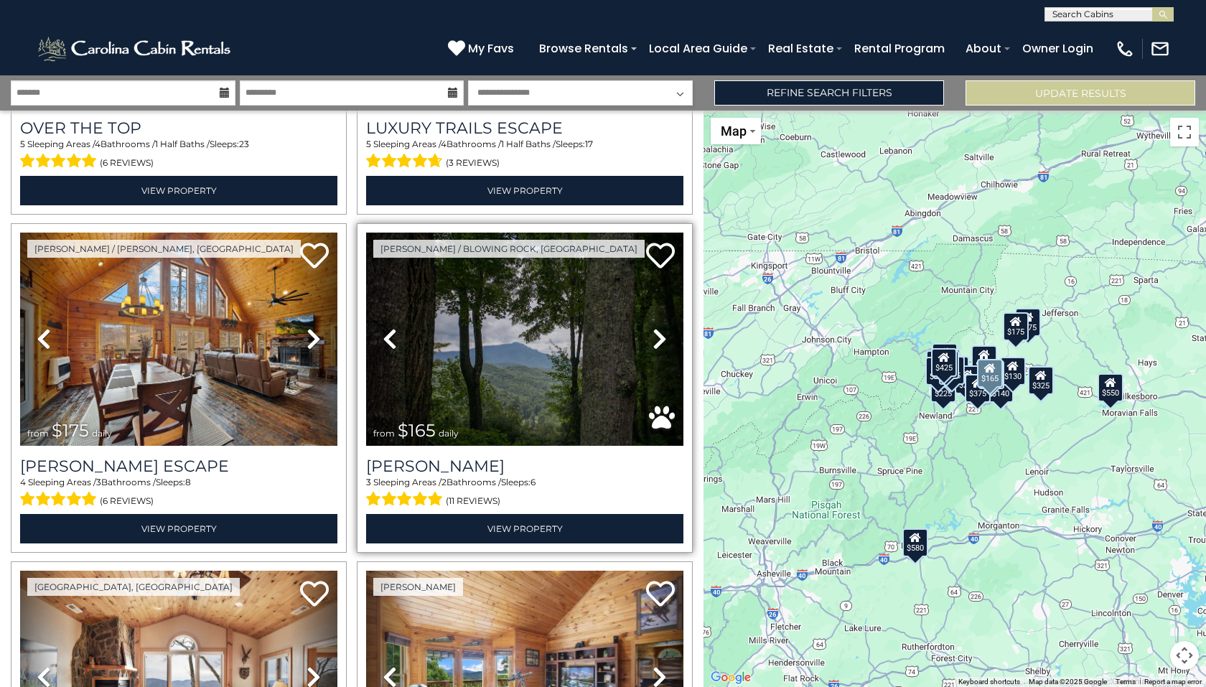
click at [652, 332] on icon at bounding box center [659, 338] width 14 height 23
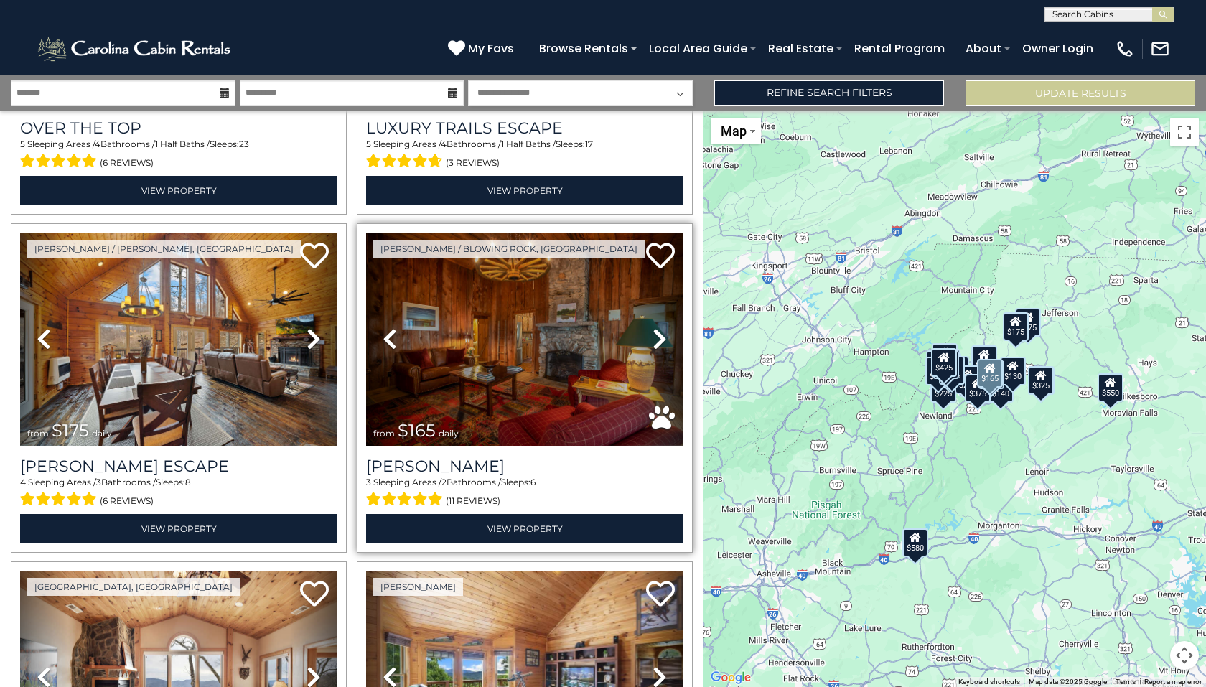
click at [652, 334] on icon at bounding box center [659, 338] width 14 height 23
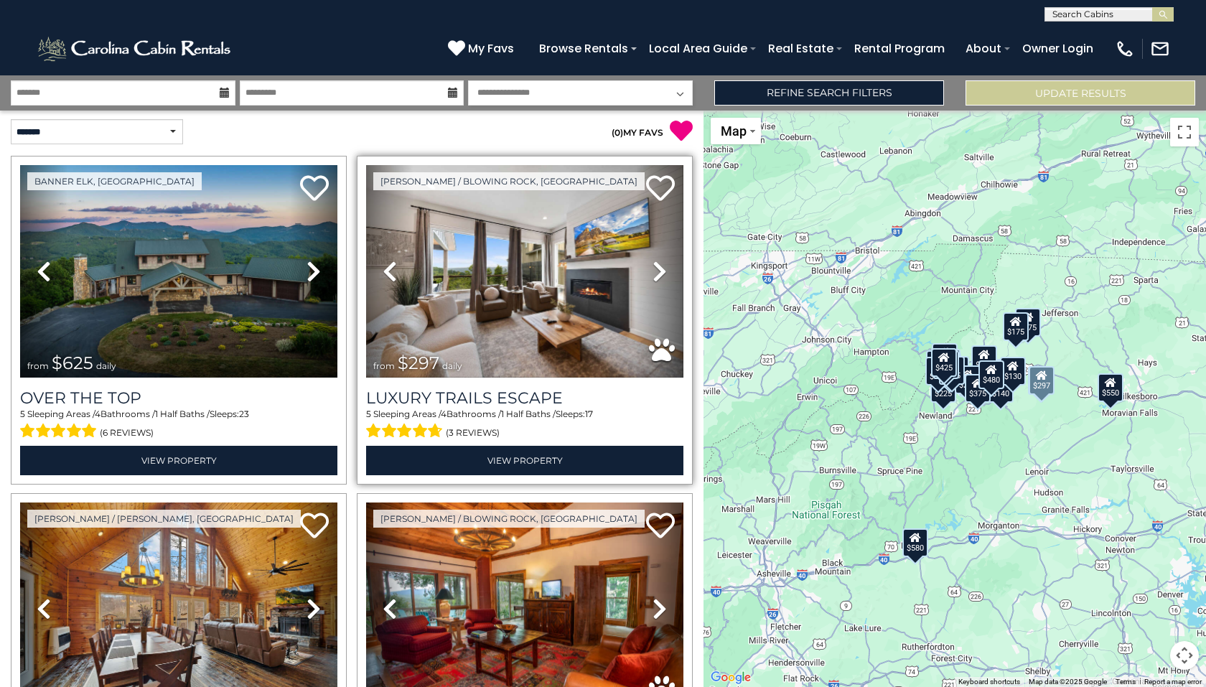
scroll to position [0, 0]
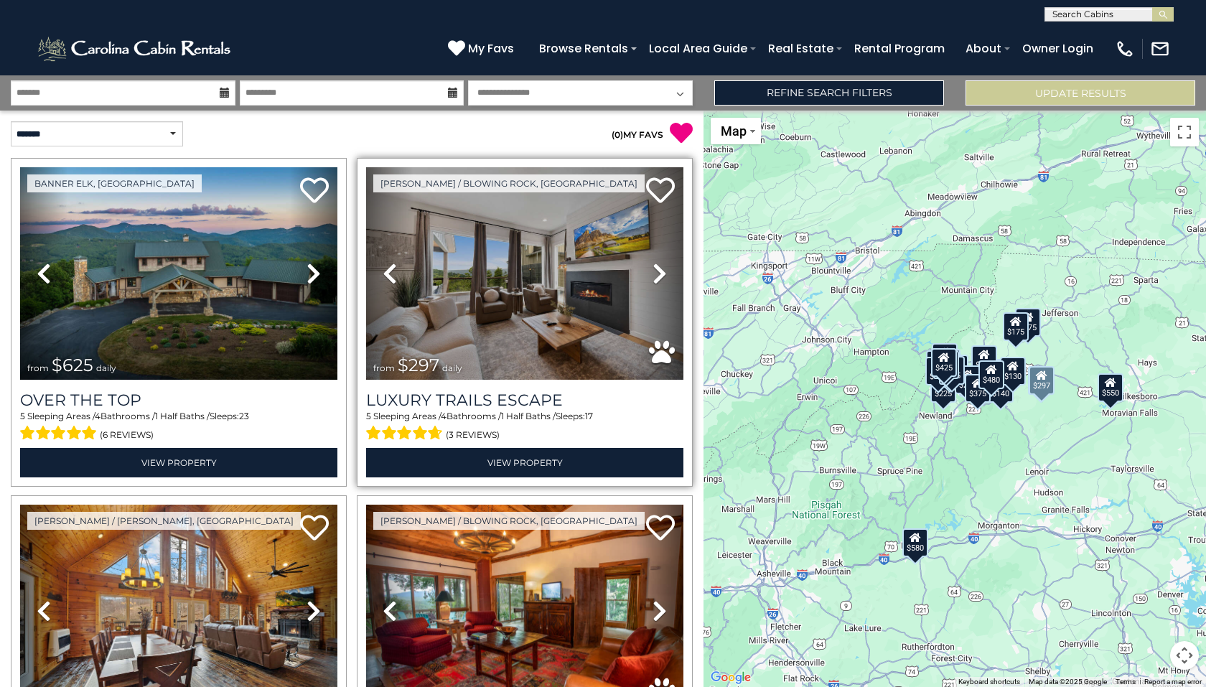
click at [655, 273] on icon at bounding box center [659, 273] width 14 height 23
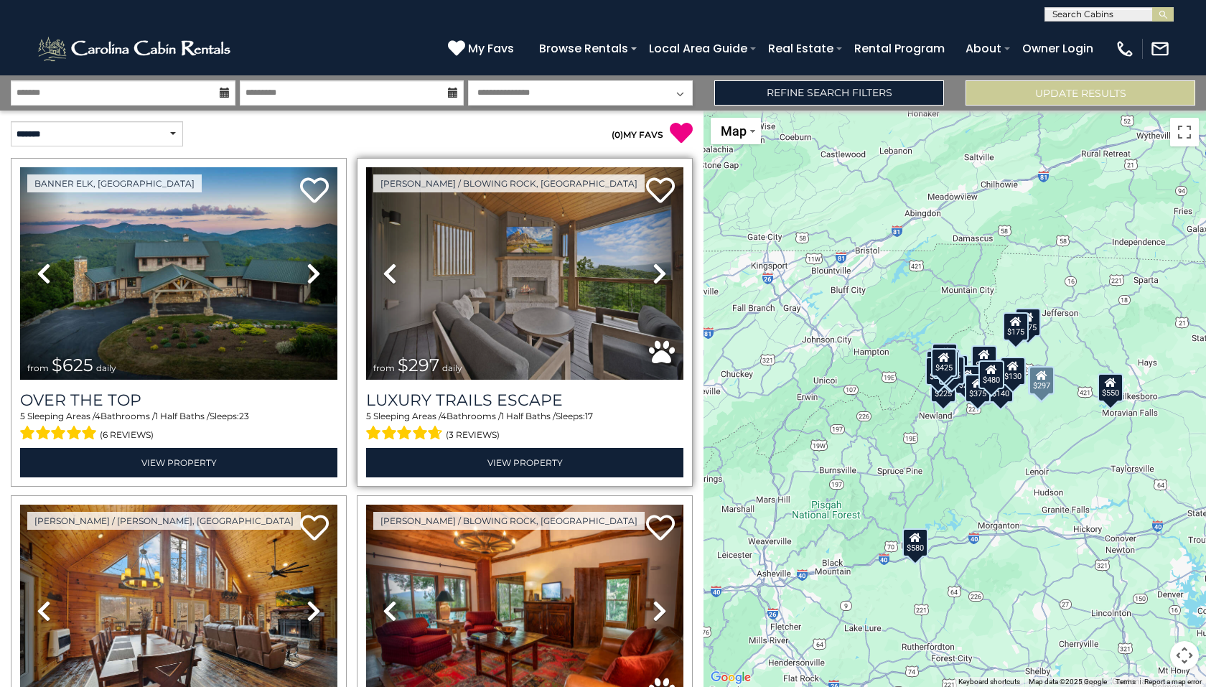
click at [655, 273] on icon at bounding box center [659, 273] width 14 height 23
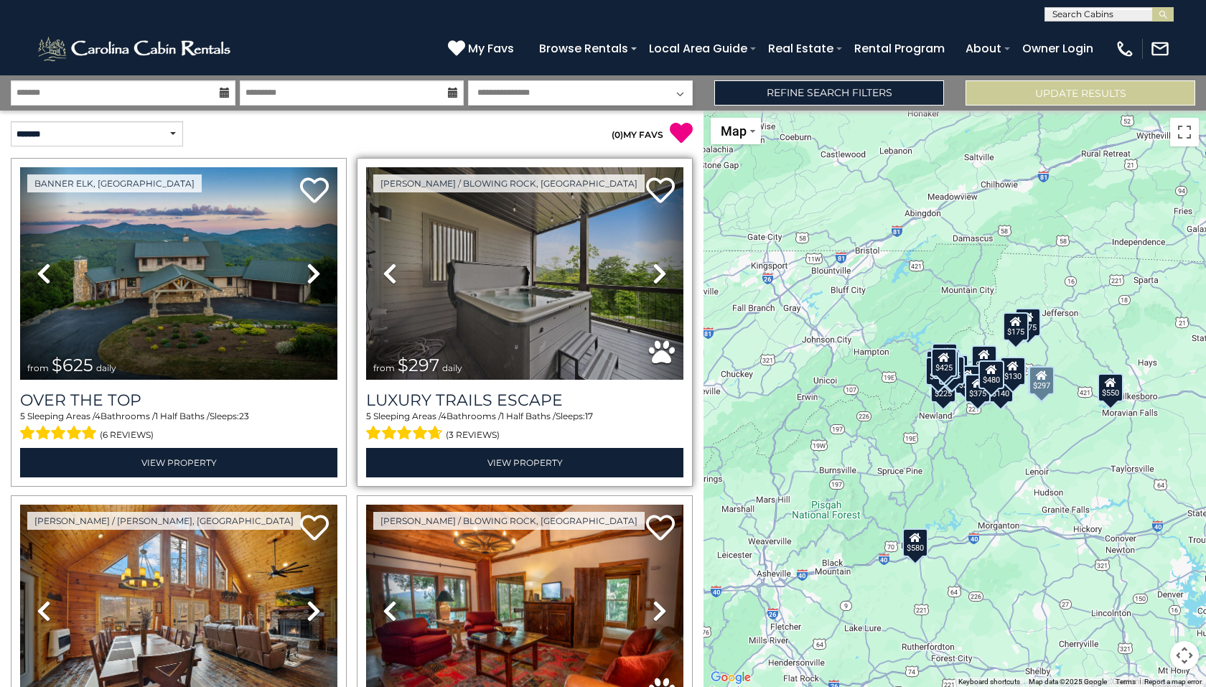
click at [654, 275] on icon at bounding box center [659, 273] width 14 height 23
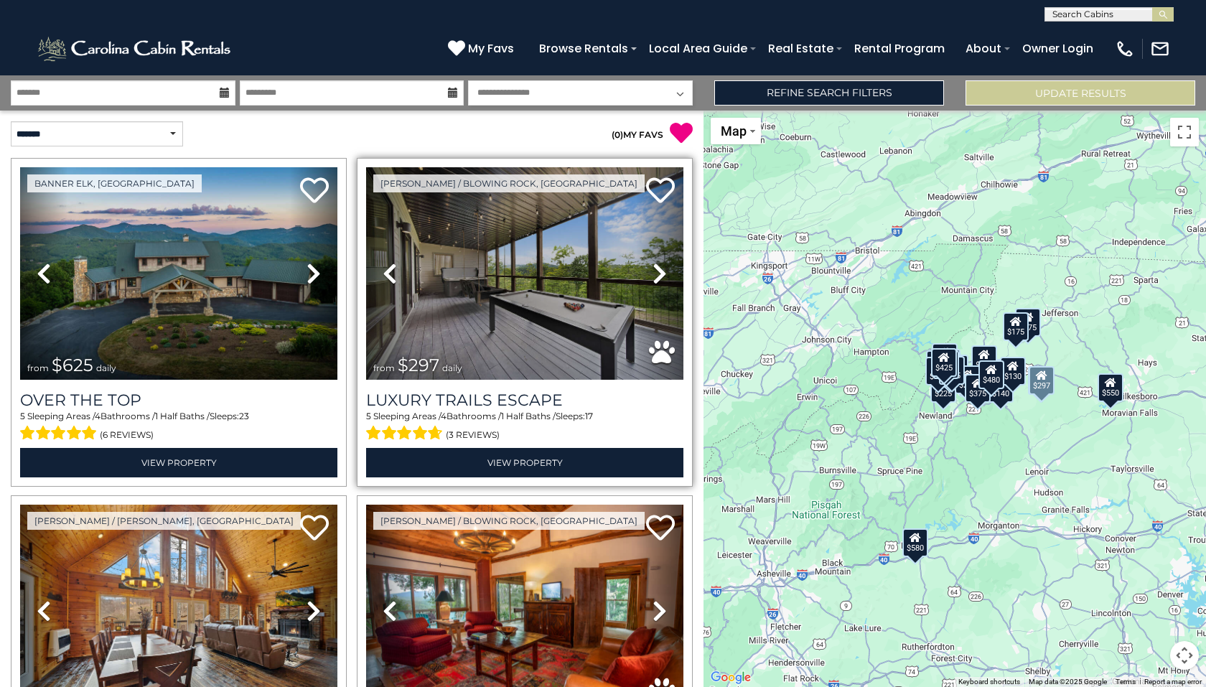
click at [654, 275] on icon at bounding box center [659, 273] width 14 height 23
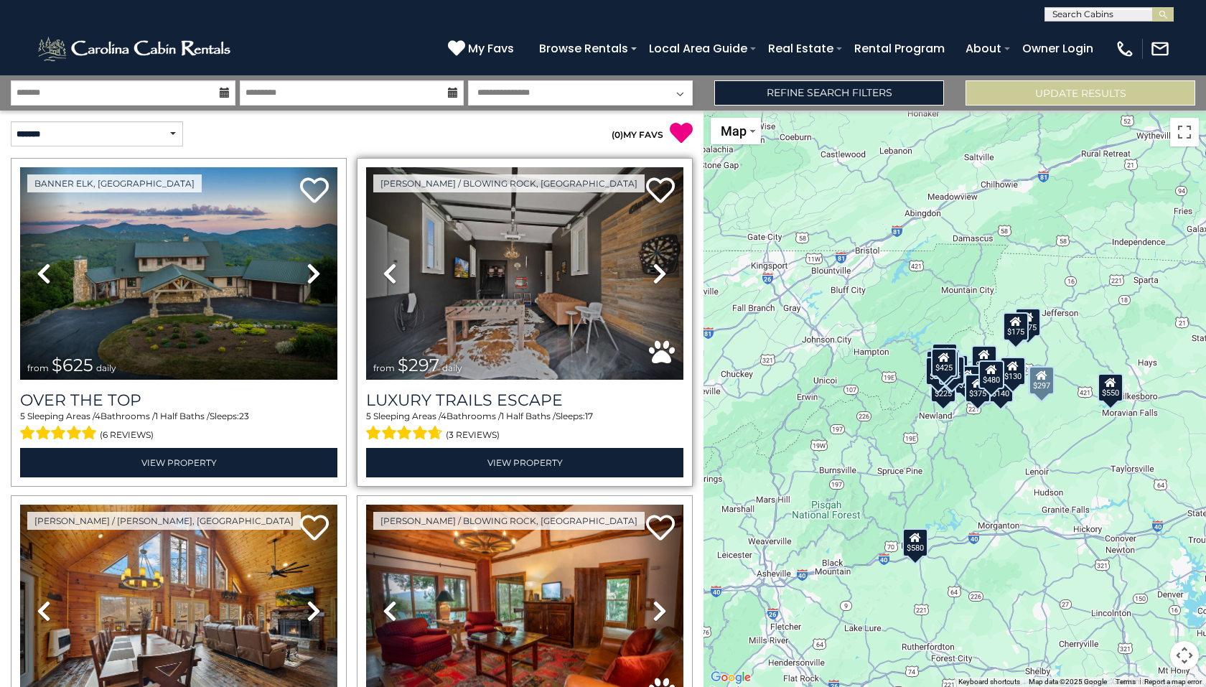
click at [654, 275] on icon at bounding box center [659, 273] width 14 height 23
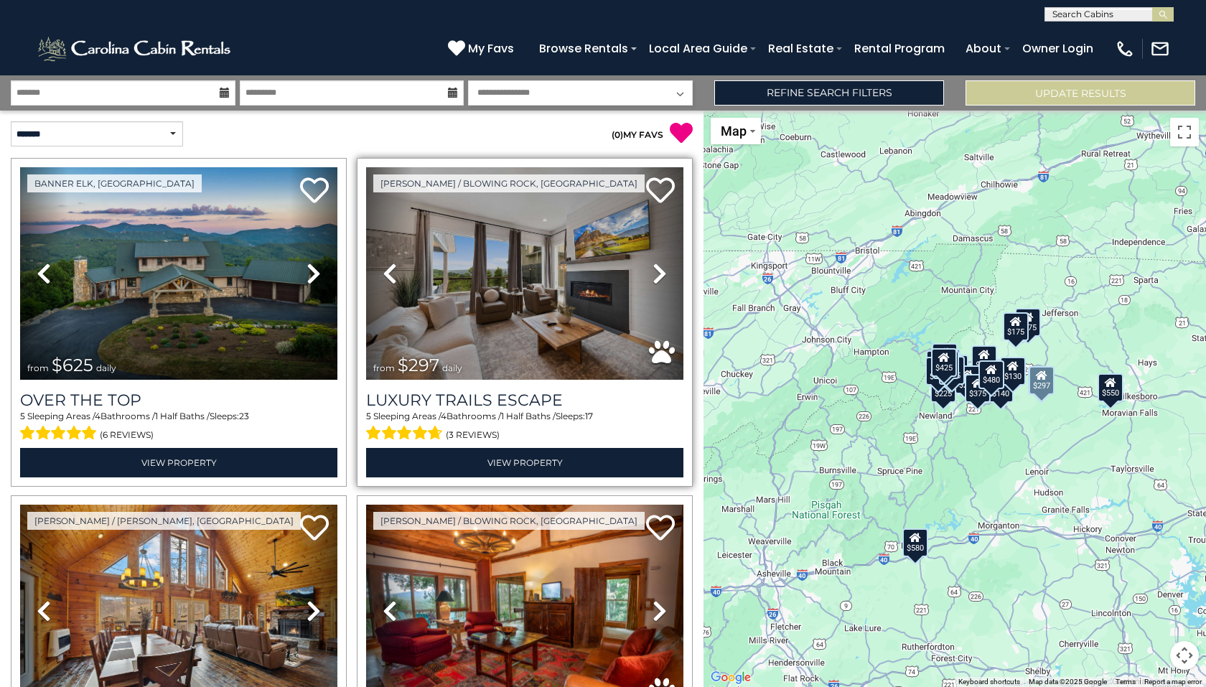
click at [653, 277] on icon at bounding box center [659, 273] width 14 height 23
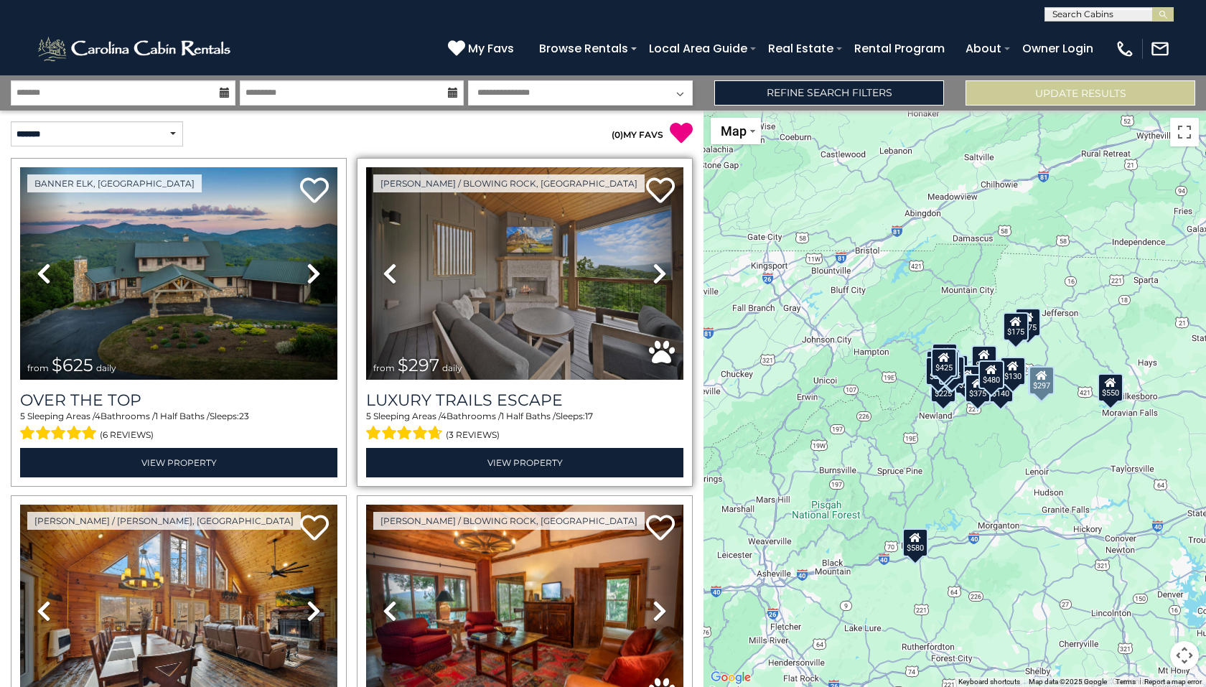
click at [653, 277] on icon at bounding box center [659, 273] width 14 height 23
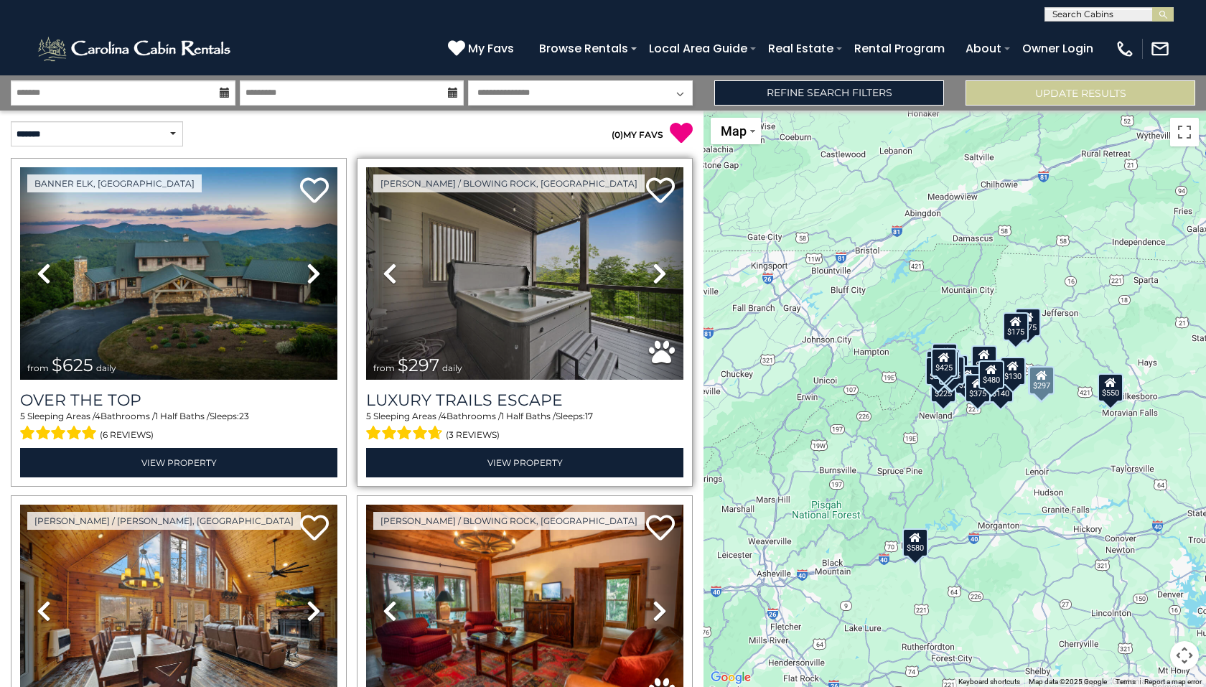
click at [653, 277] on icon at bounding box center [659, 273] width 14 height 23
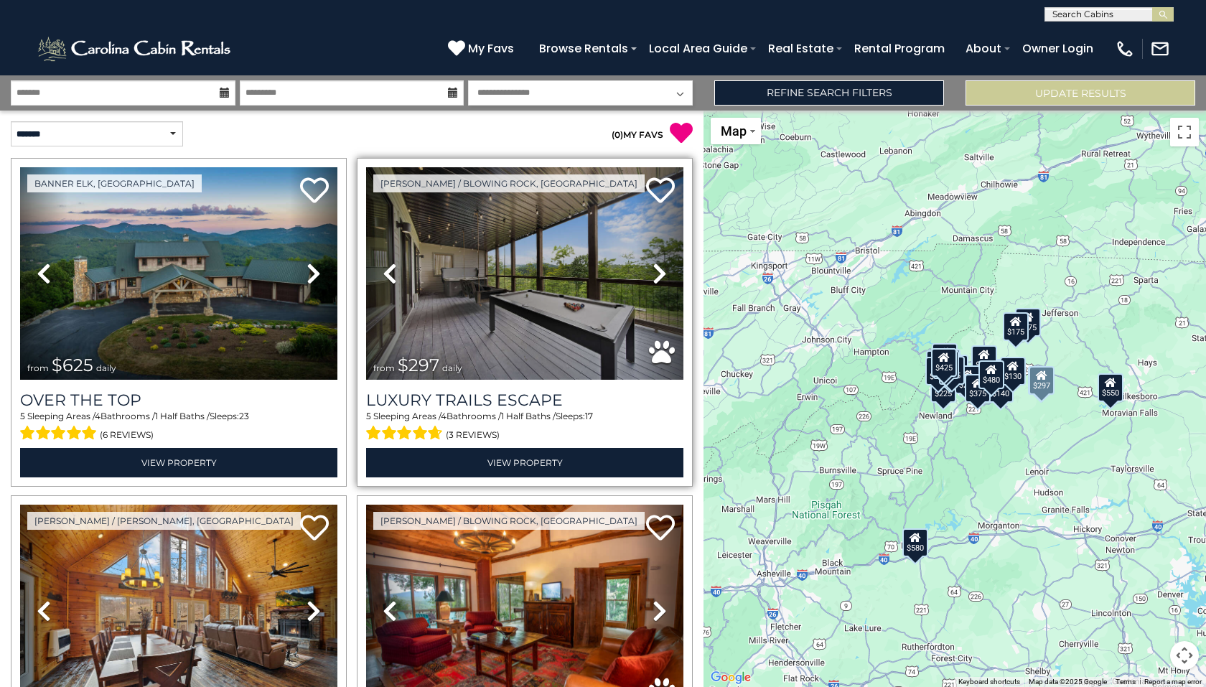
click at [653, 279] on icon at bounding box center [659, 273] width 14 height 23
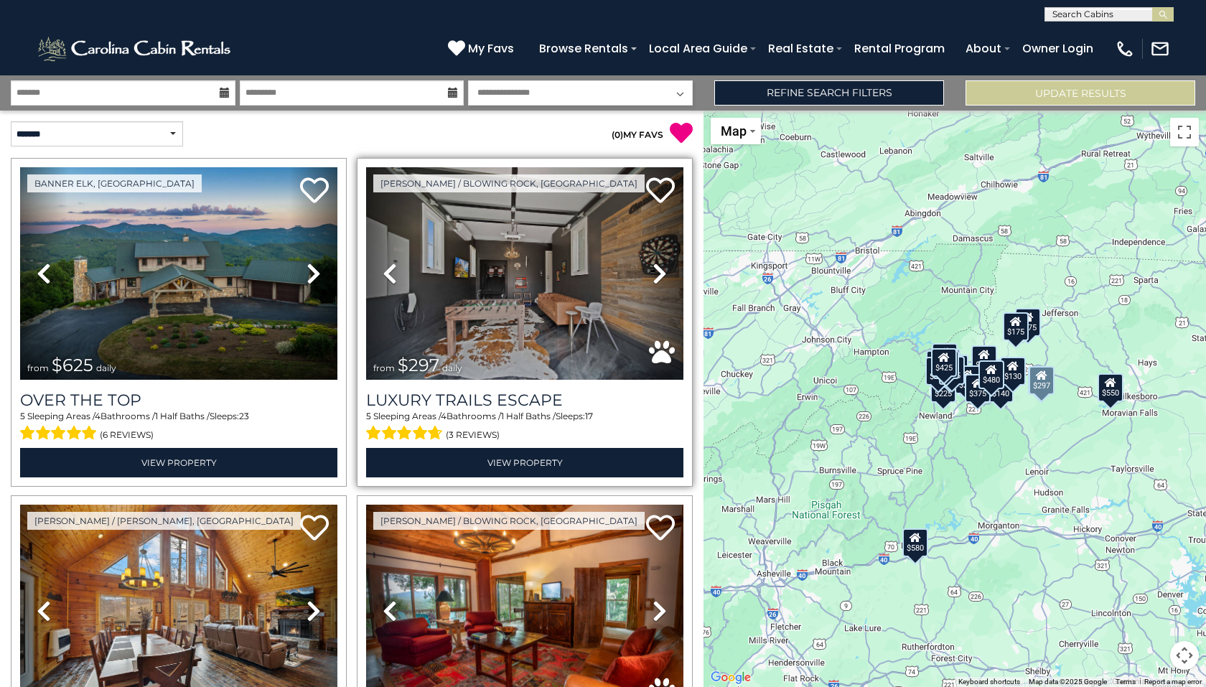
click at [653, 279] on icon at bounding box center [659, 273] width 14 height 23
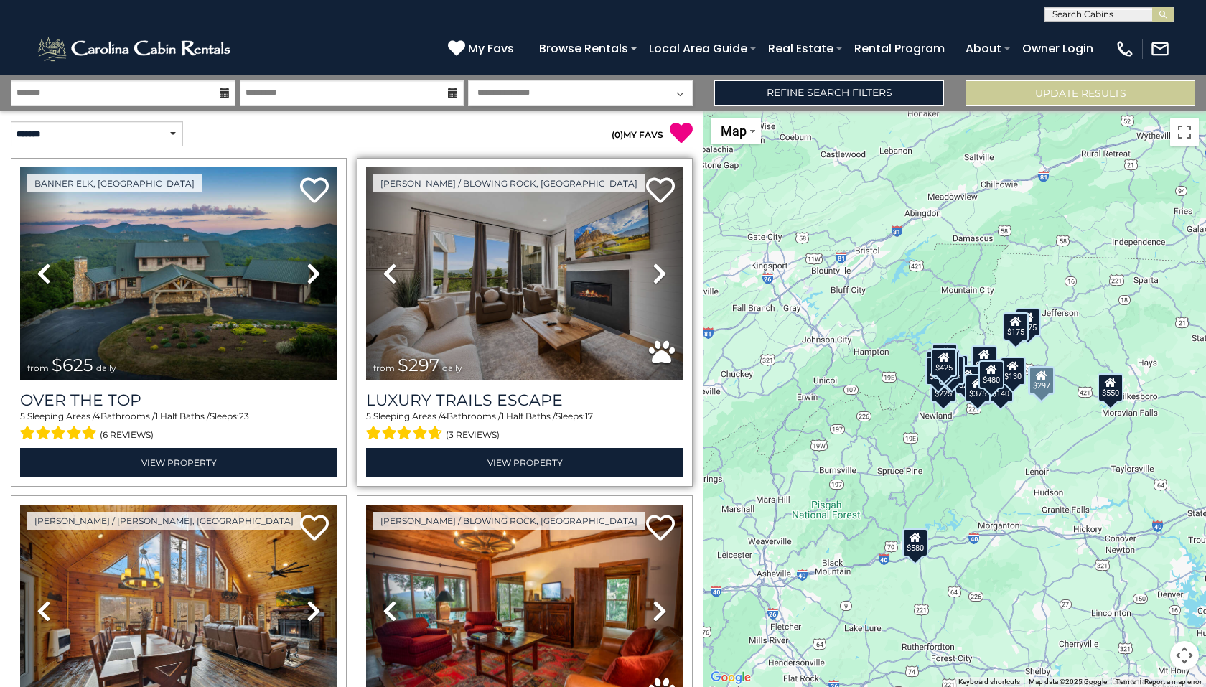
click at [653, 279] on icon at bounding box center [659, 273] width 14 height 23
